Goal: Transaction & Acquisition: Purchase product/service

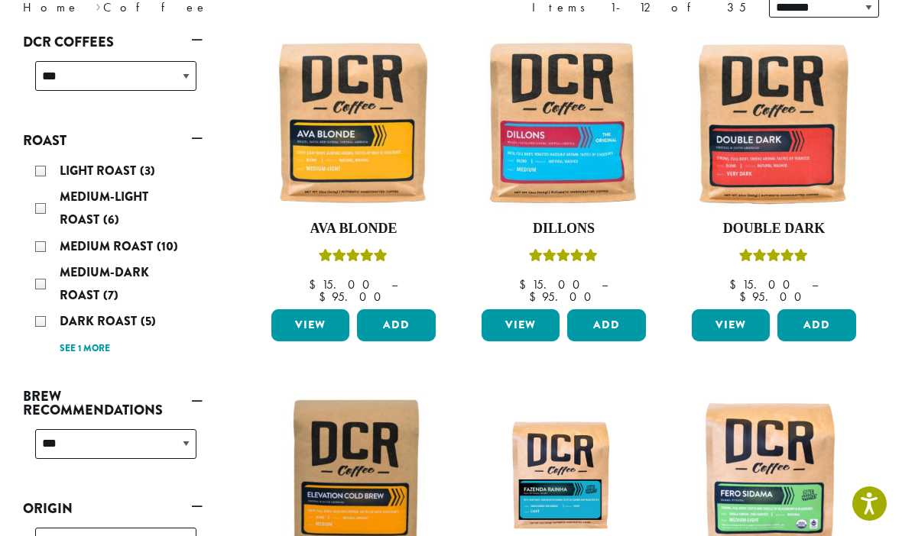
scroll to position [230, 0]
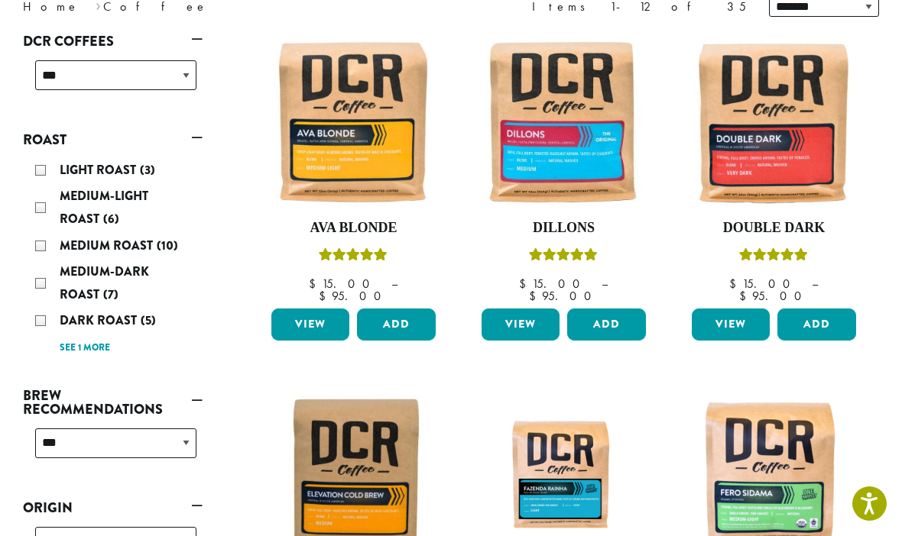
click at [34, 286] on div "Light Roast (3) Medium-Light Roast (6) Medium Roast (10) Medium-Dark Roast (7) …" at bounding box center [115, 259] width 173 height 212
click at [40, 282] on div "Medium-Dark Roast (7)" at bounding box center [115, 284] width 161 height 46
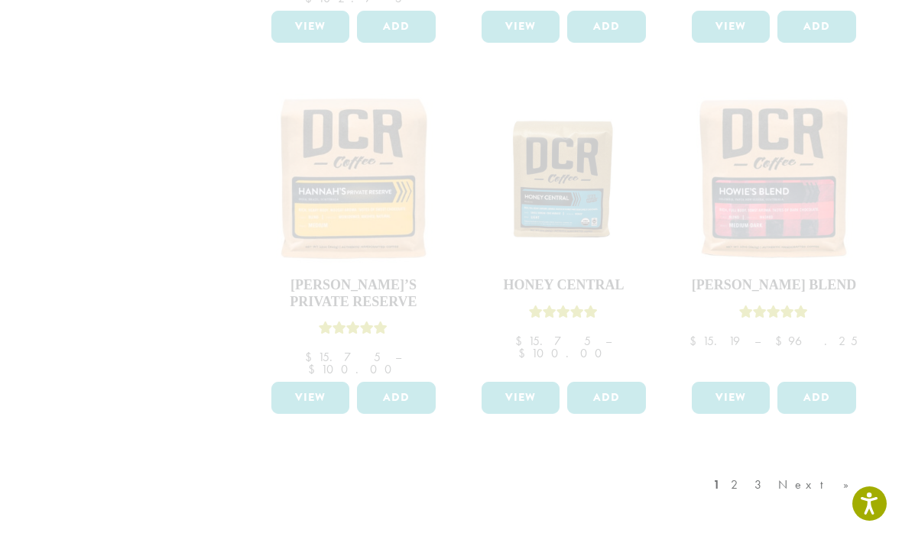
scroll to position [1242, 0]
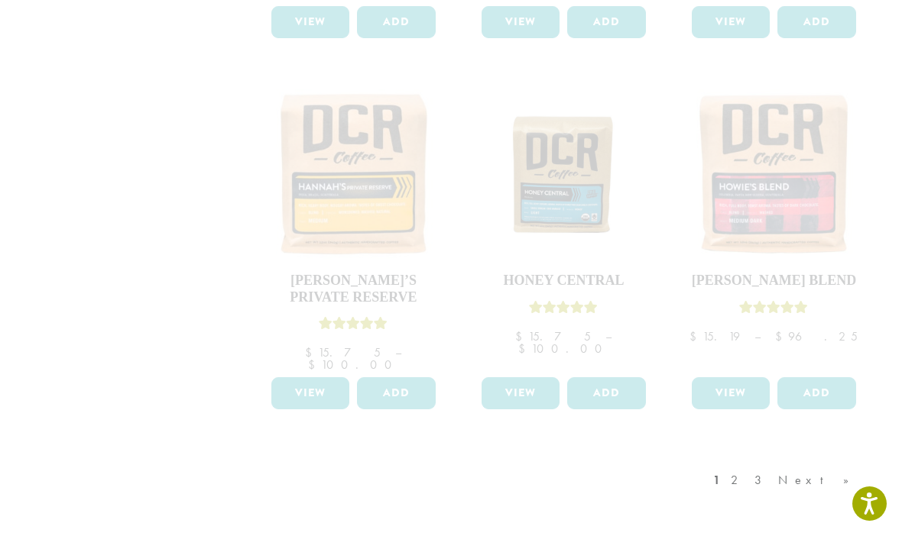
click at [801, 460] on div "1 2 3 Next »" at bounding box center [788, 496] width 157 height 72
click at [805, 460] on div "1 2 3 Next »" at bounding box center [788, 496] width 157 height 72
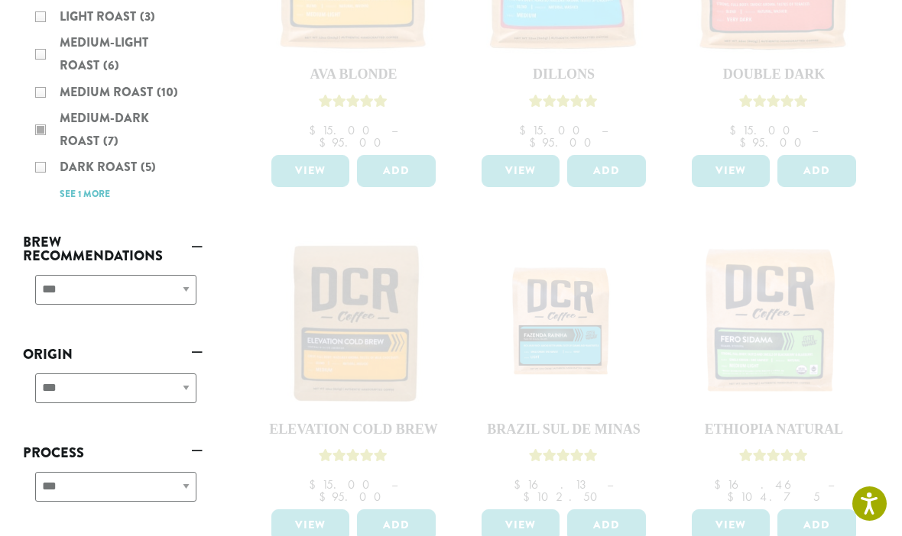
scroll to position [331, 0]
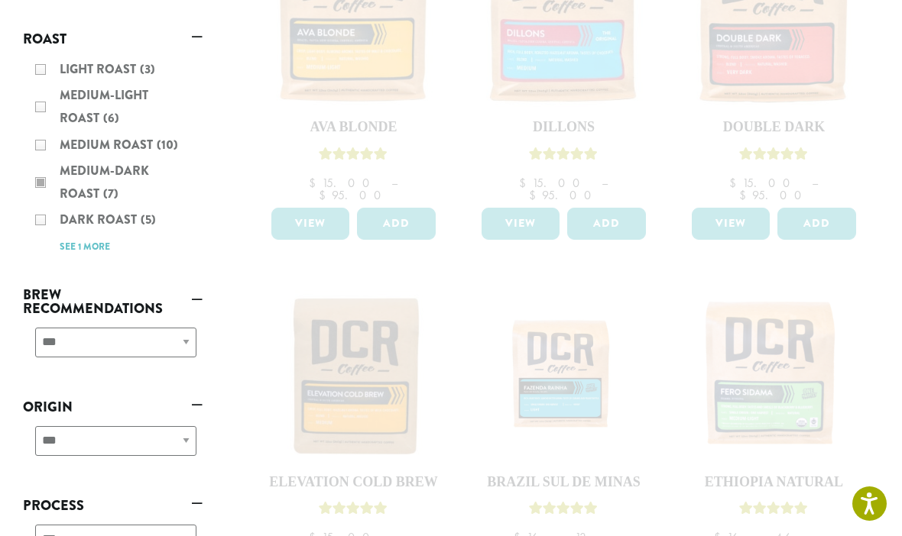
click at [64, 249] on div "Light Roast (3) Medium-Light Roast (6) Medium Roast (10) Medium-Dark Roast (7) …" at bounding box center [113, 158] width 180 height 212
click at [83, 249] on div "Light Roast (3) Medium-Light Roast (6) Medium Roast (10) Medium-Dark Roast (7) …" at bounding box center [113, 158] width 180 height 212
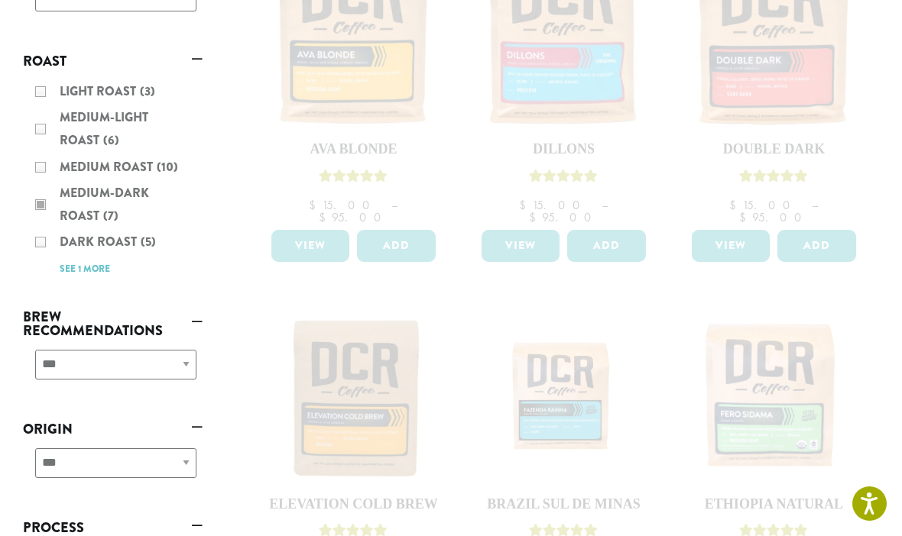
scroll to position [0, 0]
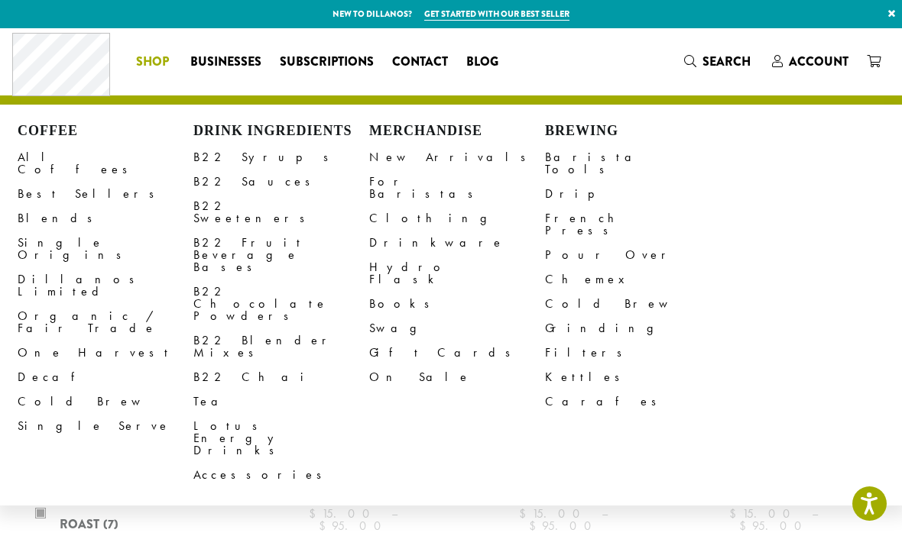
click at [583, 316] on link "Grinding" at bounding box center [633, 328] width 176 height 24
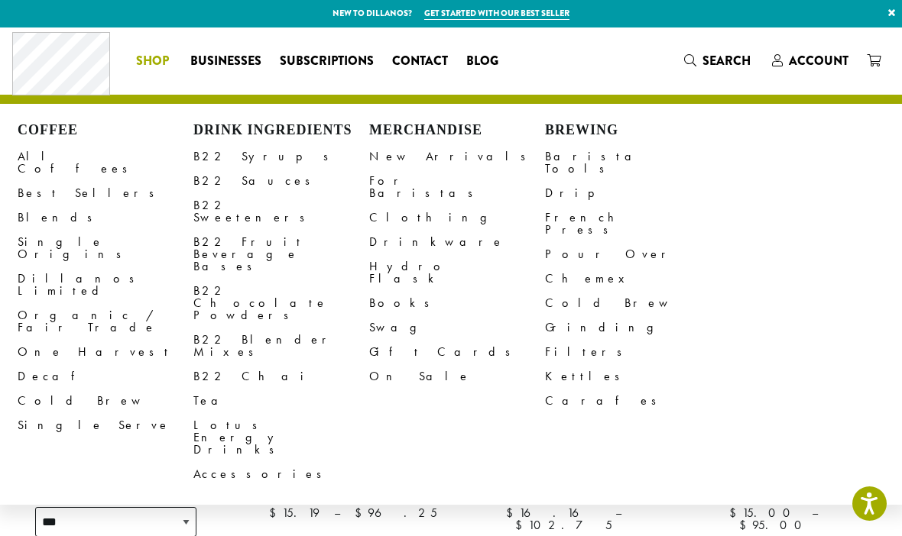
scroll to position [20, 0]
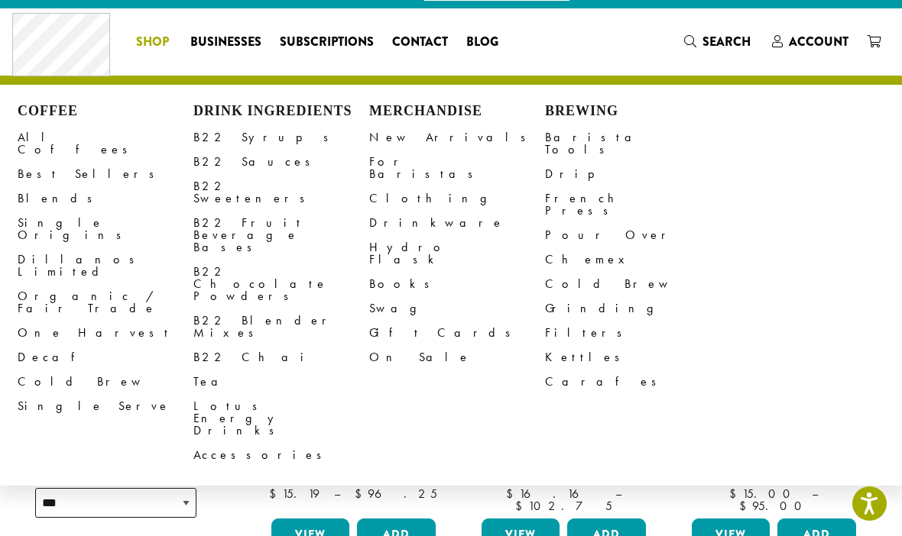
click at [156, 52] on link "Shop" at bounding box center [154, 42] width 54 height 24
click at [48, 133] on link "All Coffees" at bounding box center [106, 143] width 176 height 37
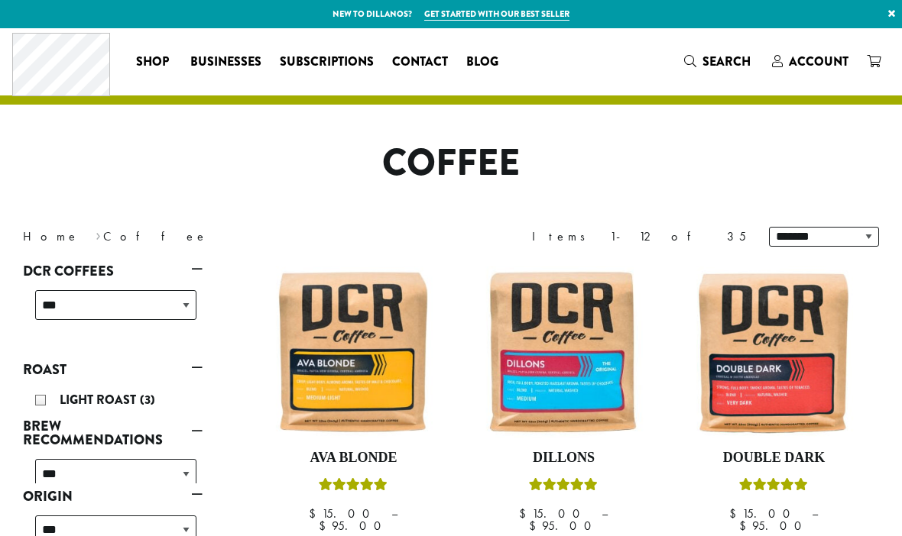
click at [180, 345] on ul "**********" at bounding box center [113, 455] width 180 height 394
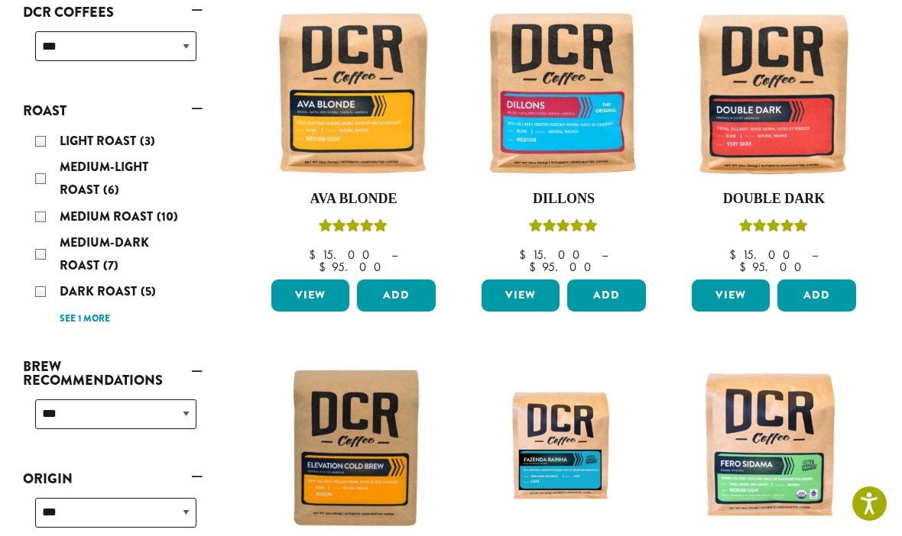
scroll to position [264, 0]
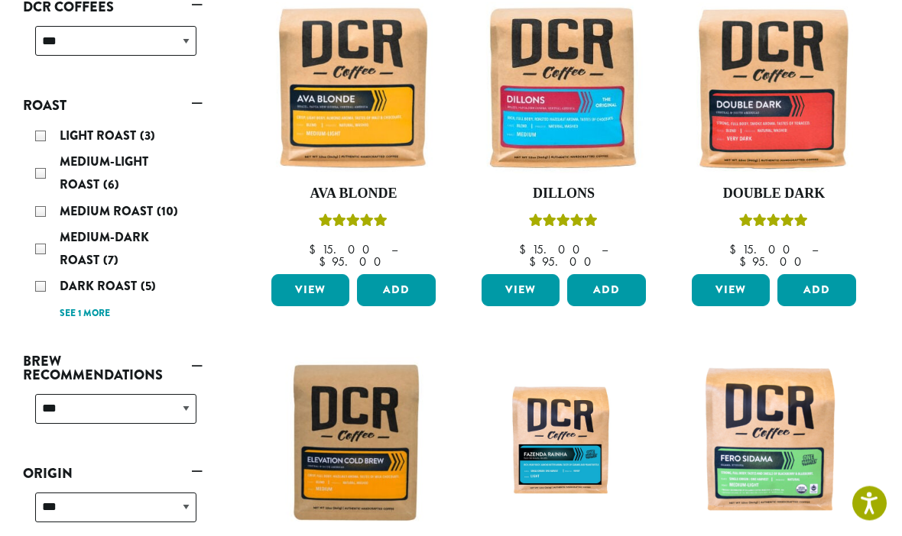
click at [47, 258] on div "Medium-Dark Roast (7)" at bounding box center [115, 250] width 161 height 46
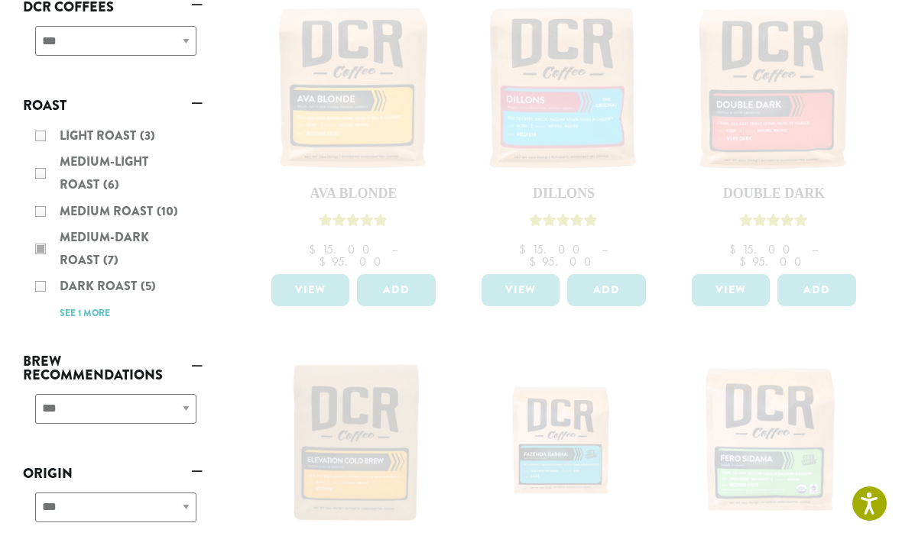
click at [174, 414] on div "**********" at bounding box center [113, 415] width 180 height 54
click at [180, 409] on div "**********" at bounding box center [113, 415] width 180 height 54
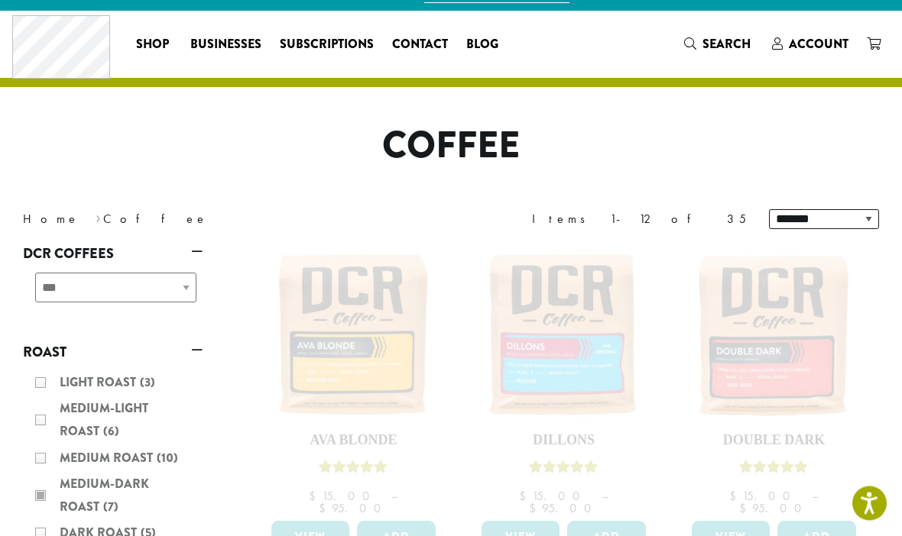
scroll to position [0, 0]
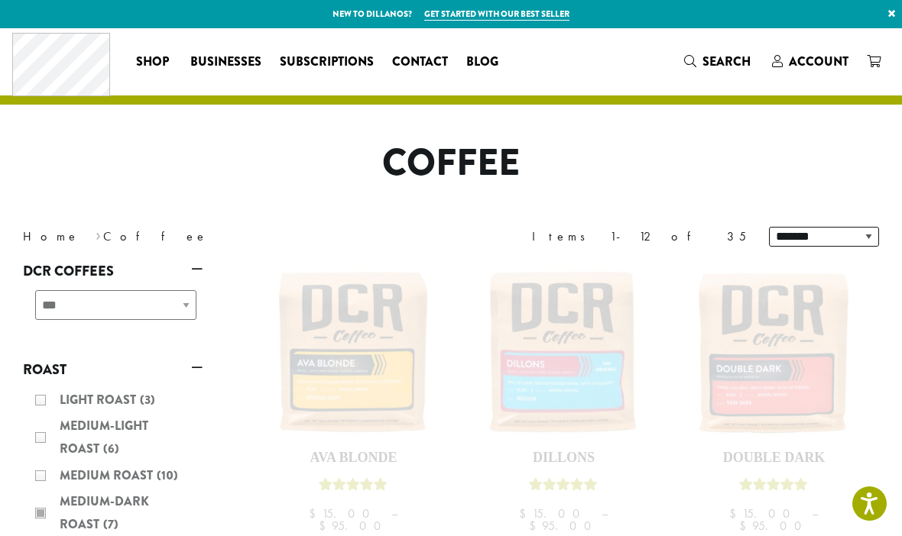
click at [141, 306] on div "**********" at bounding box center [113, 311] width 180 height 54
click at [85, 242] on nav "Home › Coffee" at bounding box center [225, 237] width 405 height 18
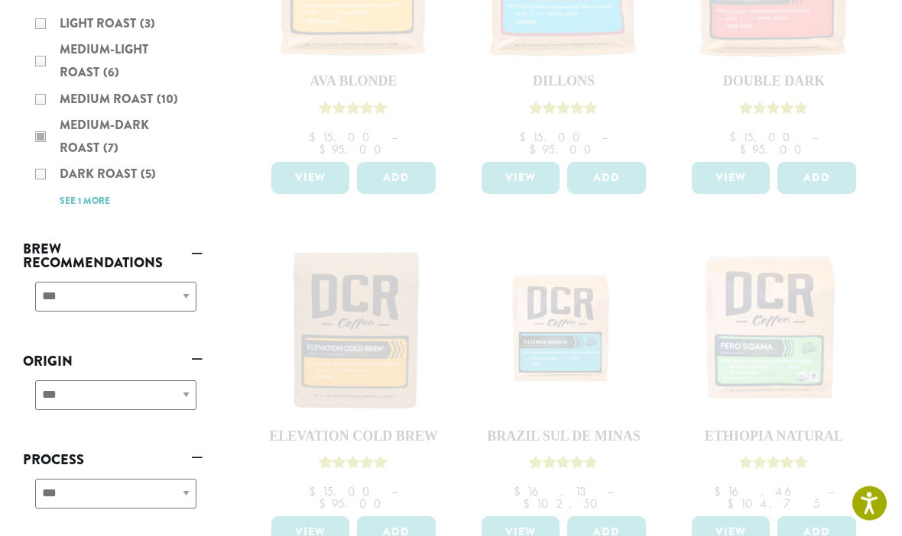
scroll to position [455, 0]
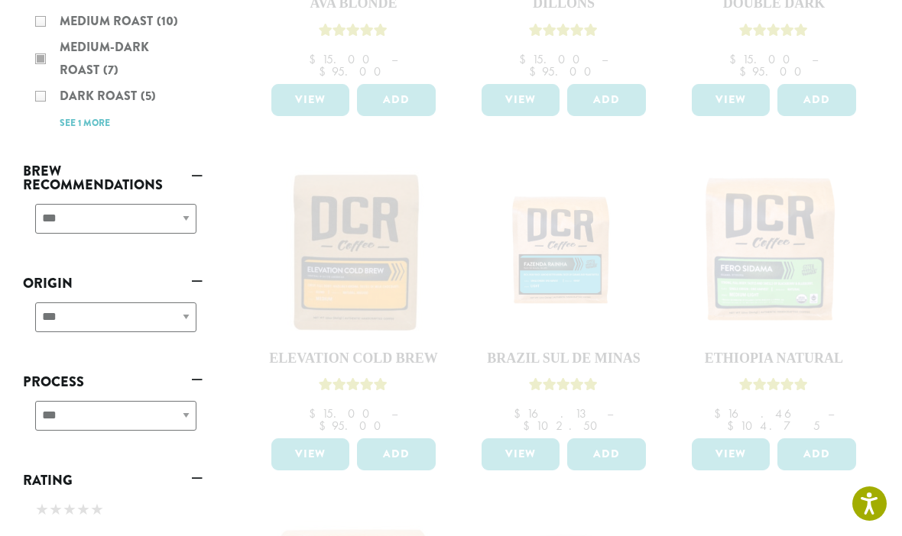
click at [173, 316] on div "**********" at bounding box center [113, 323] width 180 height 54
click at [172, 322] on div "**********" at bounding box center [113, 323] width 180 height 54
click at [173, 317] on div "**********" at bounding box center [113, 323] width 180 height 54
click at [187, 324] on div "**********" at bounding box center [113, 323] width 180 height 54
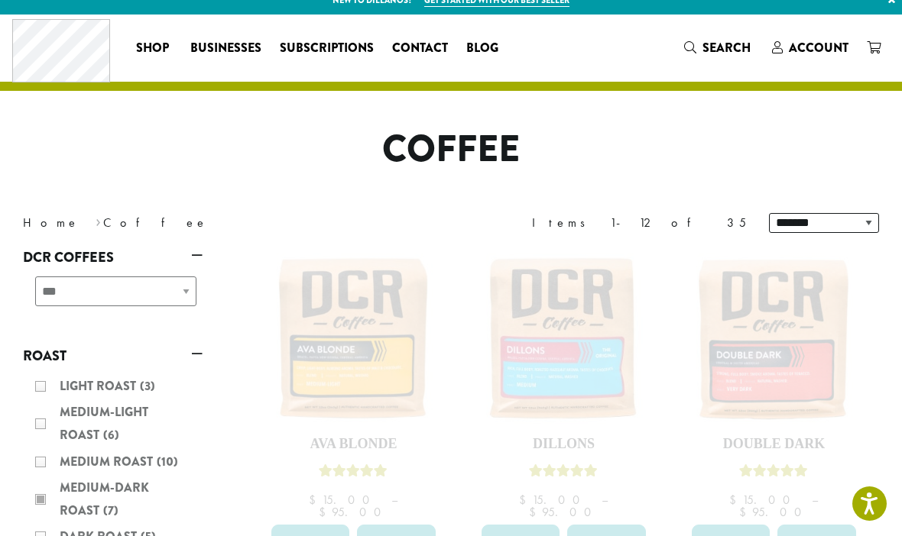
scroll to position [18, 0]
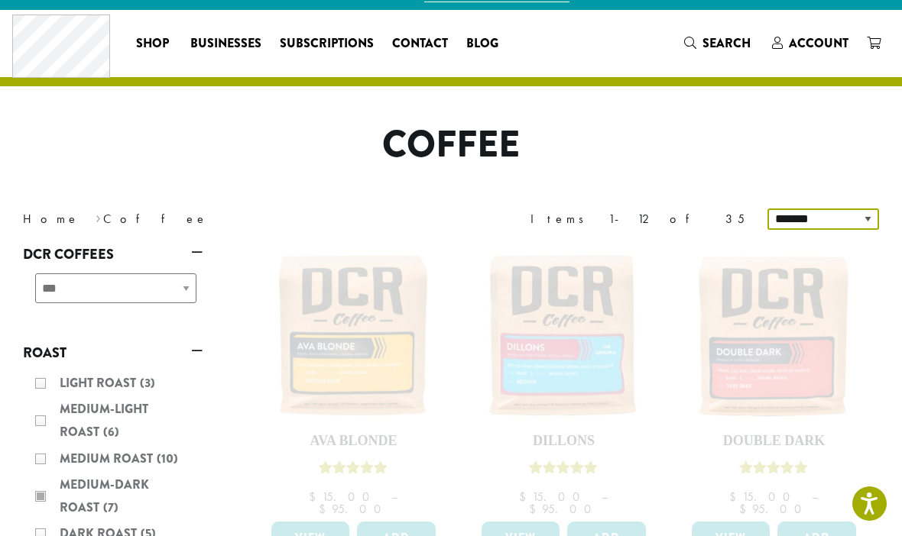
click at [858, 214] on select "**********" at bounding box center [823, 219] width 112 height 21
click at [131, 296] on div "**********" at bounding box center [113, 293] width 180 height 54
click at [179, 285] on div "**********" at bounding box center [113, 293] width 180 height 54
click at [189, 284] on div "**********" at bounding box center [113, 293] width 180 height 54
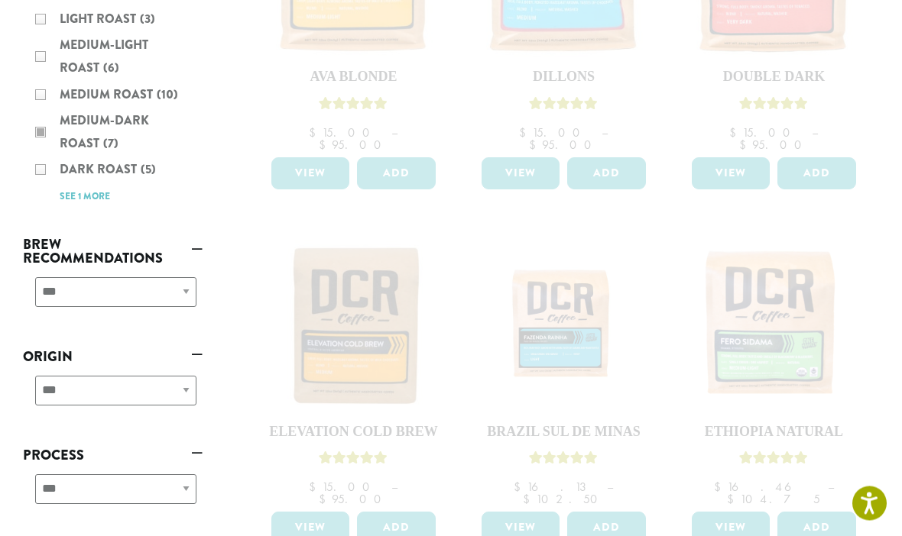
scroll to position [384, 0]
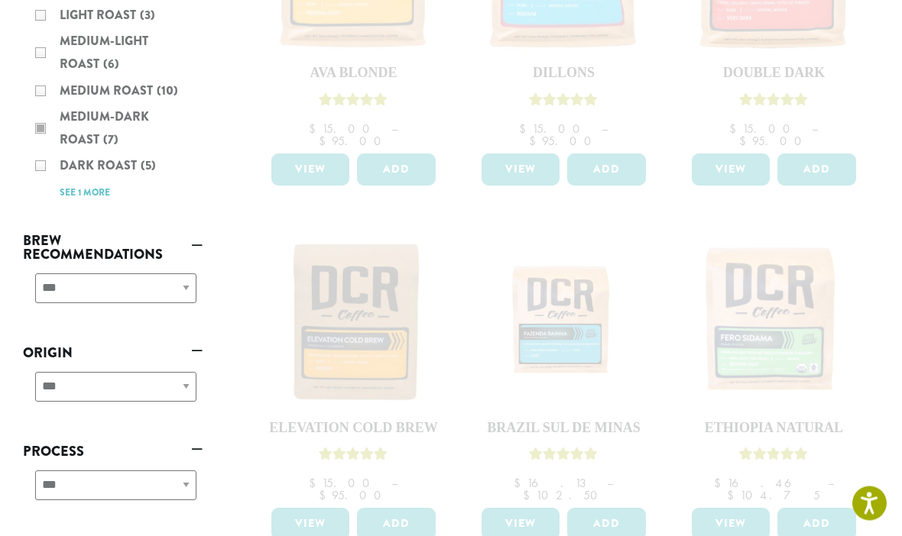
click at [171, 390] on div "**********" at bounding box center [113, 394] width 180 height 54
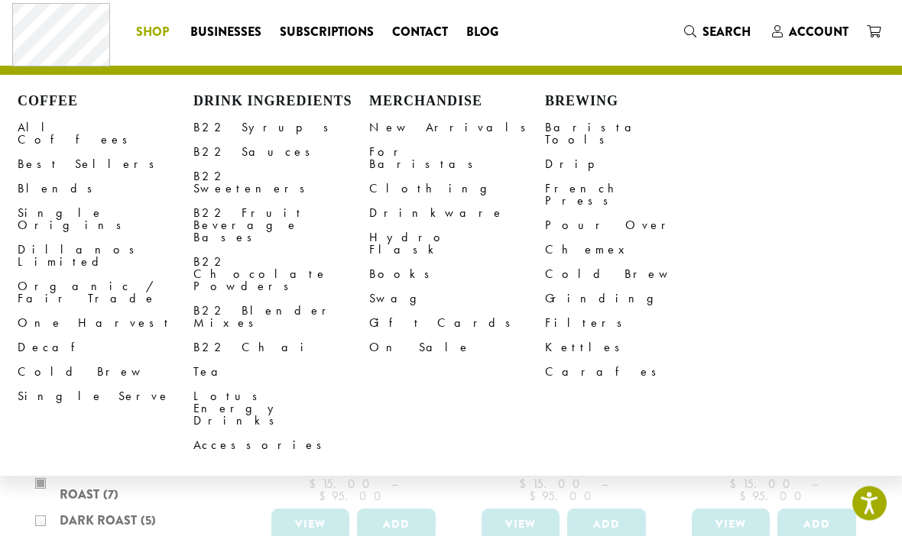
scroll to position [30, 0]
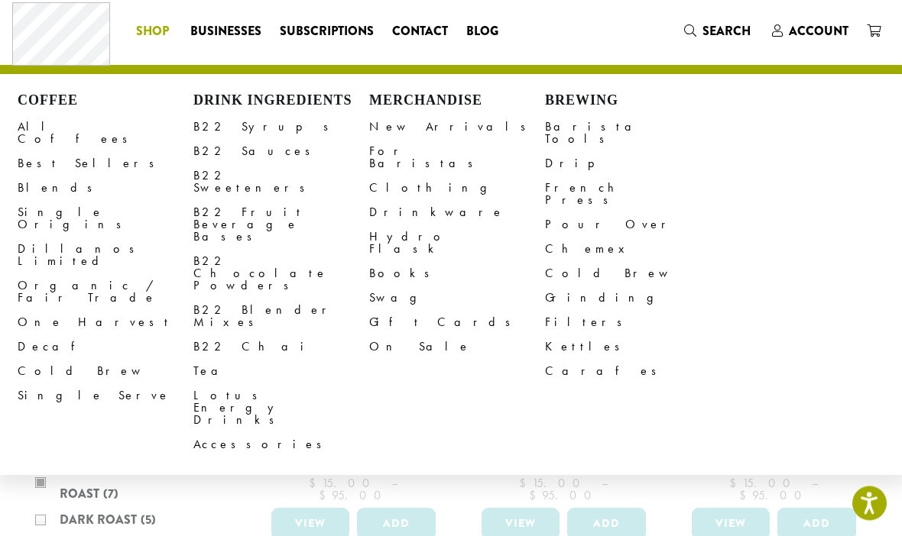
click at [53, 133] on link "All Coffees" at bounding box center [106, 133] width 176 height 37
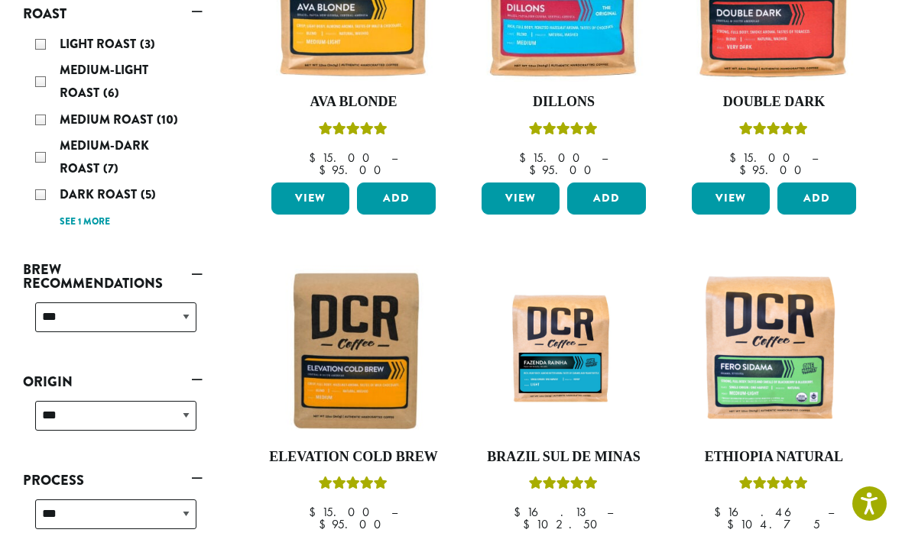
scroll to position [367, 0]
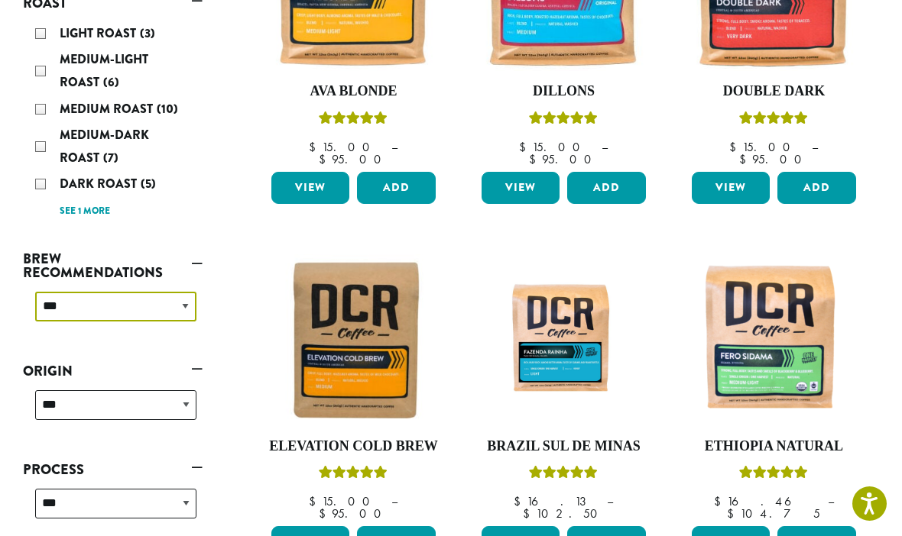
click at [167, 312] on select "**********" at bounding box center [115, 307] width 161 height 30
select select "********"
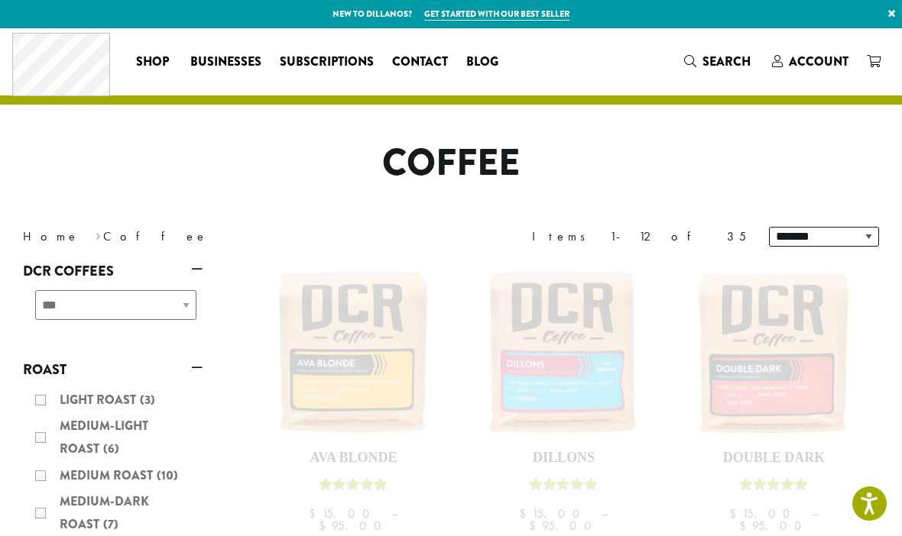
click at [859, 162] on h1 "Coffee" at bounding box center [450, 163] width 879 height 44
click at [160, 306] on div "**********" at bounding box center [113, 311] width 180 height 54
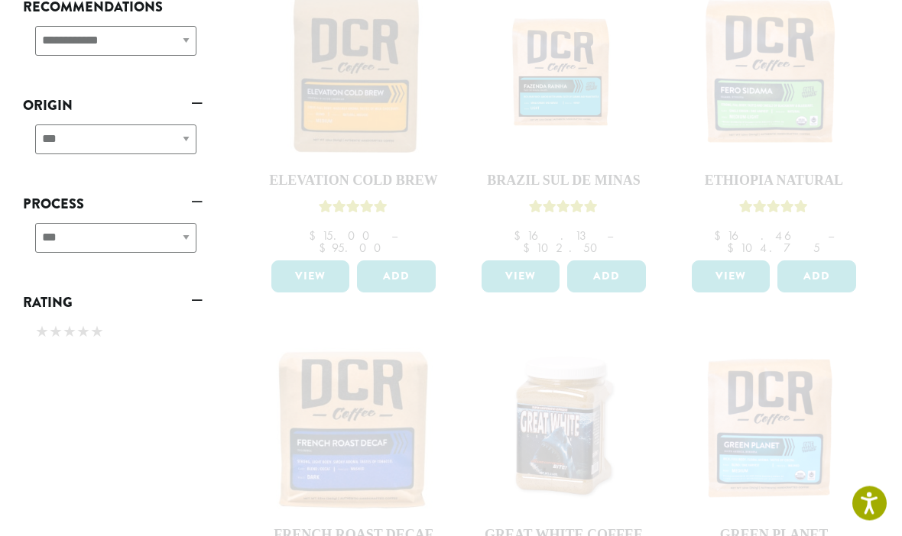
scroll to position [646, 0]
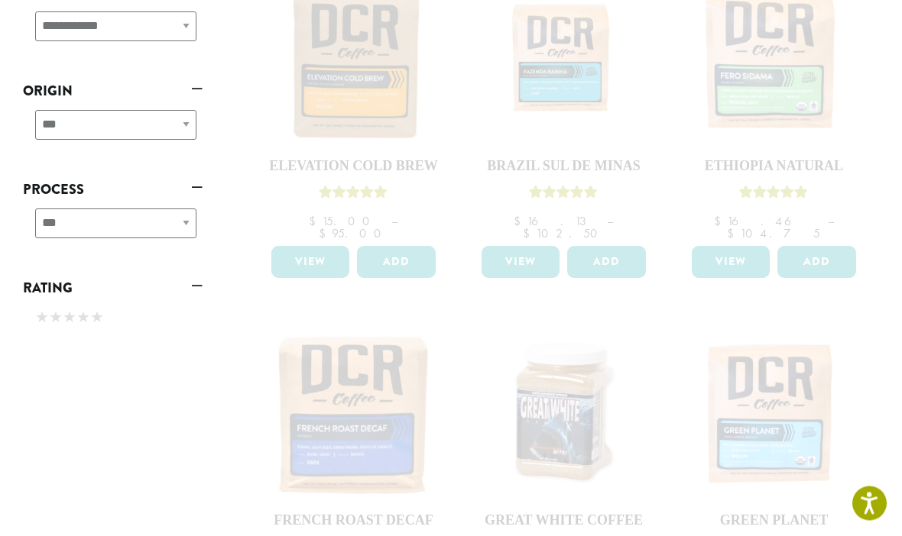
click at [675, 302] on div at bounding box center [563, 318] width 630 height 1436
click at [684, 319] on div at bounding box center [563, 318] width 630 height 1436
click at [707, 337] on div at bounding box center [563, 318] width 630 height 1436
click at [720, 332] on div at bounding box center [563, 318] width 630 height 1436
click at [730, 338] on div at bounding box center [563, 318] width 630 height 1436
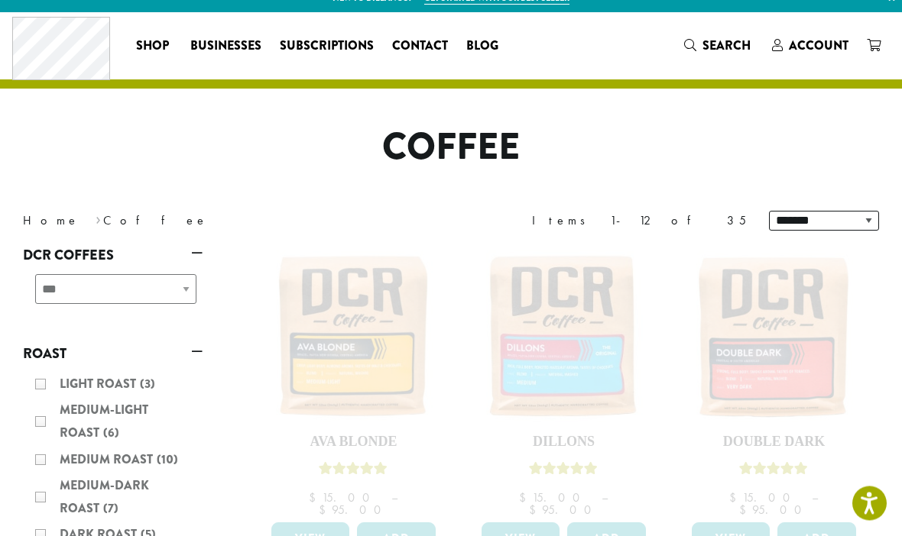
scroll to position [0, 0]
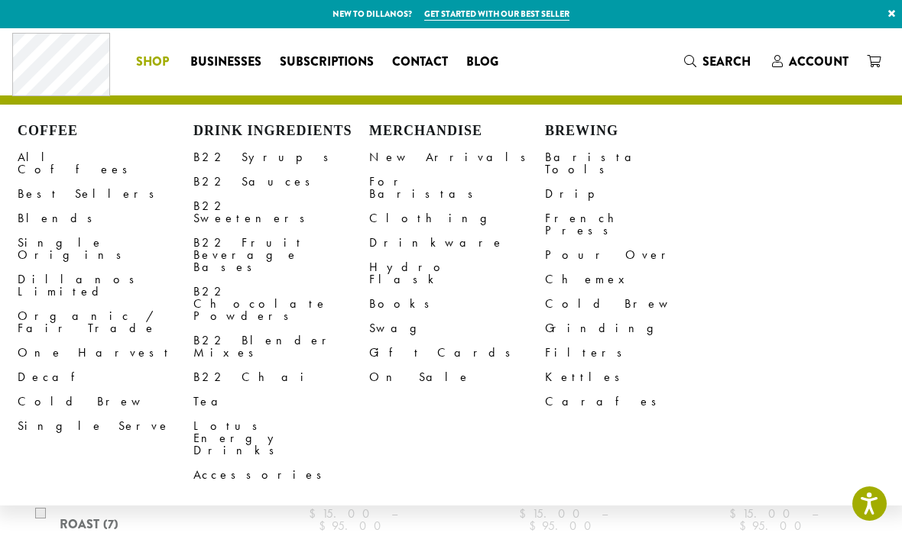
click at [51, 182] on link "Best Sellers" at bounding box center [106, 194] width 176 height 24
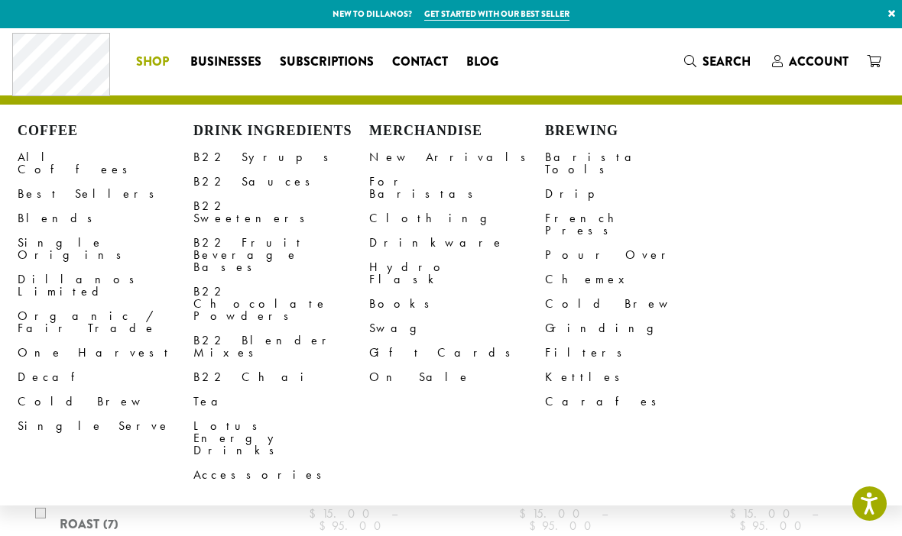
click at [167, 57] on span "Shop" at bounding box center [152, 62] width 33 height 19
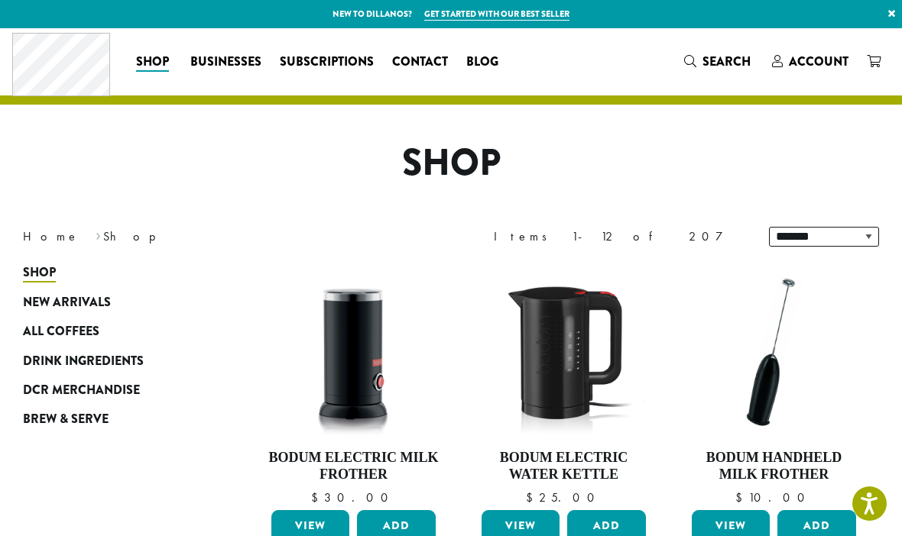
click at [71, 325] on span "All Coffees" at bounding box center [61, 331] width 76 height 19
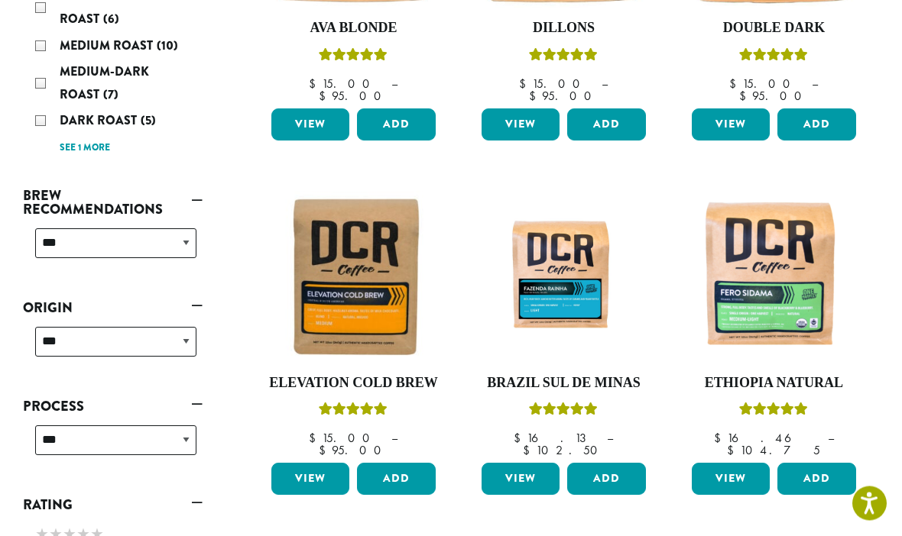
scroll to position [434, 0]
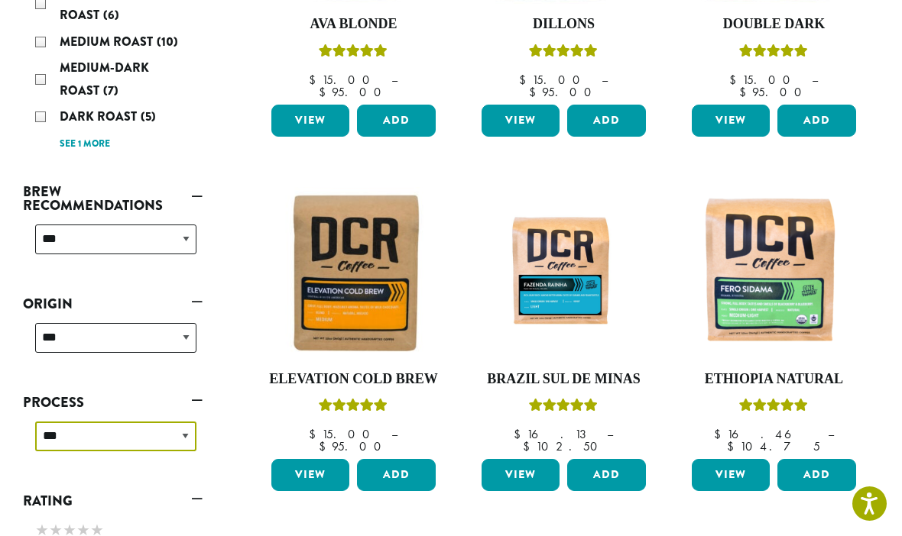
click at [166, 449] on select "**********" at bounding box center [115, 437] width 161 height 30
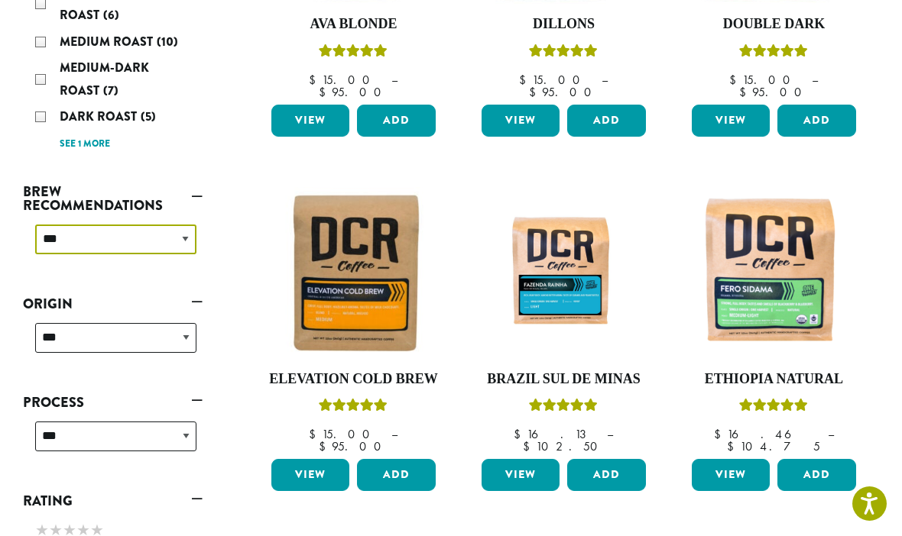
click at [180, 239] on select "**********" at bounding box center [115, 240] width 161 height 30
select select "********"
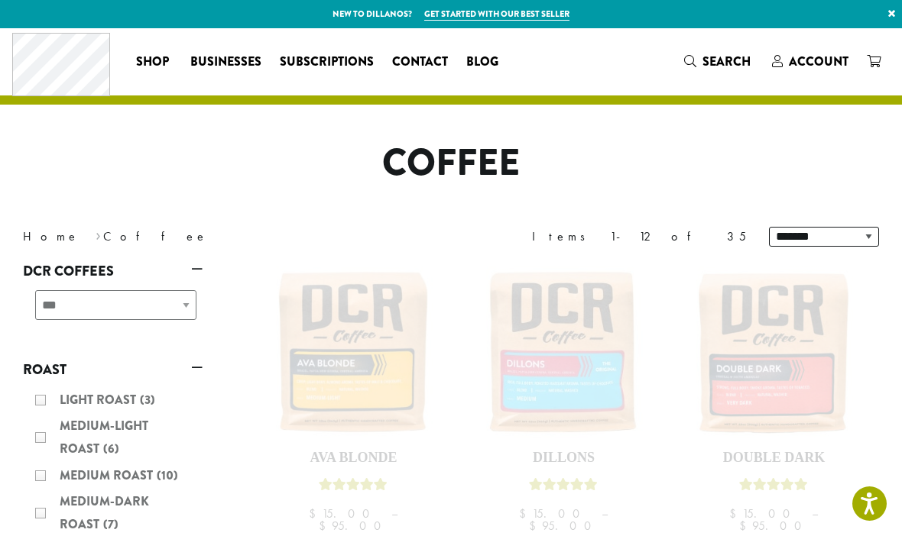
click at [171, 310] on div "**********" at bounding box center [113, 311] width 180 height 54
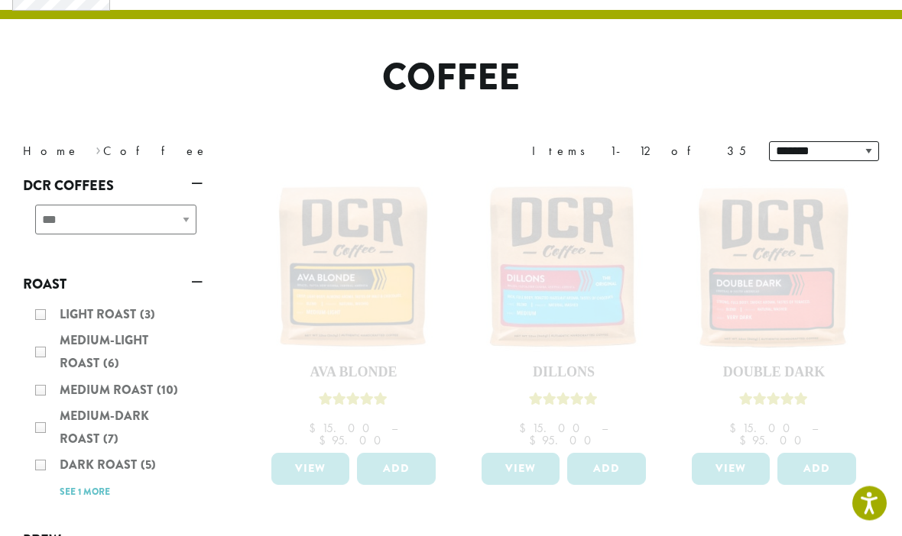
scroll to position [86, 0]
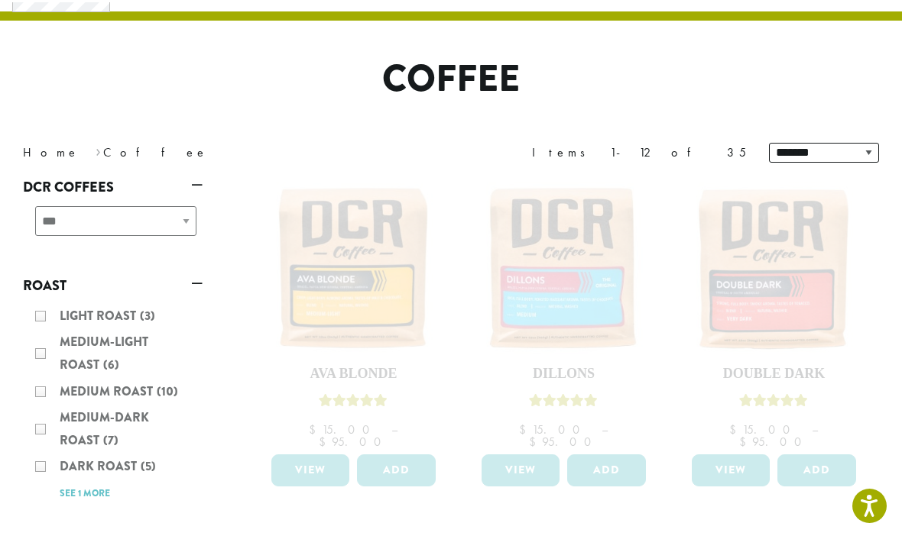
click at [46, 439] on div "Light Roast (3) Medium-Light Roast (6) Medium Roast (10) Medium-Dark Roast (7) …" at bounding box center [113, 402] width 180 height 212
click at [48, 432] on div "Light Roast (3) Medium-Light Roast (6) Medium Roast (10) Medium-Dark Roast (7) …" at bounding box center [113, 402] width 180 height 212
click at [50, 435] on div "Light Roast (3) Medium-Light Roast (6) Medium Roast (10) Medium-Dark Roast (7) …" at bounding box center [113, 402] width 180 height 212
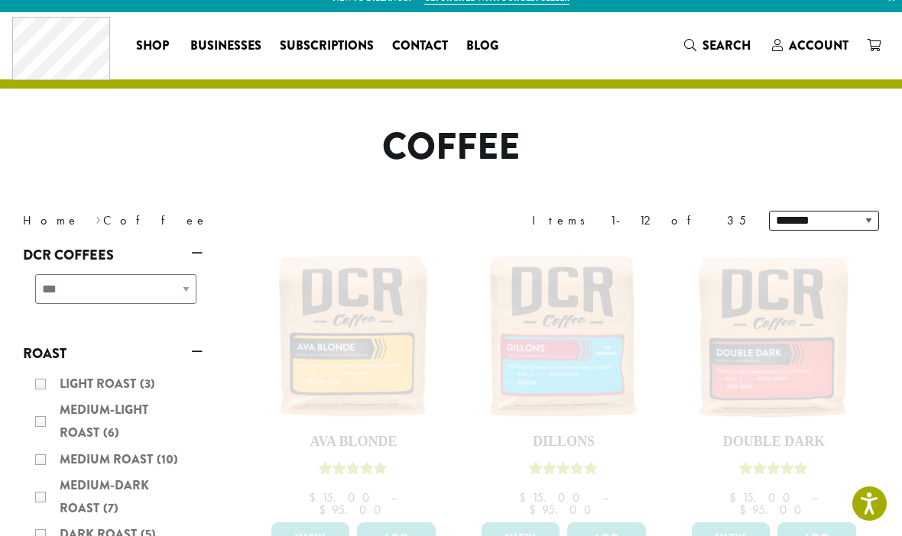
scroll to position [0, 0]
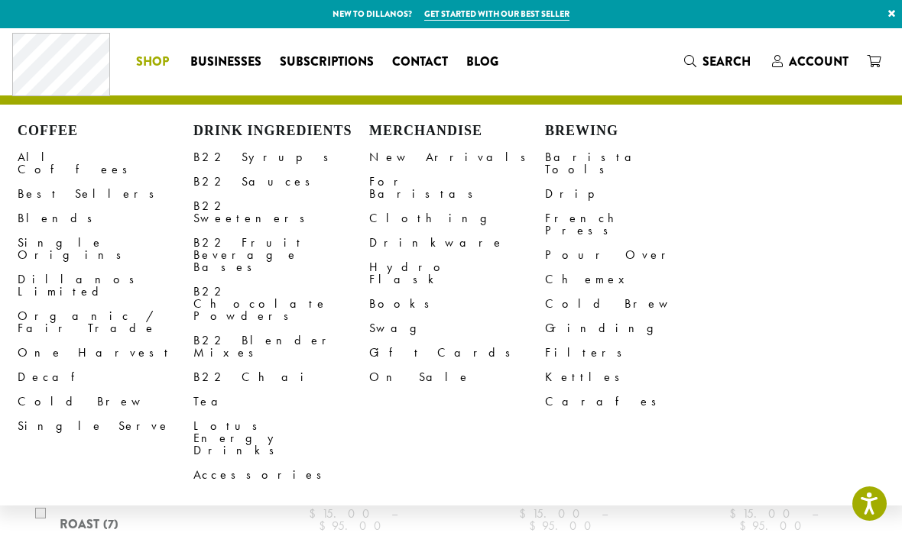
click at [51, 157] on link "All Coffees" at bounding box center [106, 163] width 176 height 37
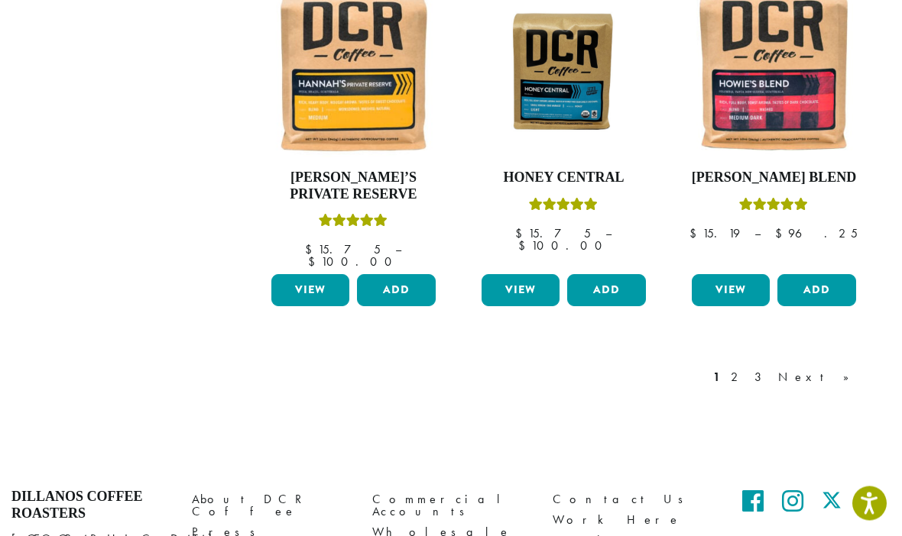
scroll to position [1345, 0]
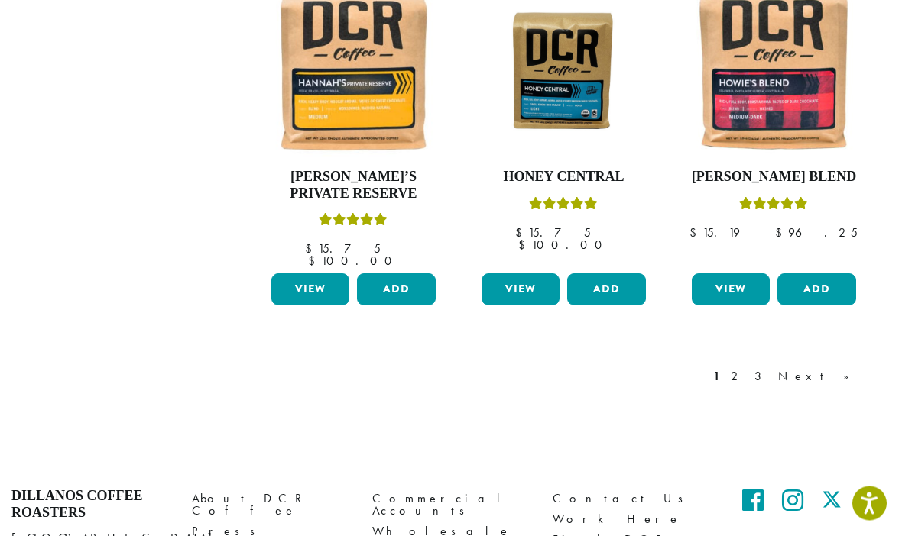
click at [788, 368] on div "1 2 3 Next »" at bounding box center [788, 377] width 157 height 18
click at [746, 368] on link "2" at bounding box center [736, 377] width 19 height 18
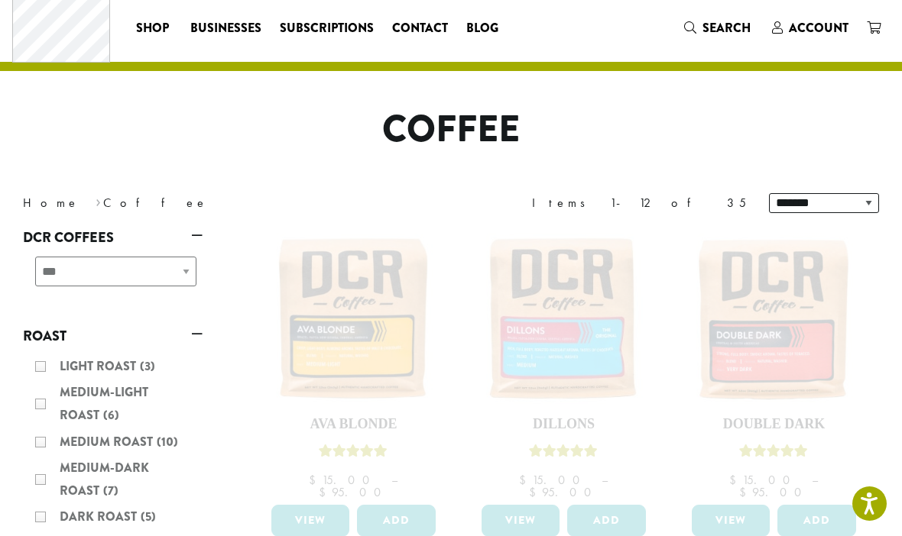
scroll to position [32, 0]
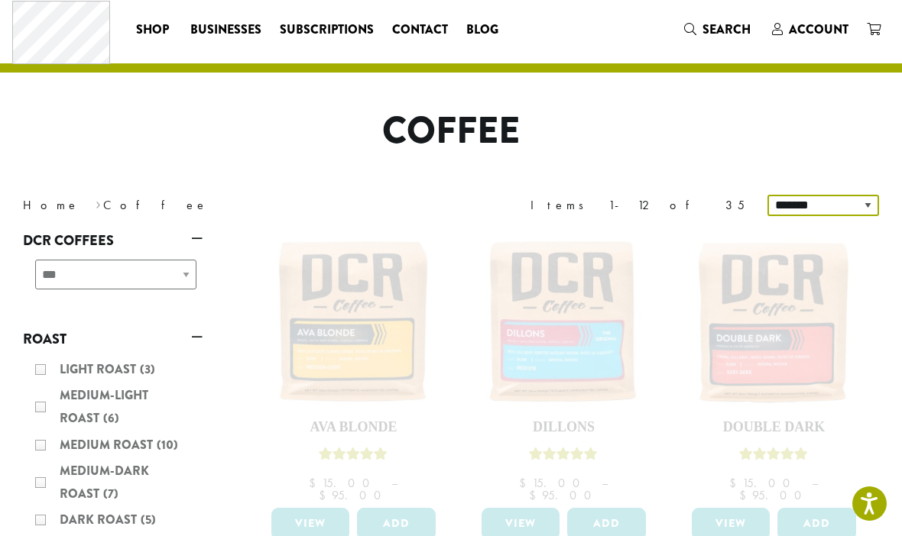
click at [866, 204] on select "**********" at bounding box center [823, 205] width 112 height 21
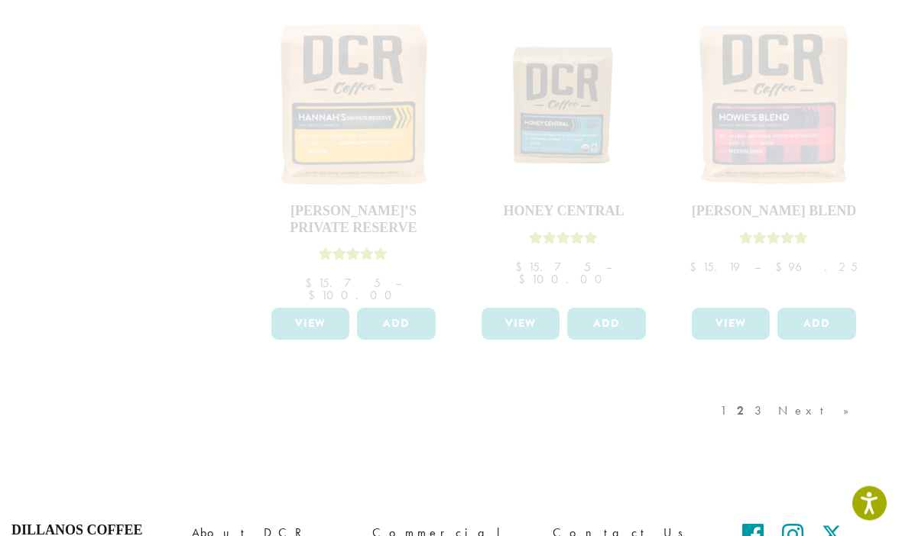
scroll to position [1379, 0]
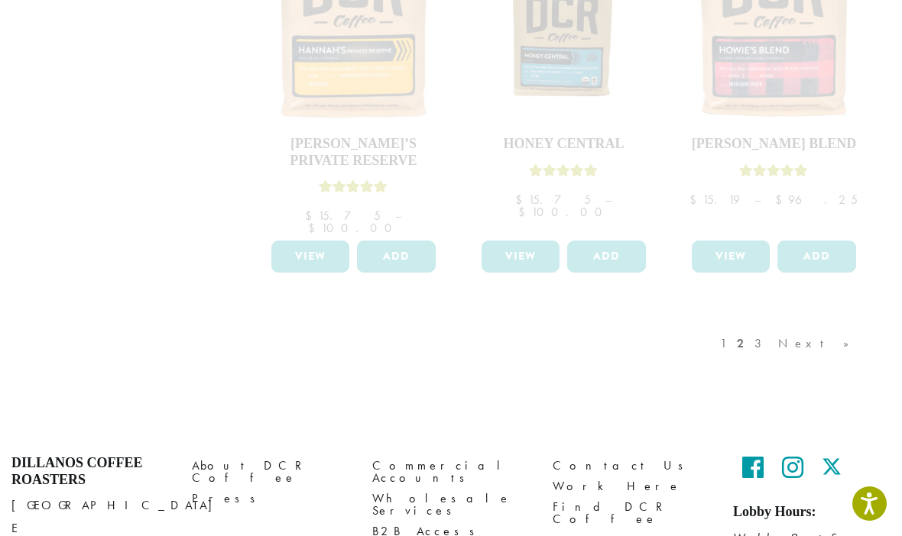
click at [818, 323] on div "1 2 3 Next »" at bounding box center [792, 359] width 151 height 72
click at [846, 325] on div "1 2 3 Next »" at bounding box center [792, 361] width 151 height 72
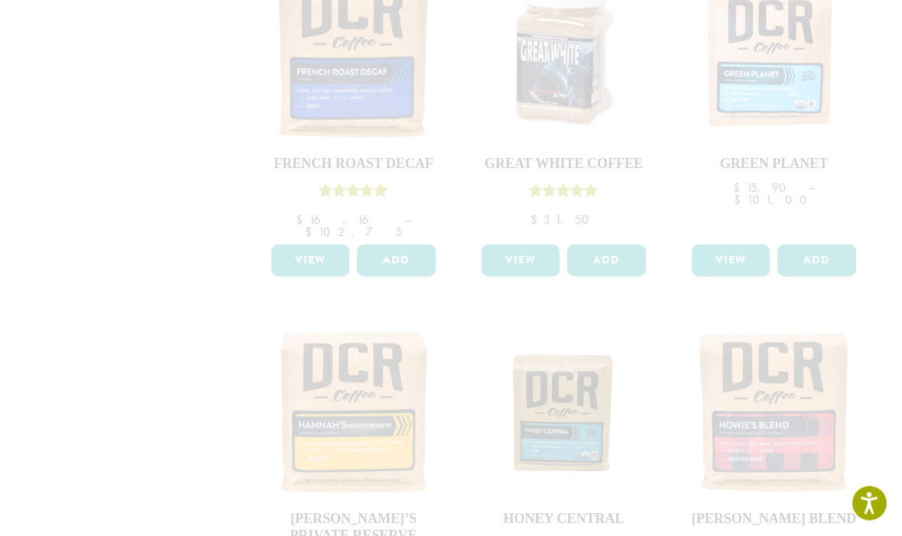
scroll to position [1005, 0]
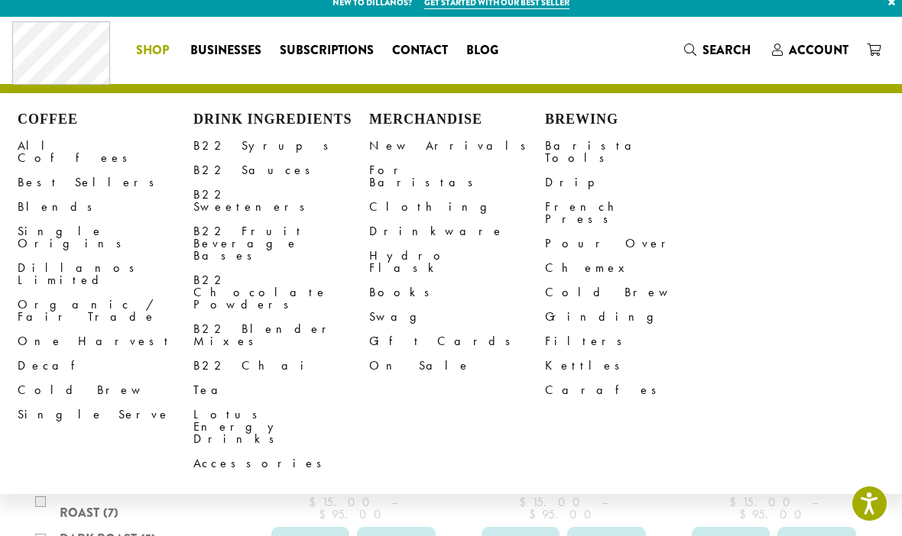
scroll to position [34, 0]
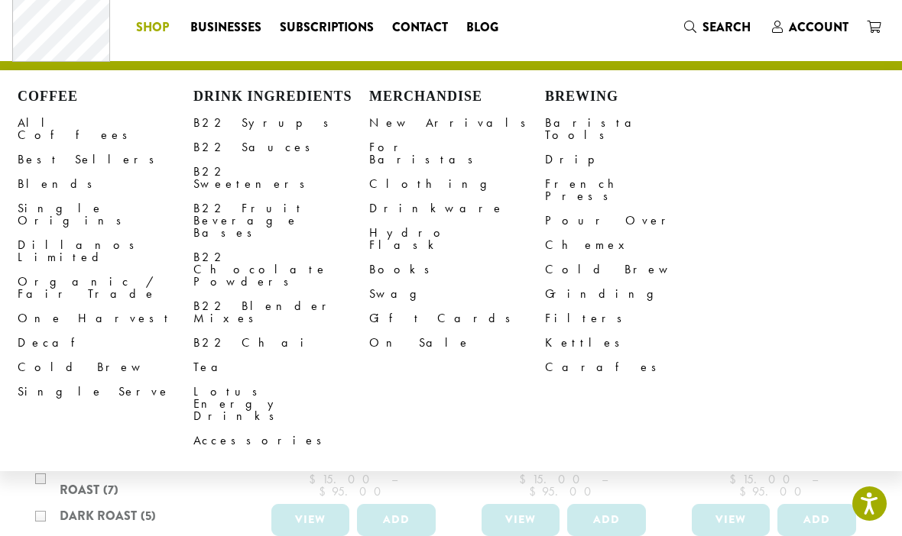
click at [50, 127] on link "All Coffees" at bounding box center [106, 129] width 176 height 37
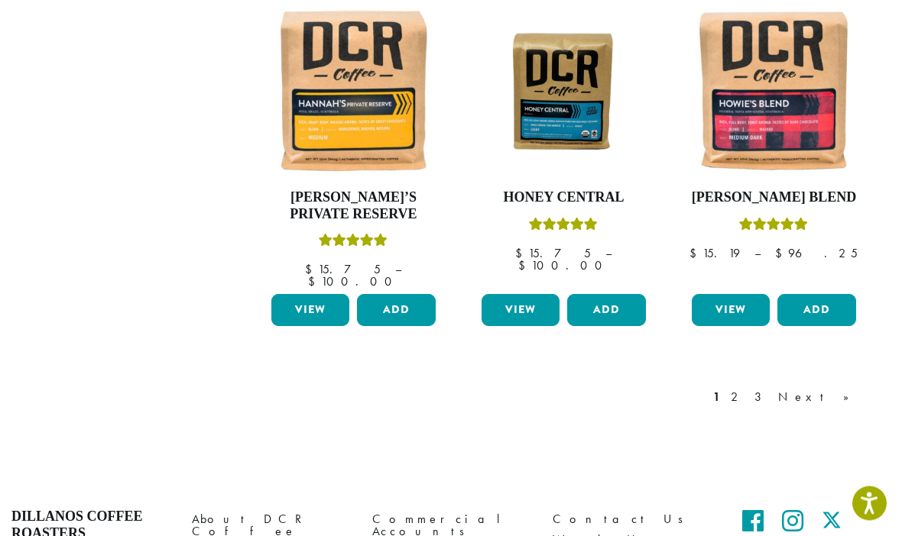
scroll to position [1326, 0]
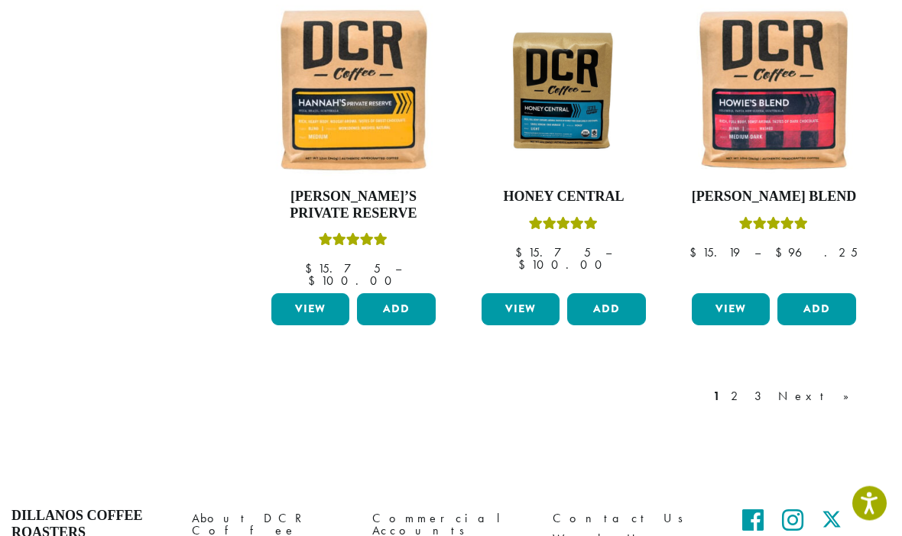
click at [746, 388] on link "2" at bounding box center [736, 397] width 19 height 18
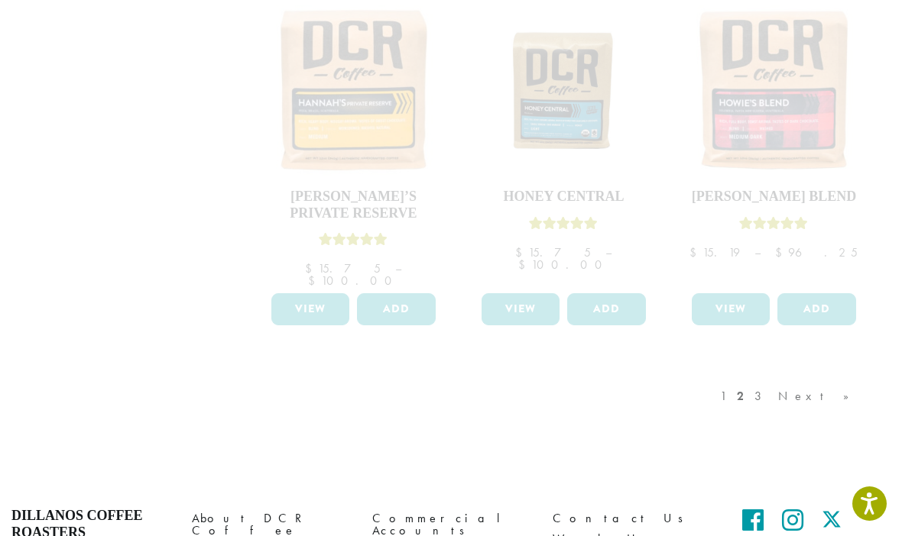
click at [821, 376] on div "1 2 3 Next »" at bounding box center [792, 412] width 151 height 72
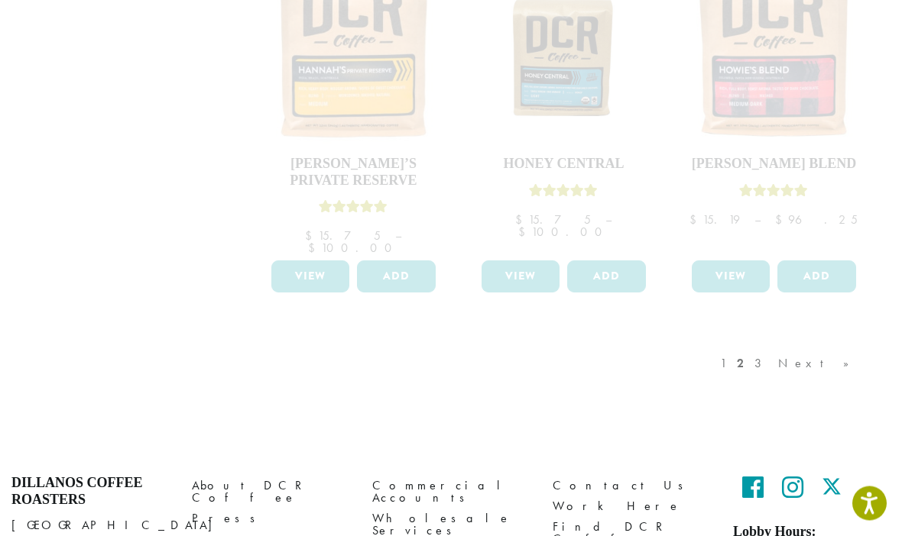
scroll to position [1378, 0]
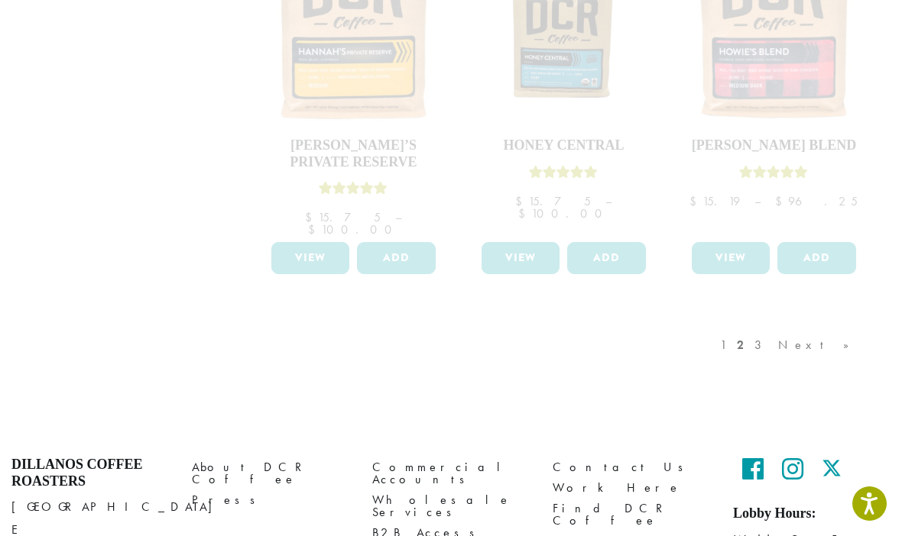
click at [827, 325] on div "1 2 3 Next »" at bounding box center [792, 361] width 151 height 72
click at [840, 325] on div "1 2 3 Next »" at bounding box center [792, 361] width 151 height 72
click at [824, 325] on div "1 2 3 Next »" at bounding box center [792, 361] width 151 height 72
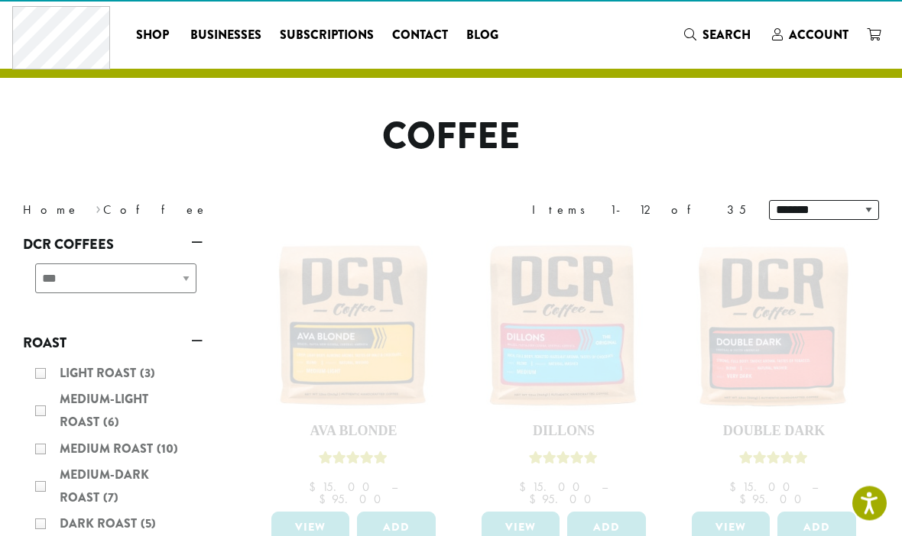
scroll to position [0, 0]
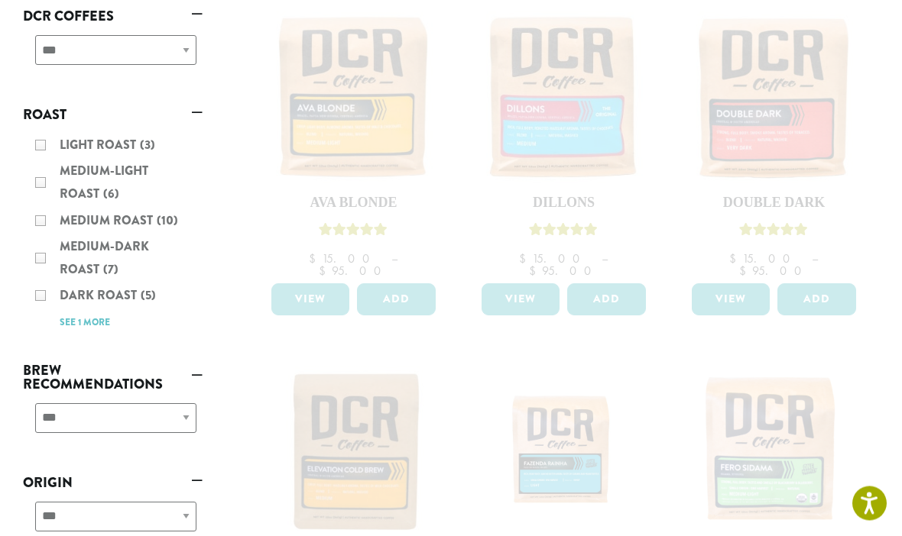
scroll to position [293, 0]
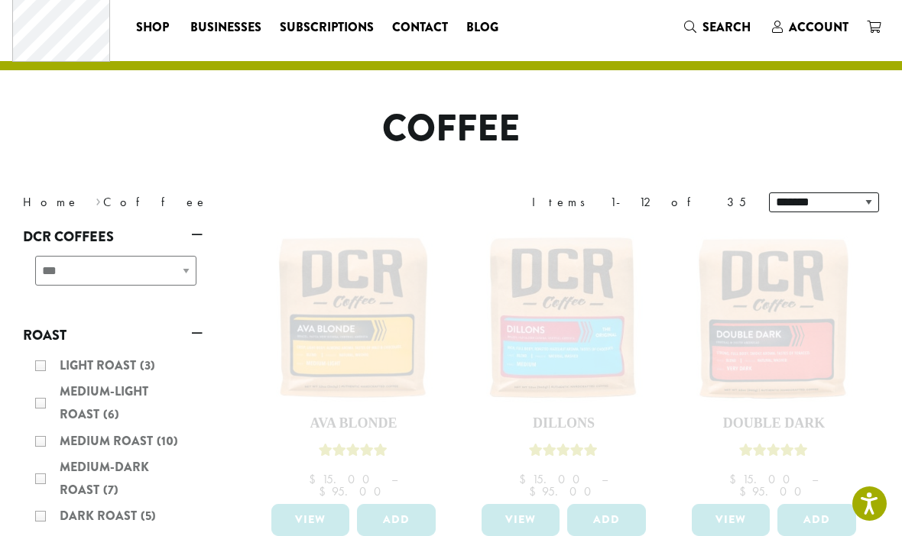
scroll to position [0, 0]
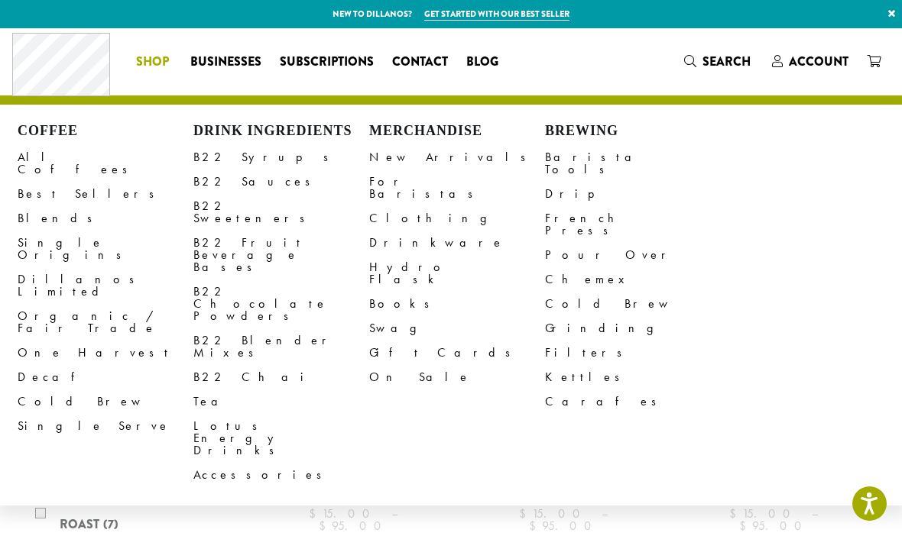
click at [63, 150] on link "All Coffees" at bounding box center [106, 163] width 176 height 37
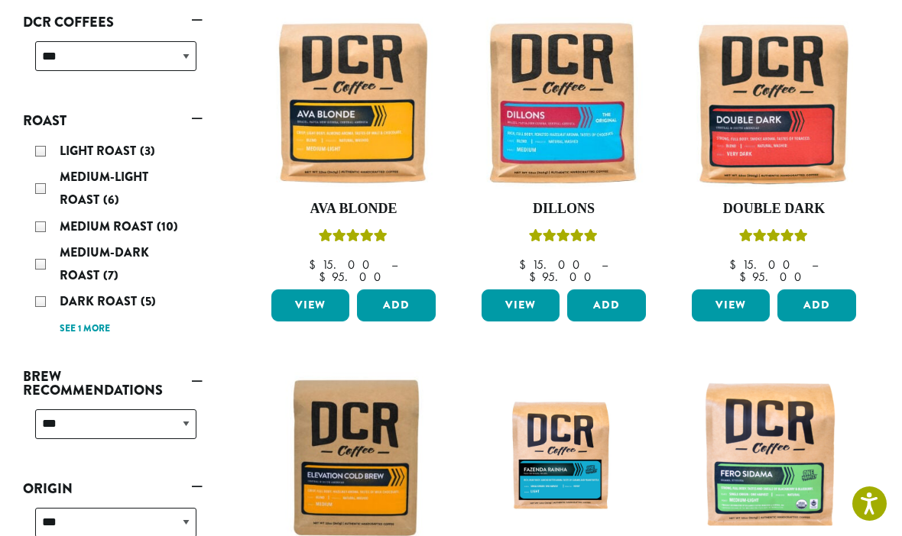
scroll to position [260, 0]
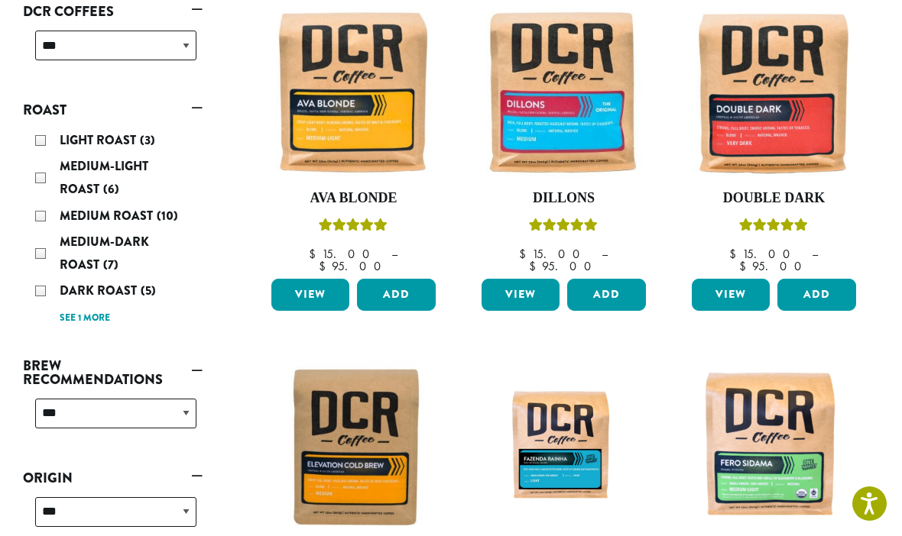
click at [795, 132] on img at bounding box center [774, 92] width 172 height 172
click at [803, 85] on img at bounding box center [774, 92] width 172 height 172
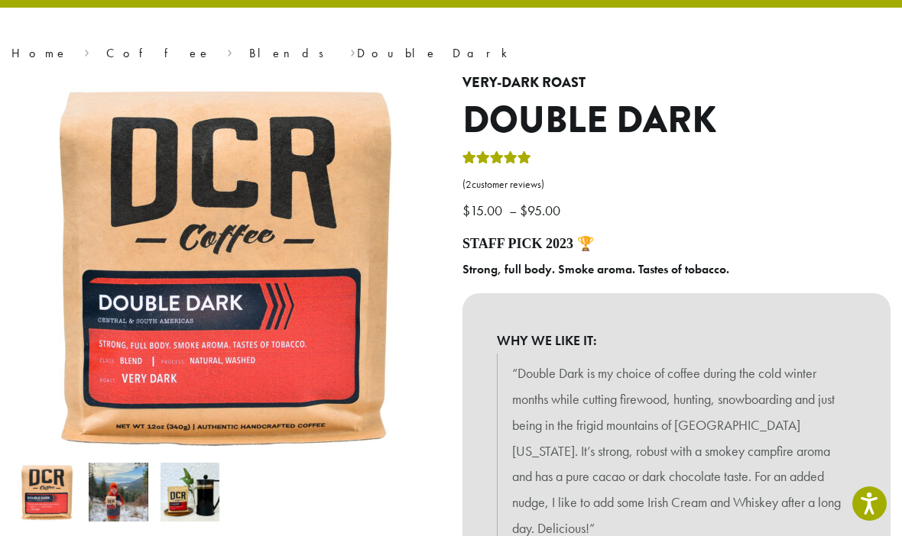
scroll to position [101, 0]
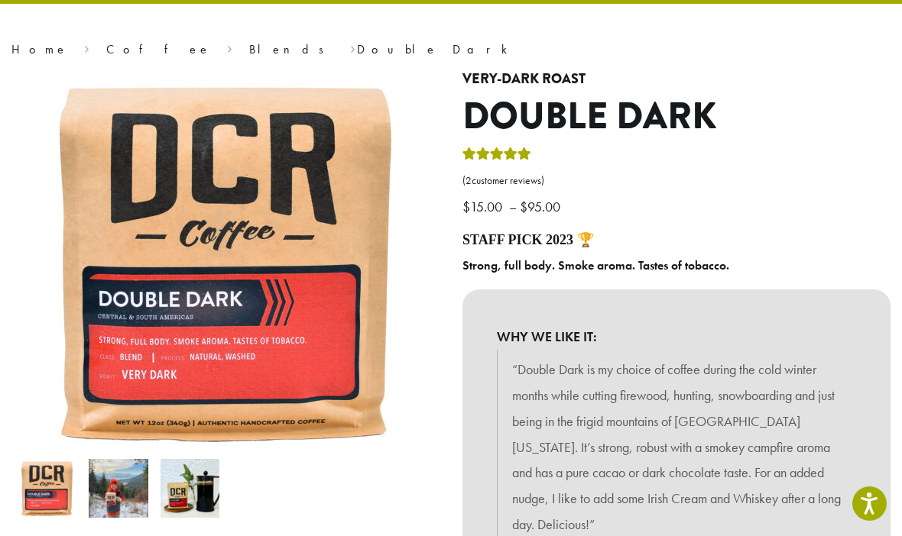
click at [513, 183] on link "( 2 customer reviews)" at bounding box center [676, 180] width 428 height 15
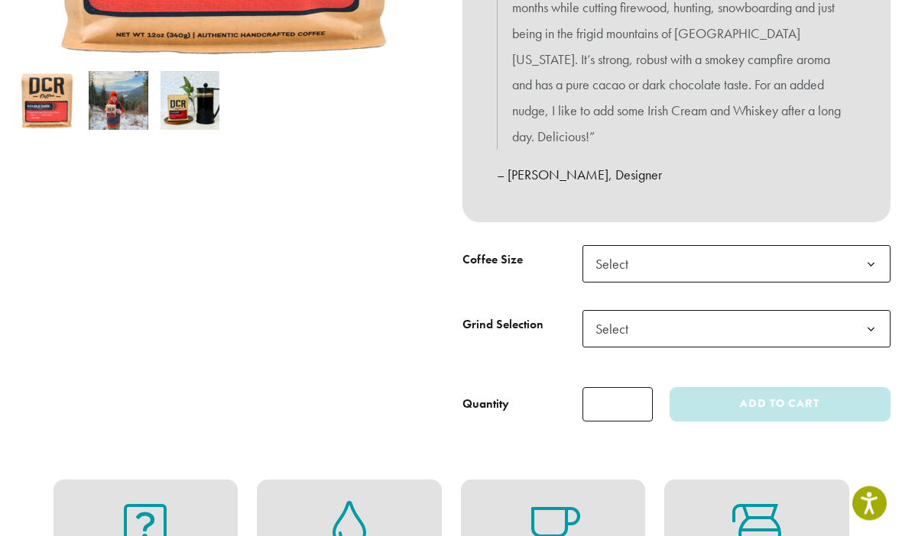
scroll to position [496, 0]
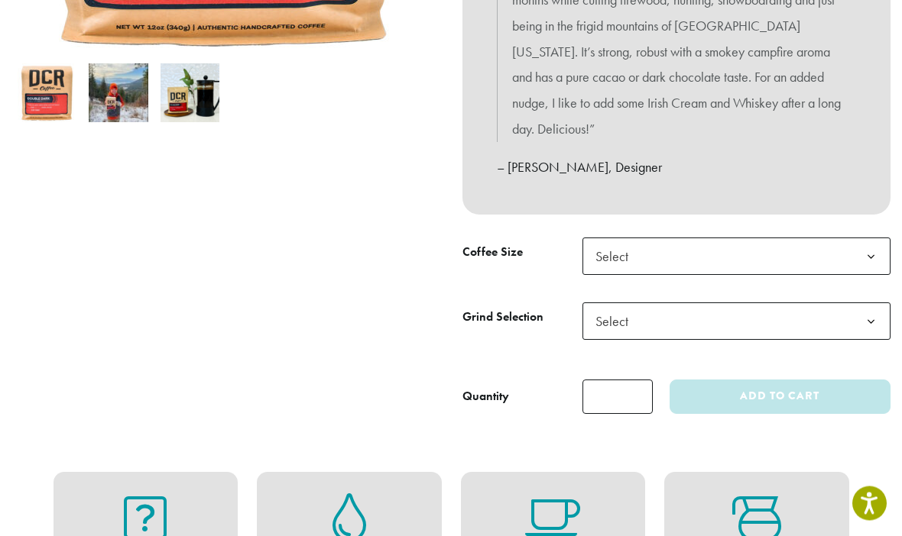
click at [875, 250] on b at bounding box center [870, 257] width 37 height 37
click at [850, 312] on span "Select" at bounding box center [736, 321] width 308 height 37
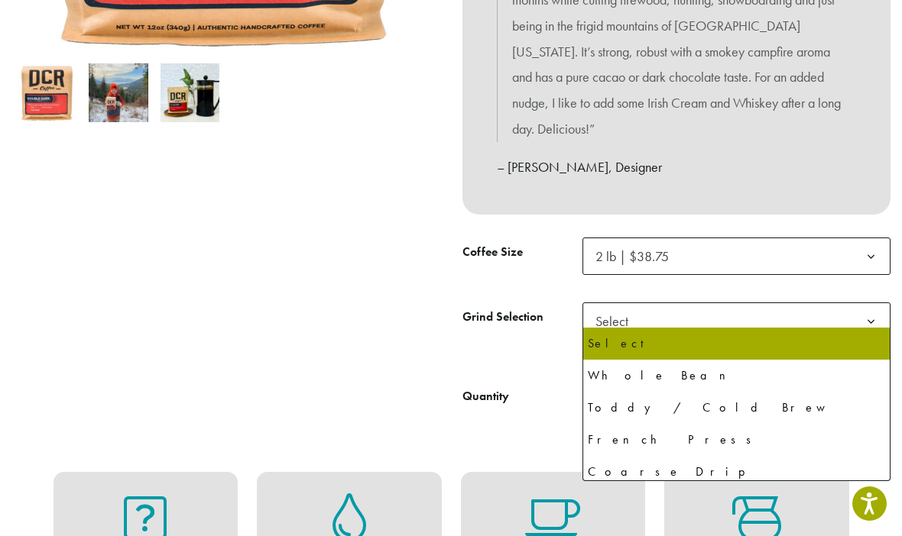
select select "**********"
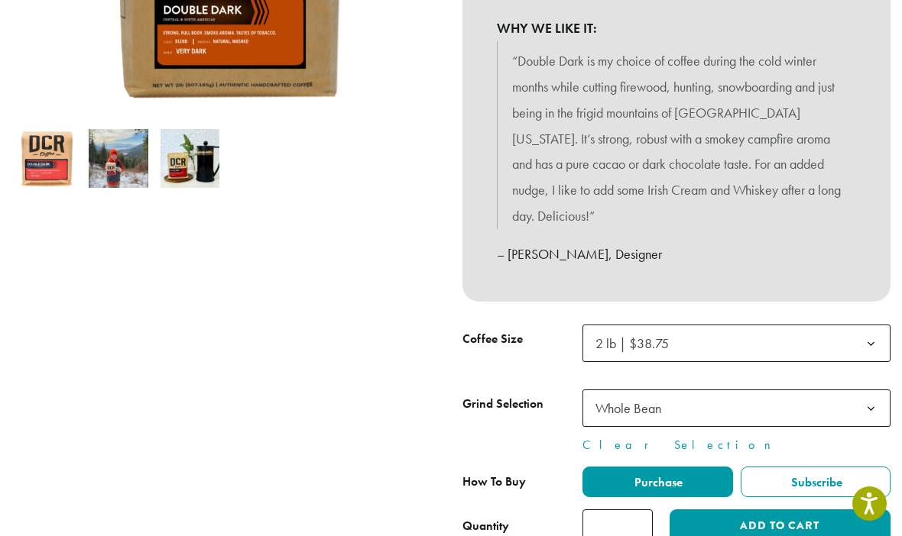
scroll to position [517, 0]
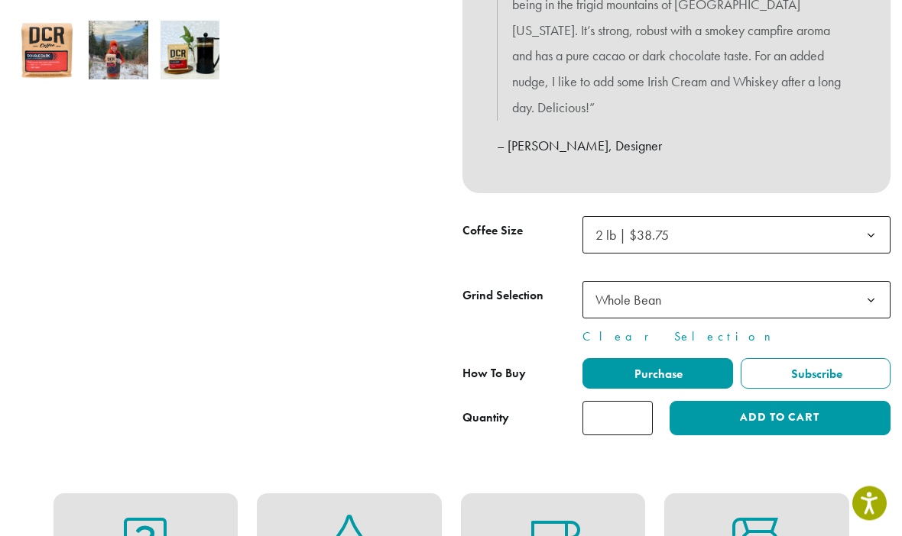
click at [792, 414] on button "Add to cart" at bounding box center [779, 419] width 221 height 34
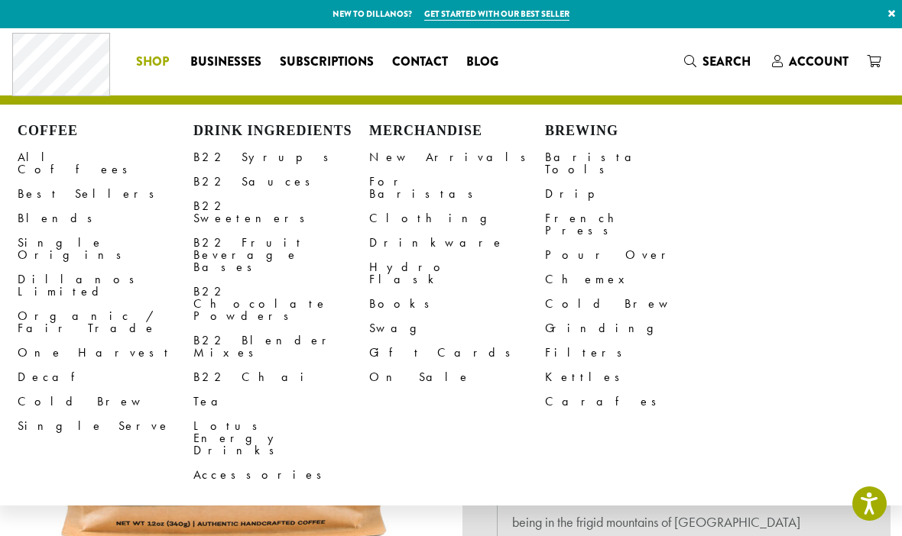
click at [53, 154] on link "All Coffees" at bounding box center [106, 163] width 176 height 37
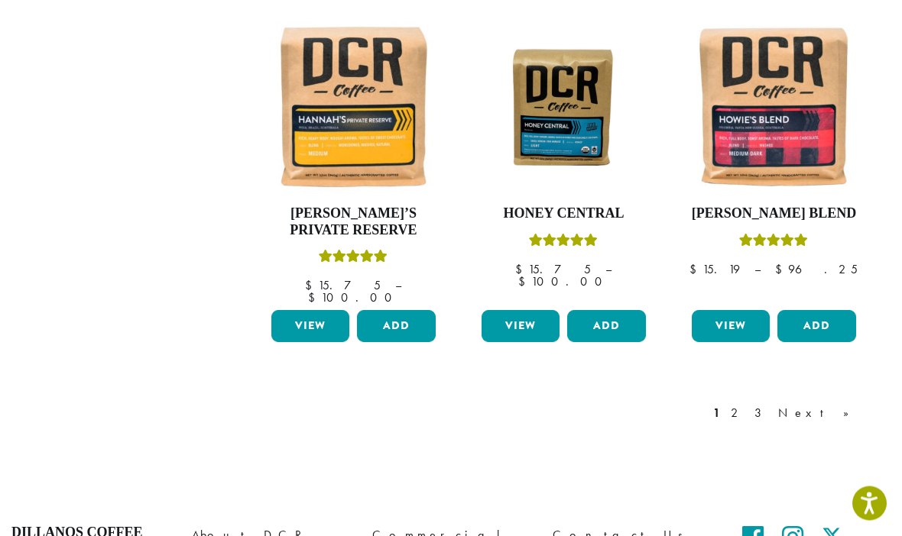
scroll to position [1310, 0]
click at [746, 404] on link "2" at bounding box center [736, 413] width 19 height 18
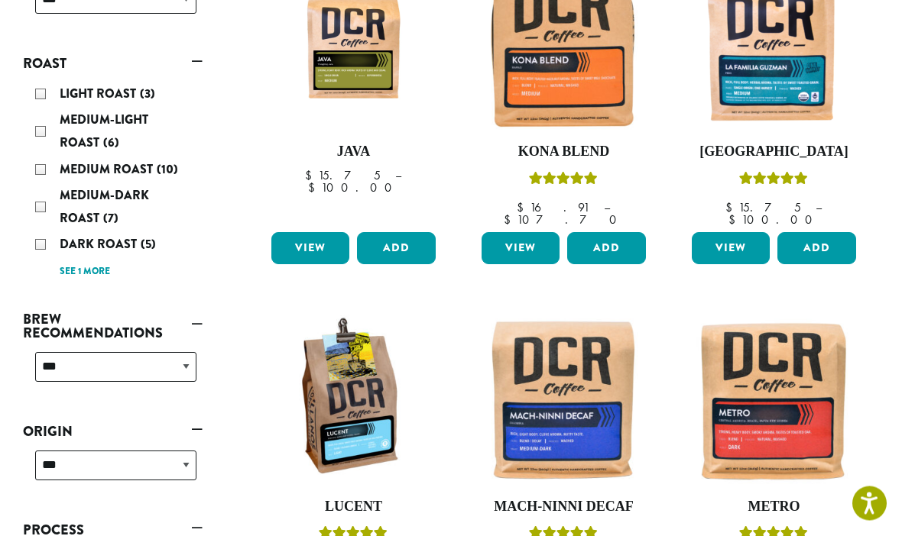
scroll to position [275, 0]
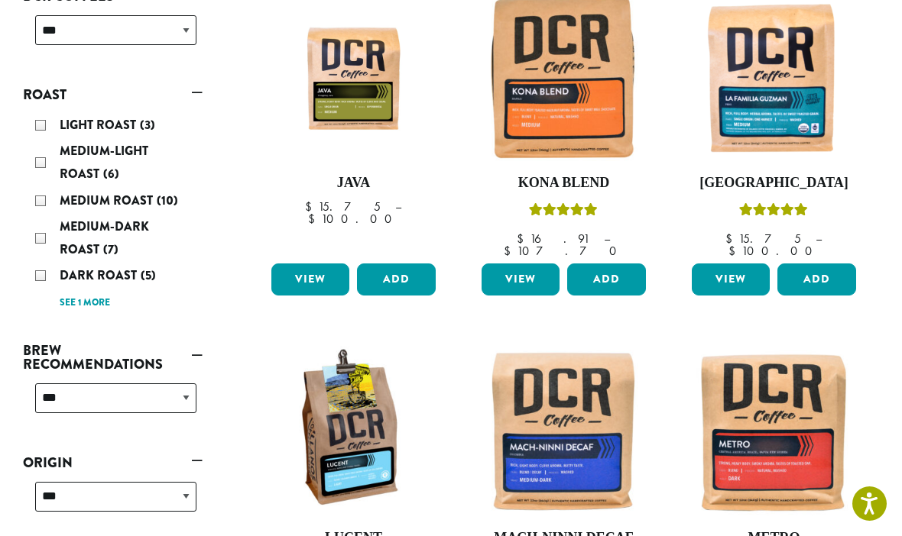
click at [796, 117] on img at bounding box center [774, 77] width 172 height 172
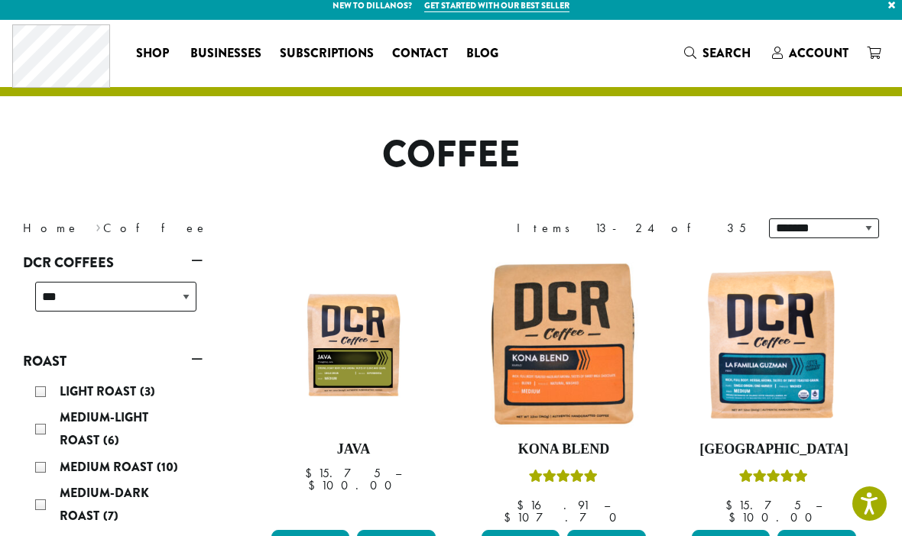
scroll to position [0, 0]
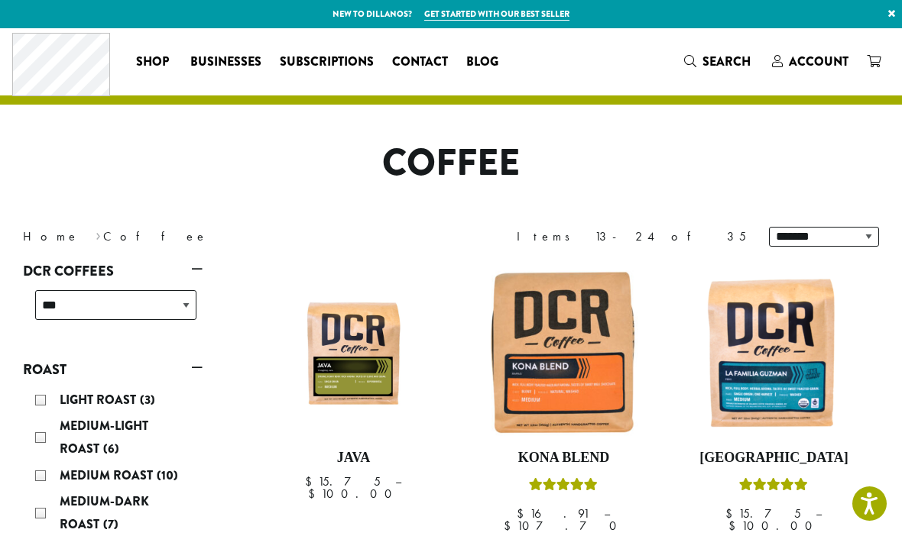
click at [825, 65] on span "Account" at bounding box center [818, 62] width 60 height 18
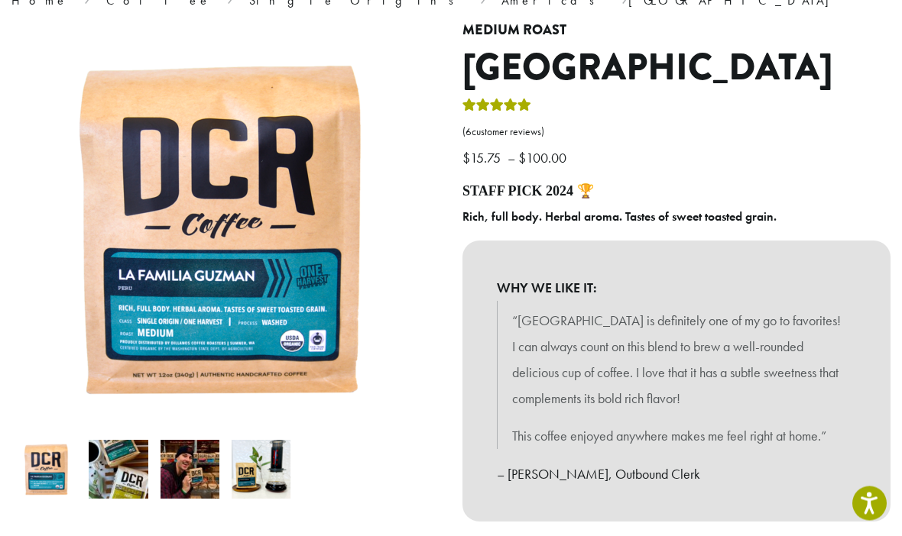
scroll to position [150, 0]
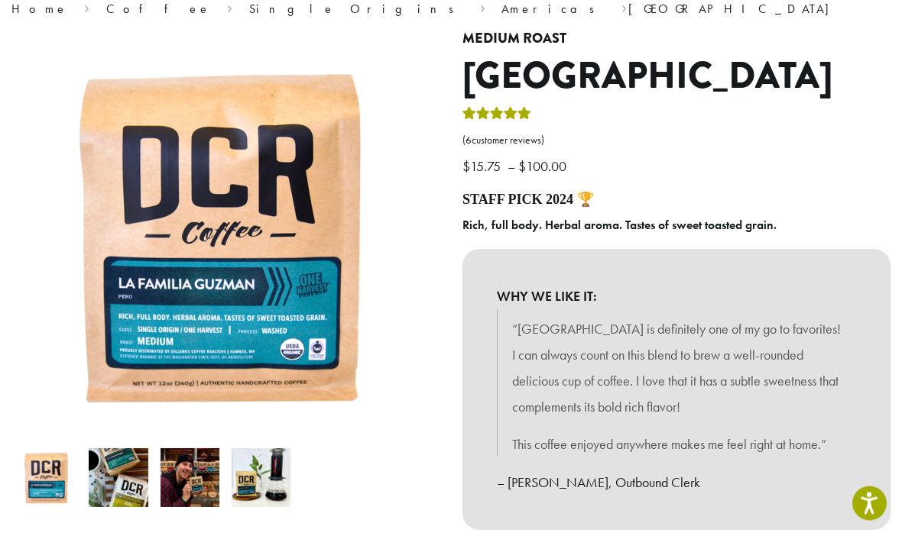
click at [516, 136] on link "( 6 customer reviews)" at bounding box center [676, 141] width 428 height 15
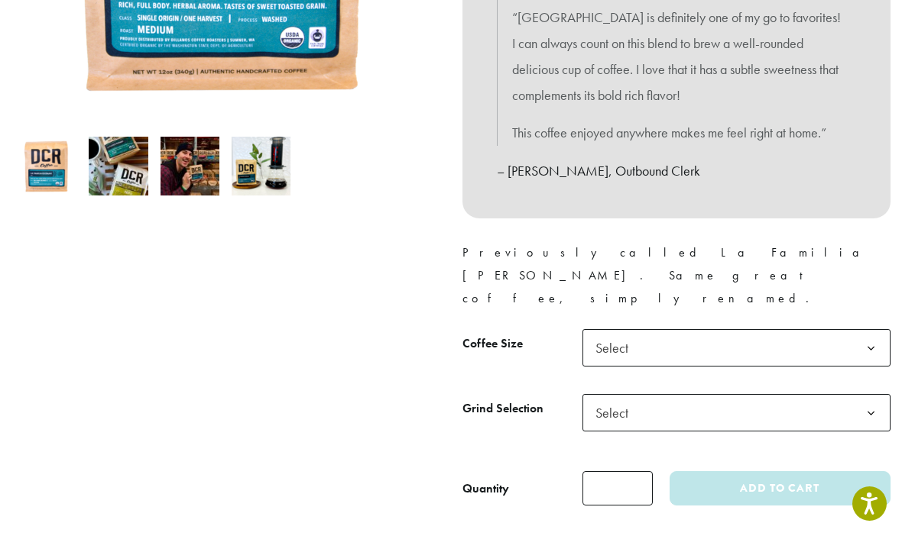
scroll to position [457, 0]
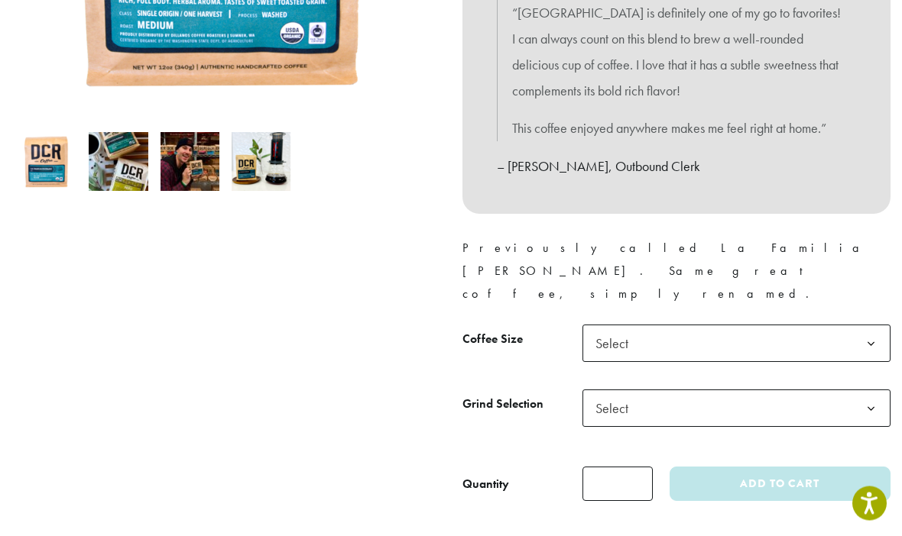
click at [853, 326] on b at bounding box center [870, 344] width 37 height 37
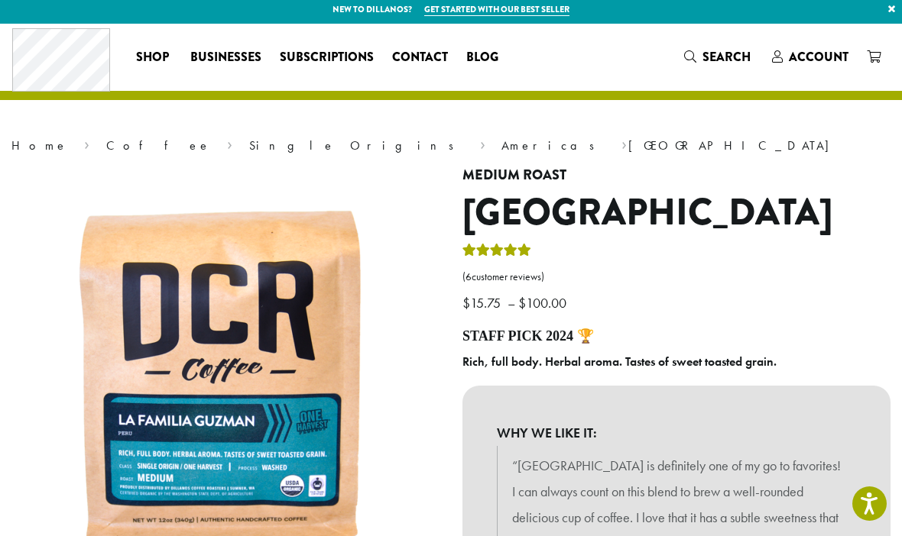
scroll to position [0, 0]
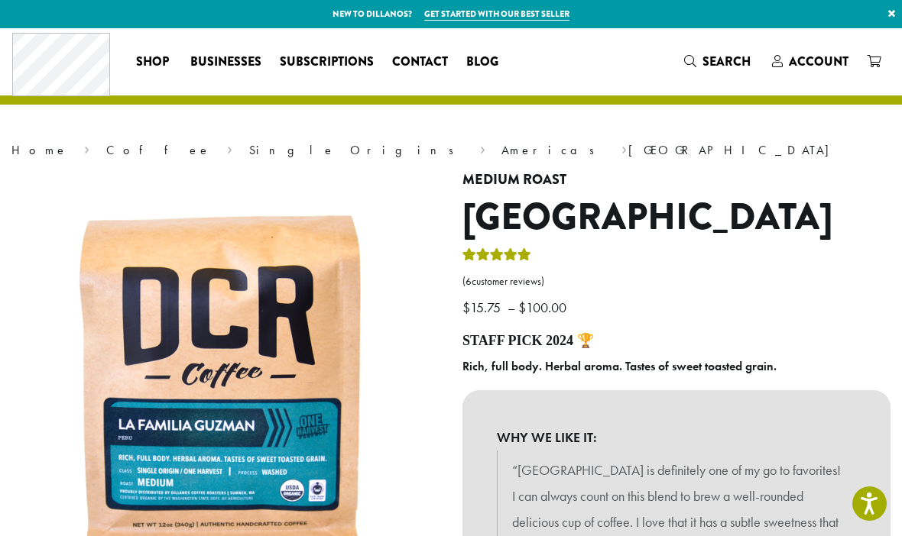
scroll to position [141, 0]
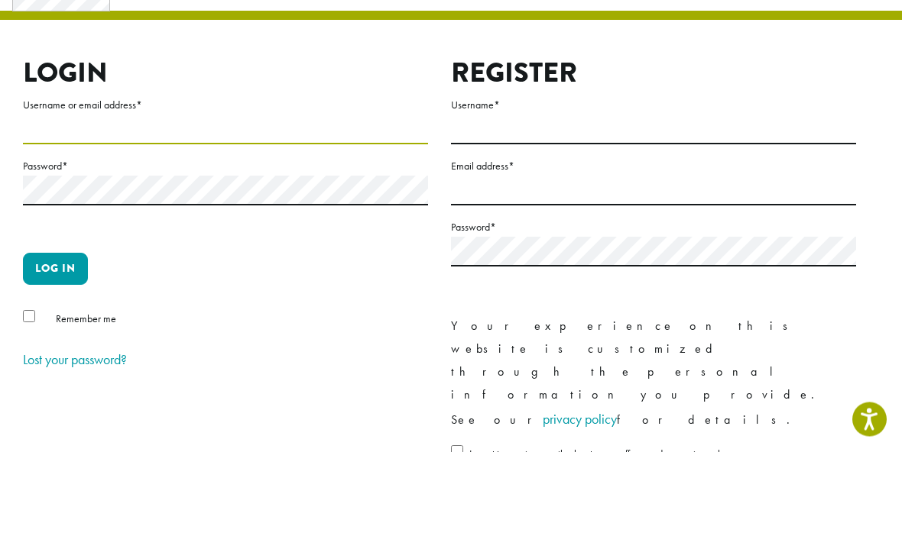
type input "**********"
click at [55, 338] on button "Log in" at bounding box center [55, 354] width 65 height 32
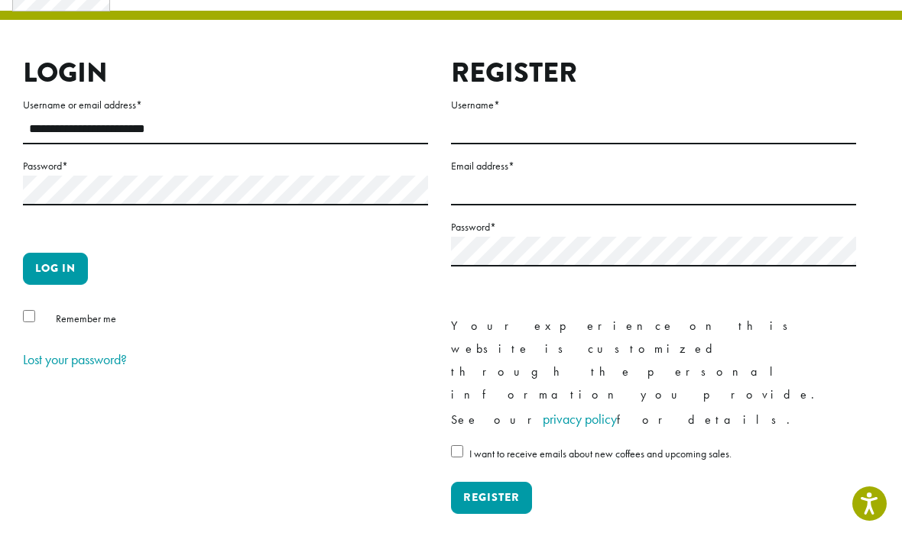
click at [88, 261] on button "Log in" at bounding box center [55, 269] width 65 height 32
click at [77, 266] on button "Log in" at bounding box center [55, 269] width 65 height 32
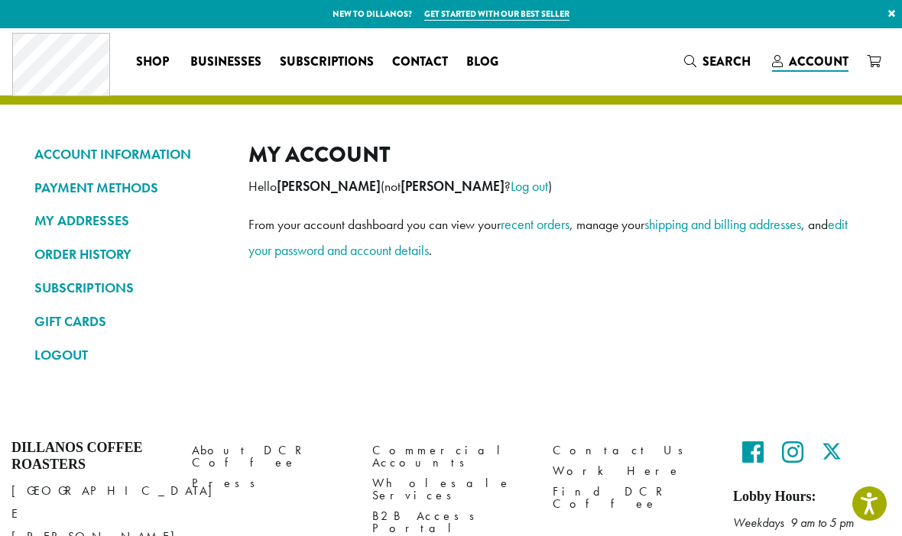
click at [120, 250] on link "ORDER HISTORY" at bounding box center [129, 254] width 191 height 26
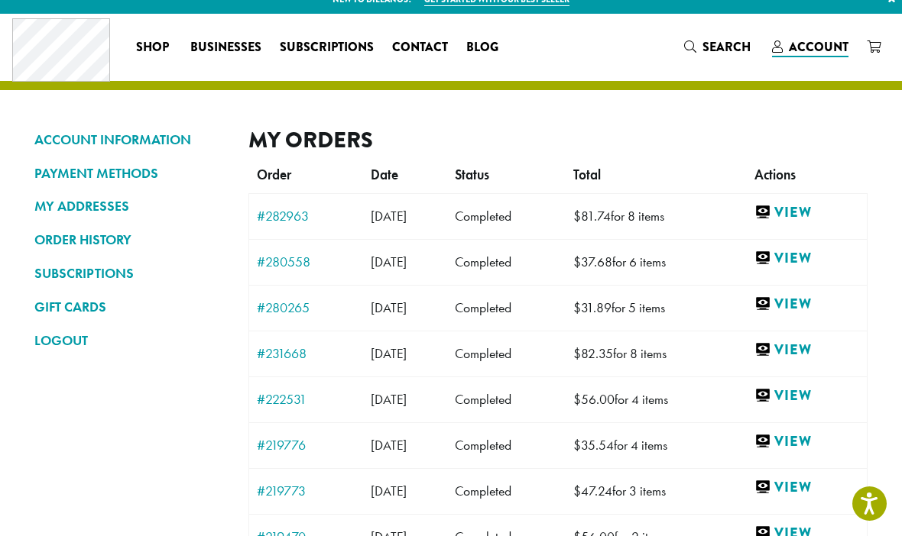
scroll to position [19, 0]
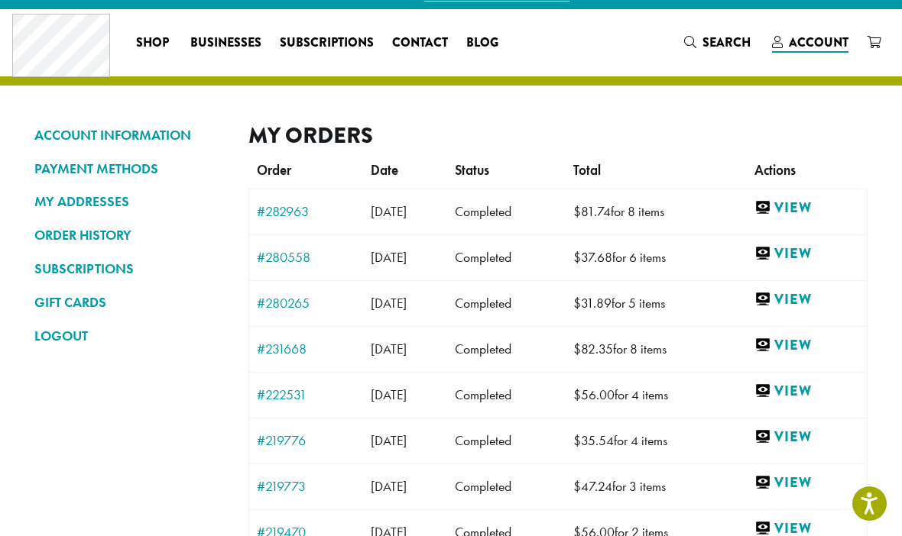
click at [823, 210] on link "View" at bounding box center [806, 208] width 105 height 19
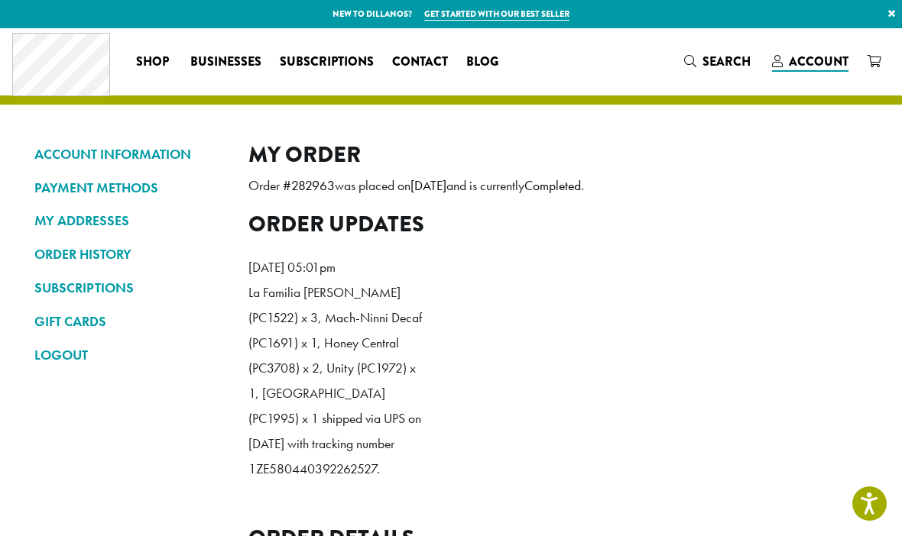
click at [106, 247] on link "ORDER HISTORY" at bounding box center [129, 254] width 191 height 26
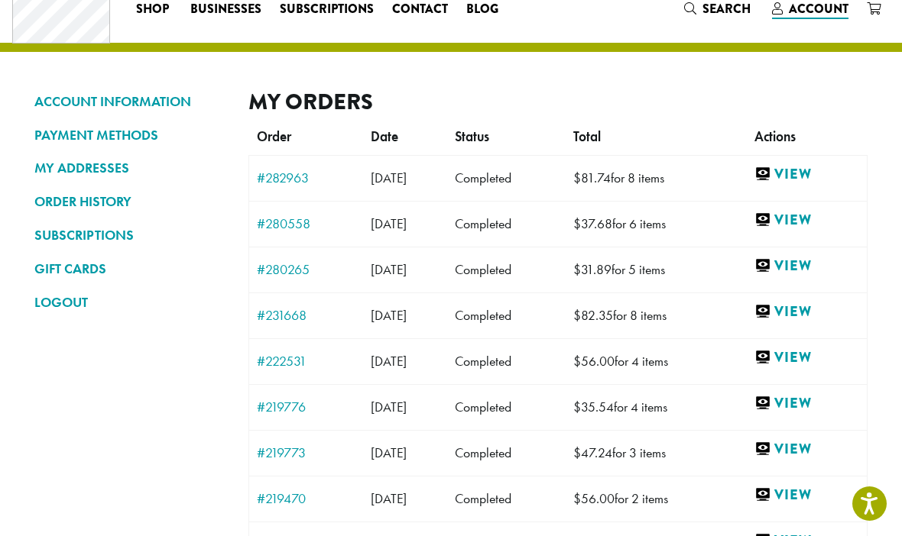
scroll to position [54, 0]
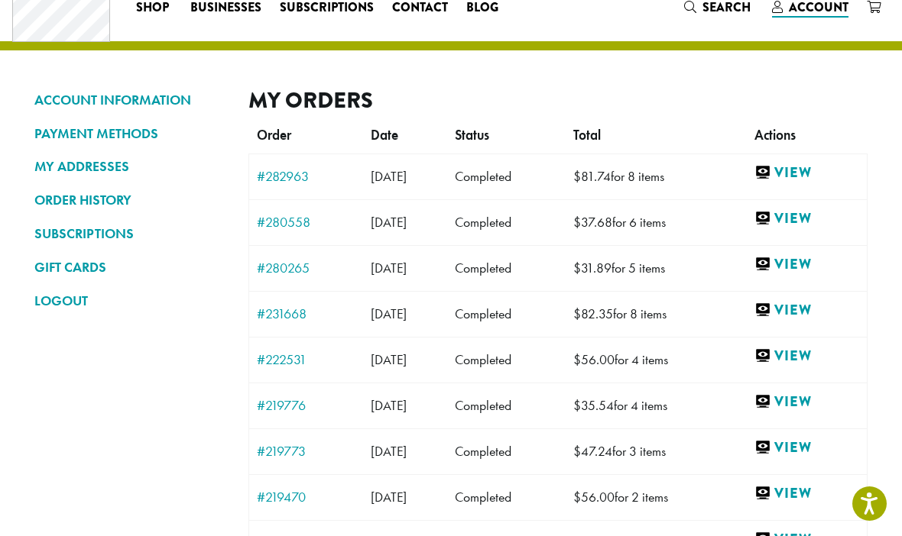
click at [818, 217] on link "View" at bounding box center [806, 218] width 105 height 19
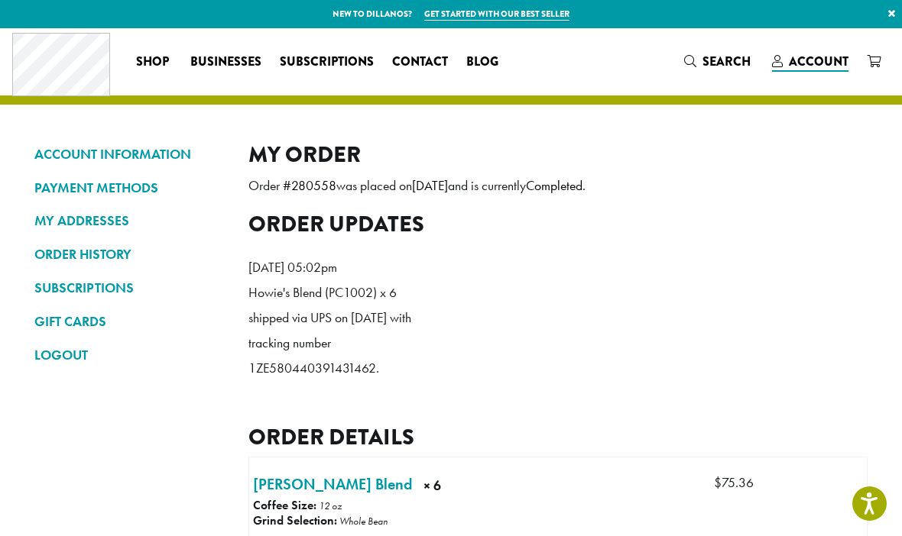
click at [104, 258] on link "ORDER HISTORY" at bounding box center [129, 254] width 191 height 26
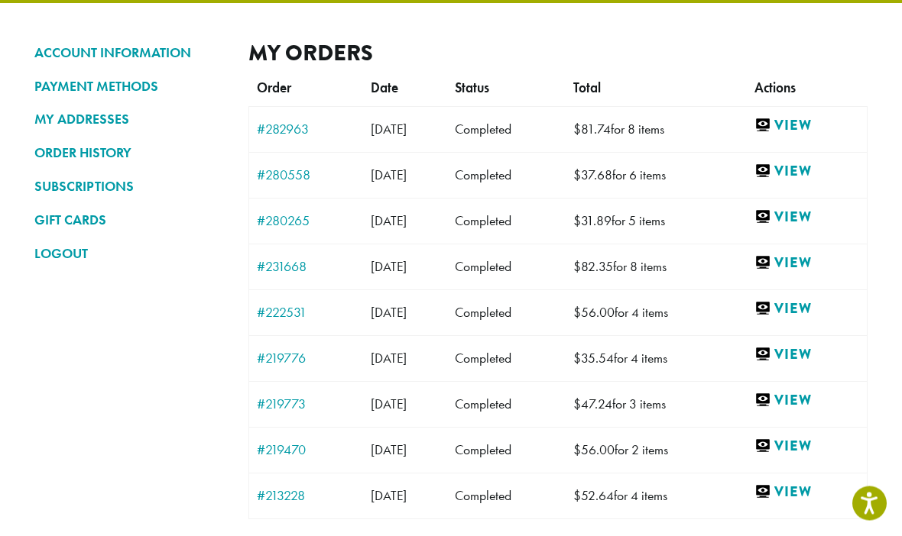
scroll to position [101, 0]
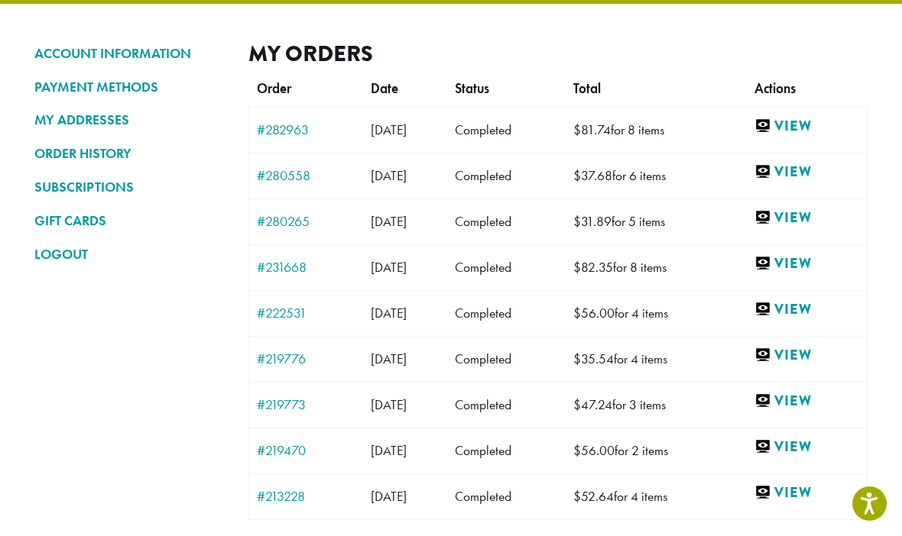
click at [814, 263] on link "View" at bounding box center [806, 263] width 105 height 19
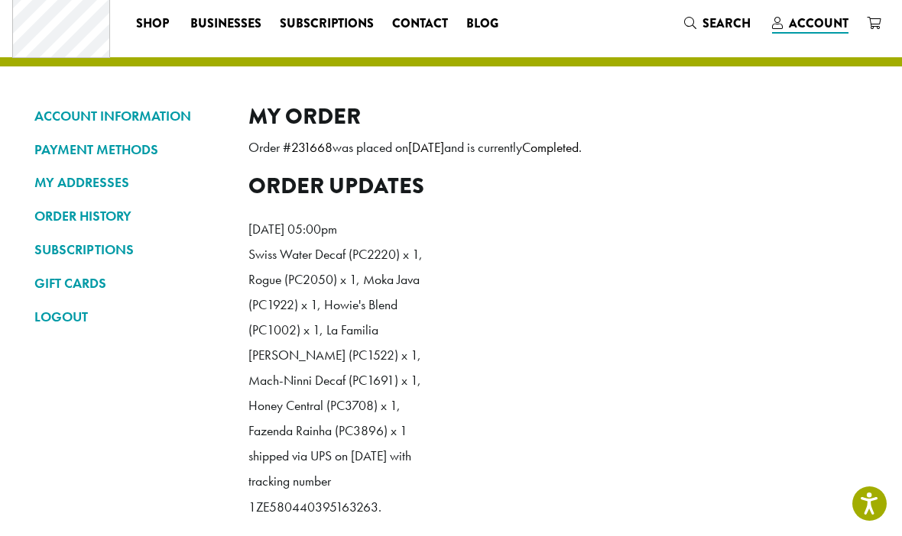
scroll to position [48, 0]
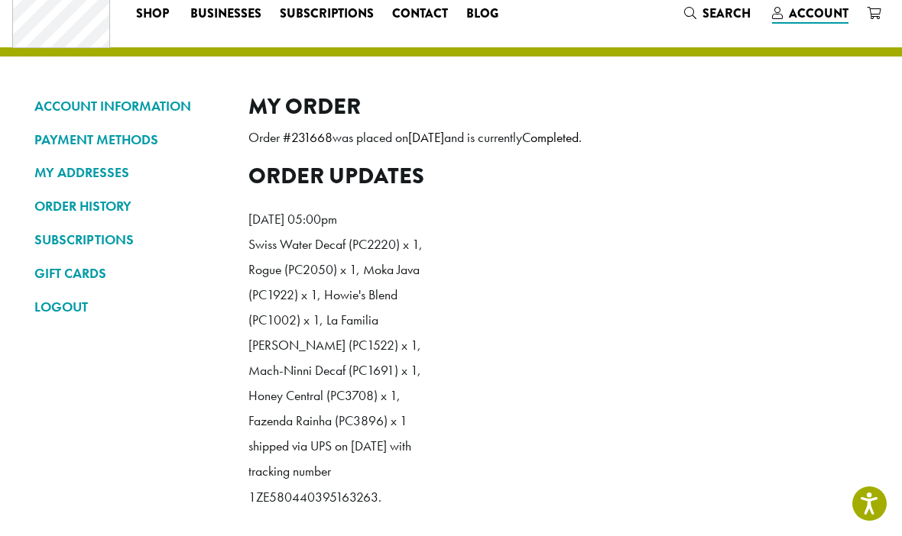
click at [108, 205] on link "ORDER HISTORY" at bounding box center [129, 206] width 191 height 26
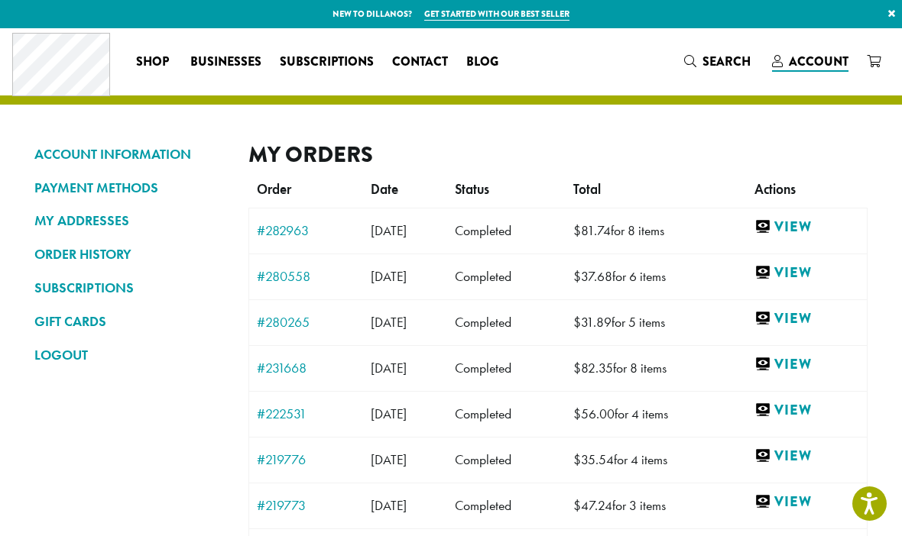
click at [819, 225] on link "View" at bounding box center [806, 227] width 105 height 19
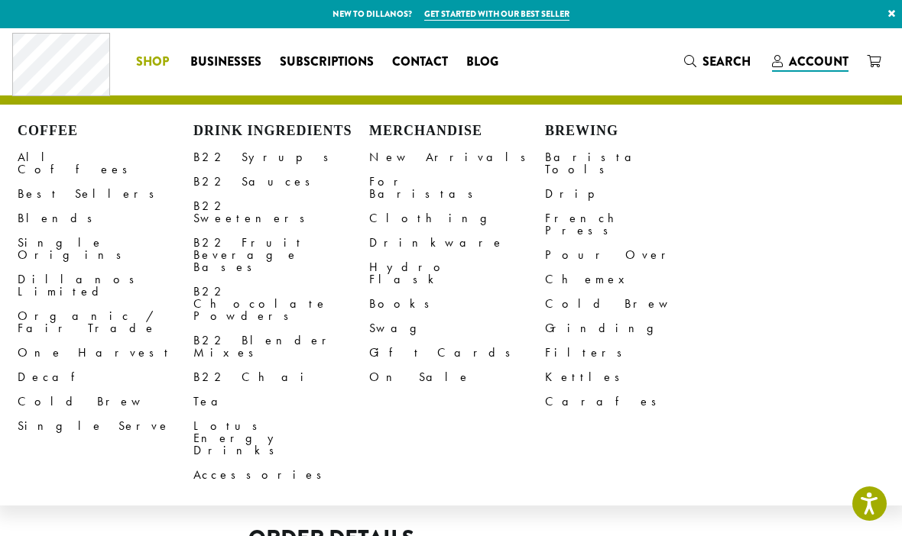
click at [823, 62] on span "Account" at bounding box center [818, 62] width 60 height 18
click at [46, 152] on link "All Coffees" at bounding box center [106, 163] width 176 height 37
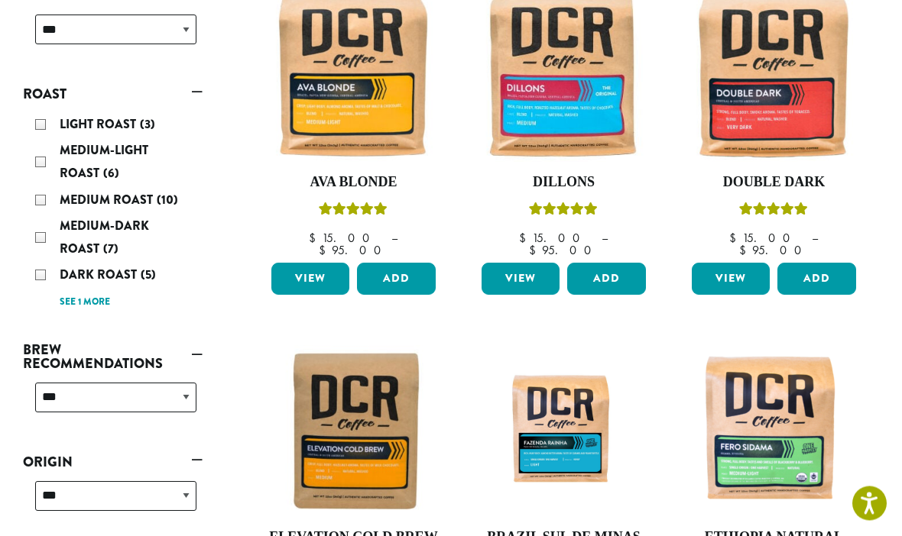
scroll to position [276, 0]
click at [746, 268] on link "View" at bounding box center [730, 279] width 78 height 32
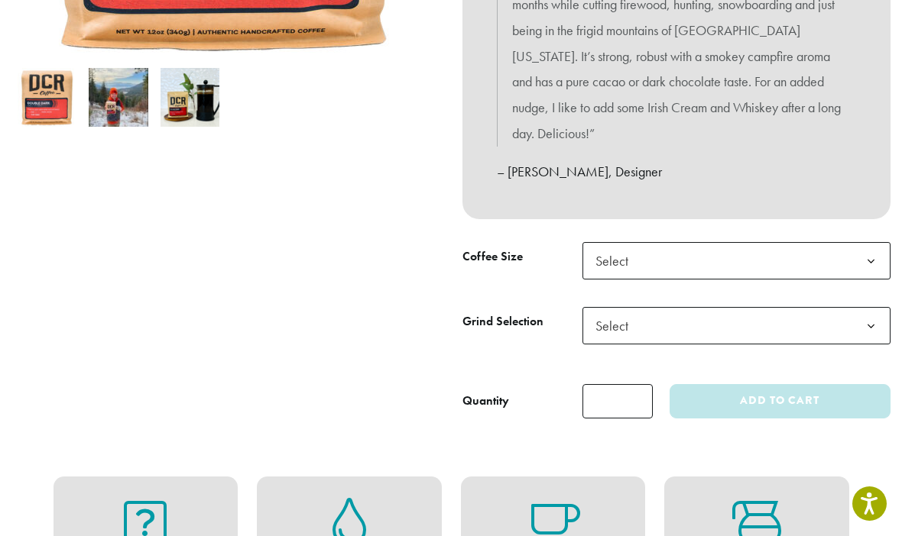
scroll to position [494, 0]
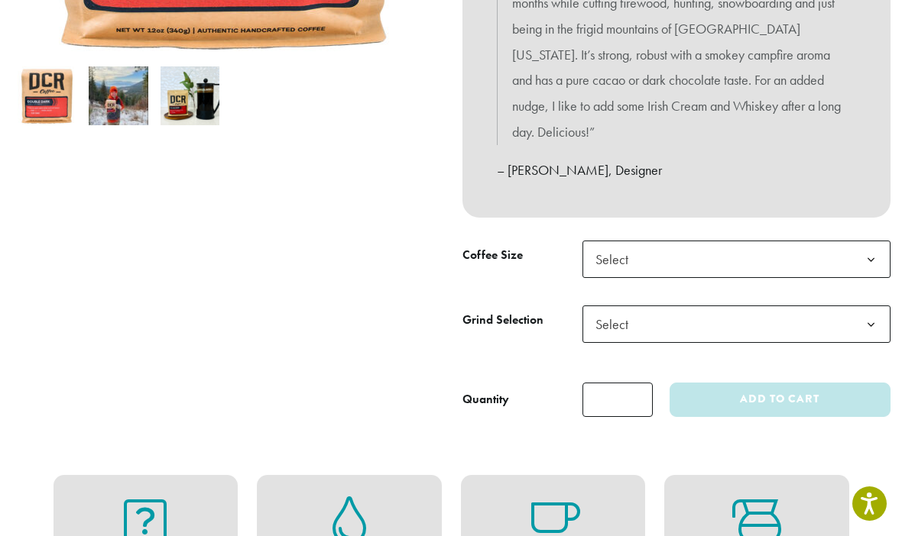
click at [853, 253] on b at bounding box center [870, 259] width 37 height 37
click at [814, 311] on span "Select" at bounding box center [736, 324] width 308 height 37
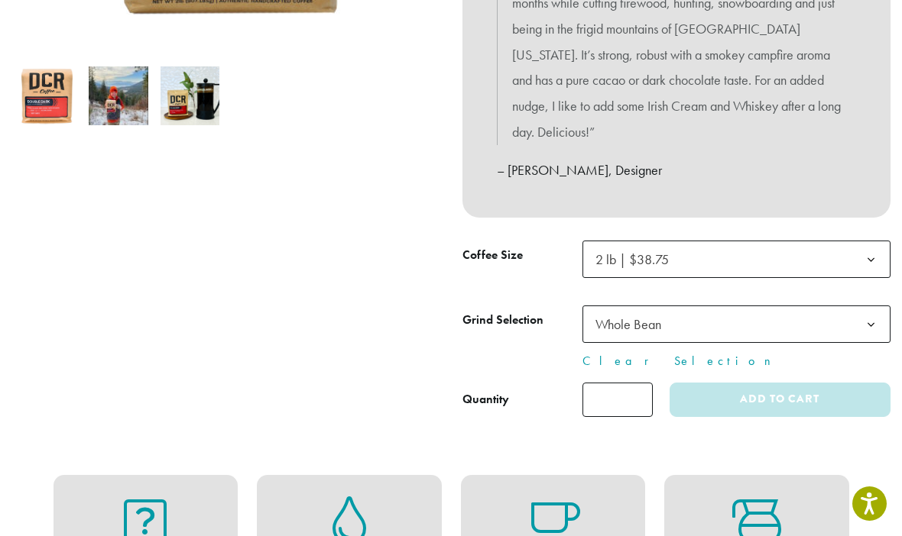
select select "**********"
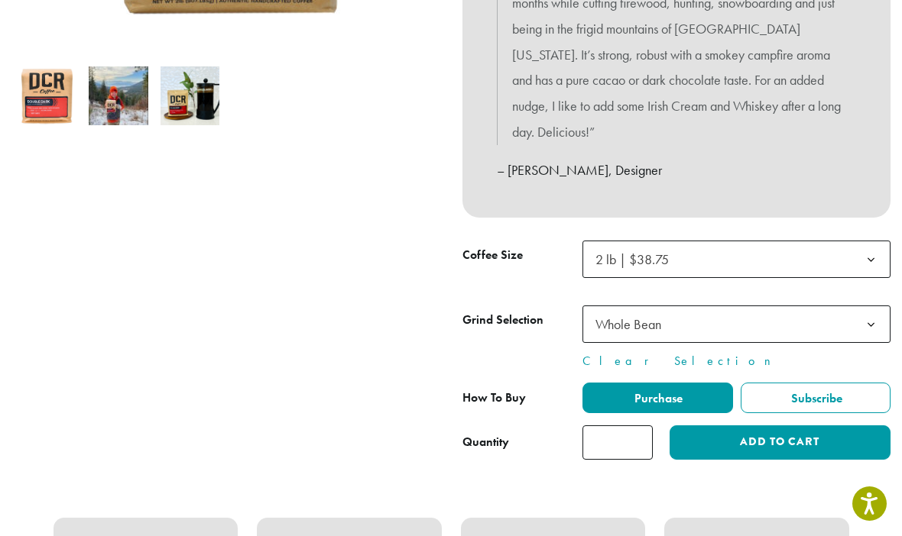
click at [841, 440] on button "Add to cart" at bounding box center [779, 443] width 221 height 34
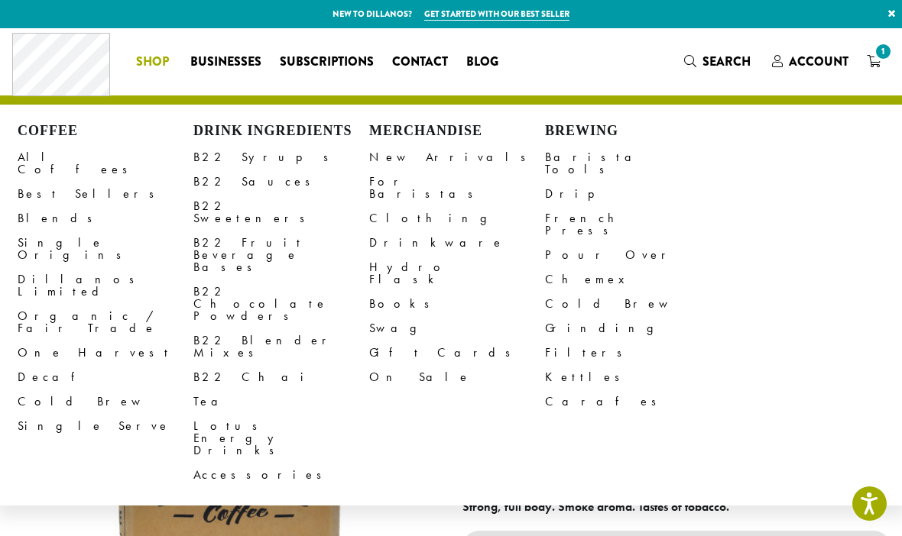
click at [69, 162] on link "All Coffees" at bounding box center [106, 163] width 176 height 37
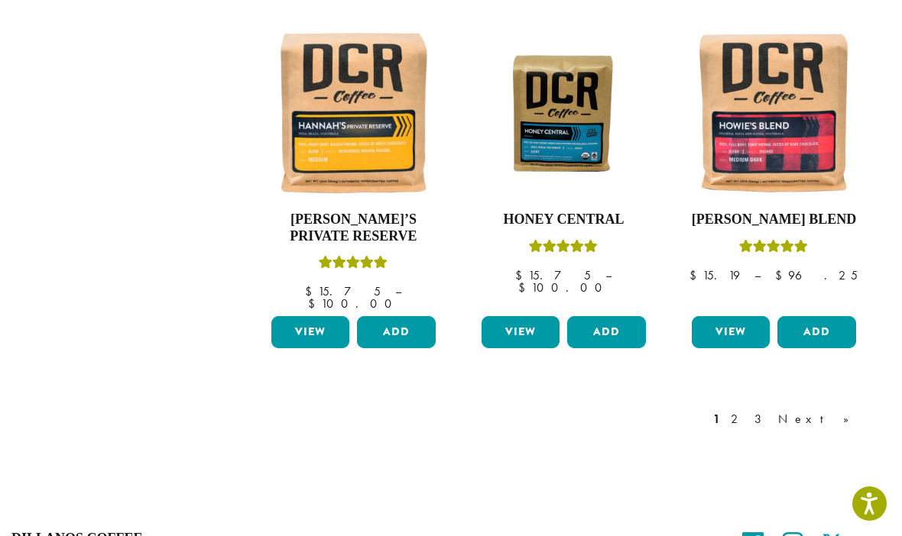
scroll to position [1303, 0]
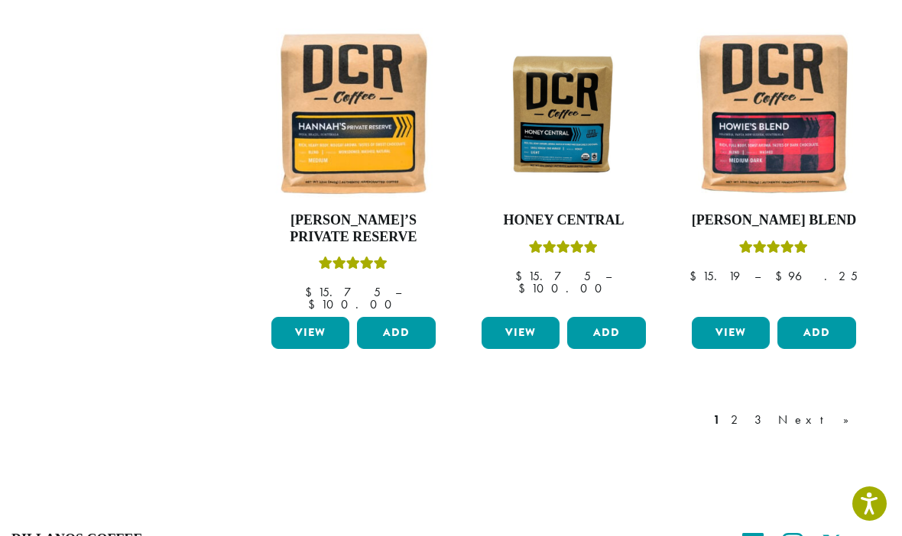
click at [746, 411] on link "2" at bounding box center [736, 420] width 19 height 18
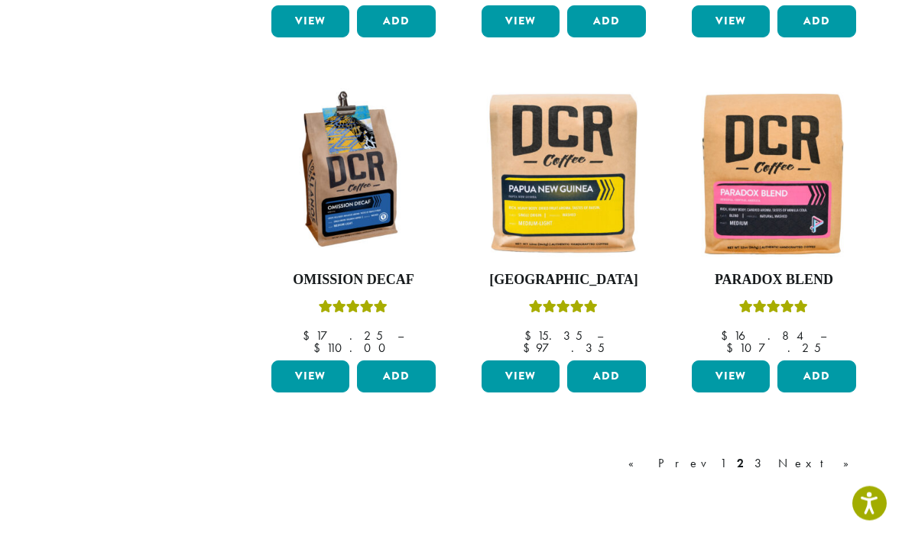
scroll to position [1244, 0]
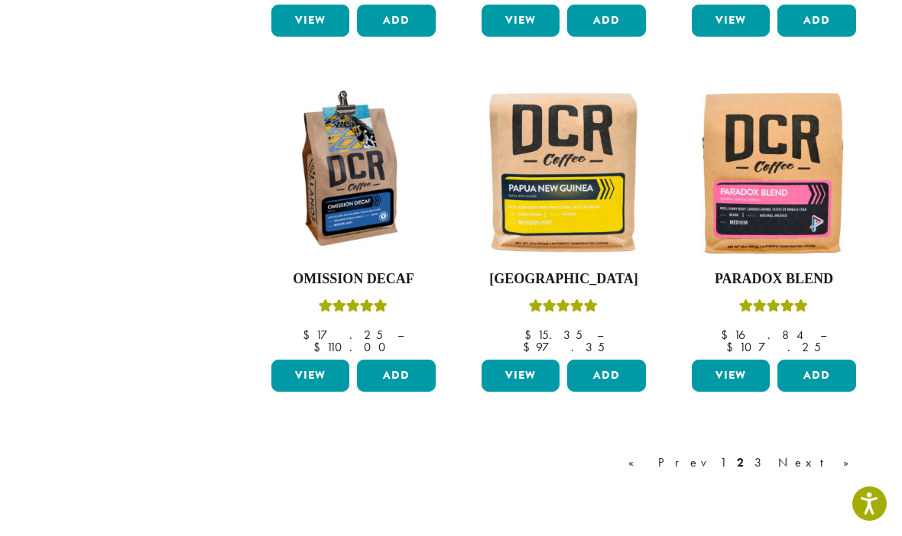
click at [770, 454] on link "3" at bounding box center [760, 463] width 19 height 18
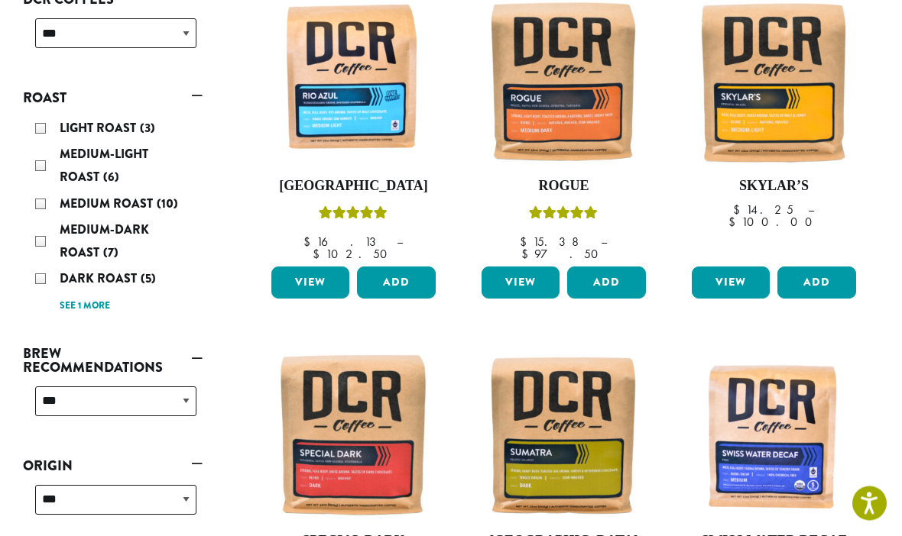
scroll to position [272, 0]
click at [51, 273] on div "Dark Roast (5)" at bounding box center [115, 278] width 161 height 23
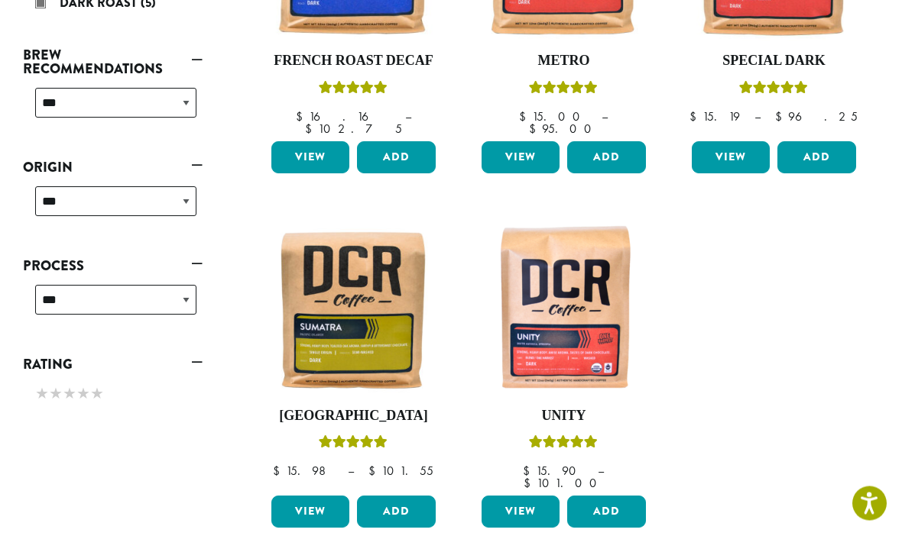
scroll to position [397, 0]
click at [387, 332] on img at bounding box center [353, 310] width 172 height 172
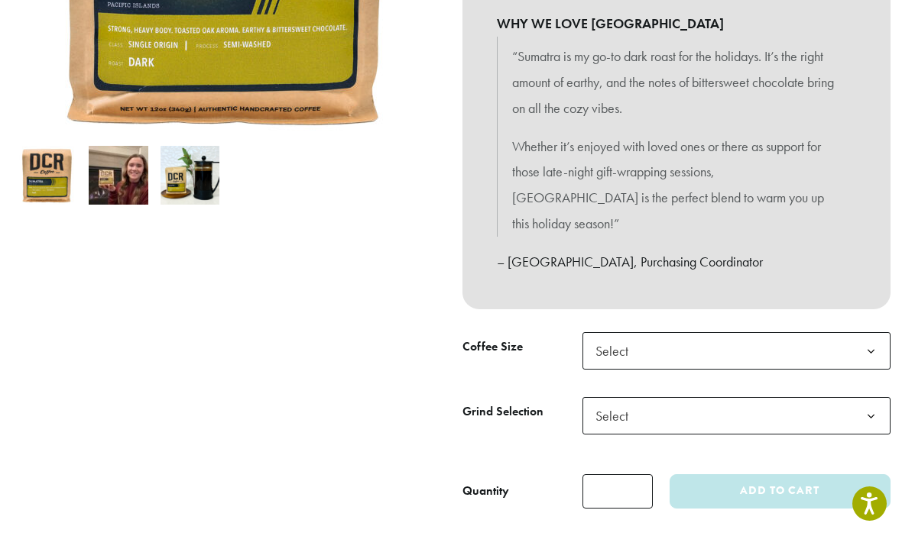
scroll to position [422, 0]
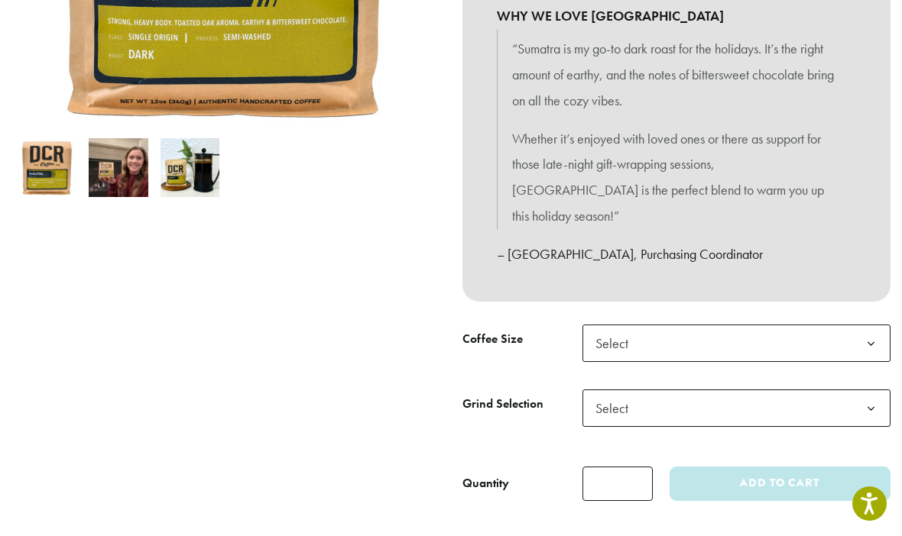
click at [848, 325] on span "Select" at bounding box center [736, 343] width 308 height 37
click at [816, 390] on span "Select" at bounding box center [736, 408] width 308 height 37
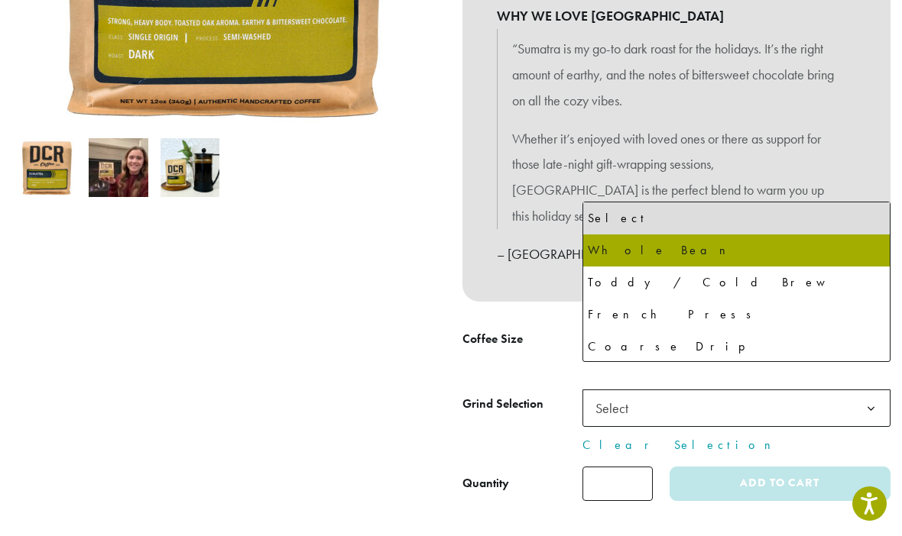
select select "**********"
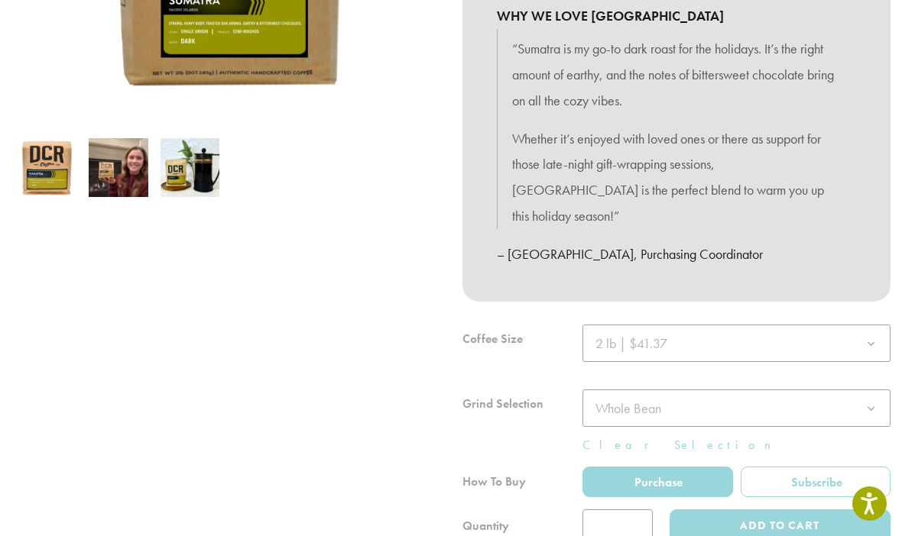
click at [823, 497] on div at bounding box center [676, 434] width 428 height 219
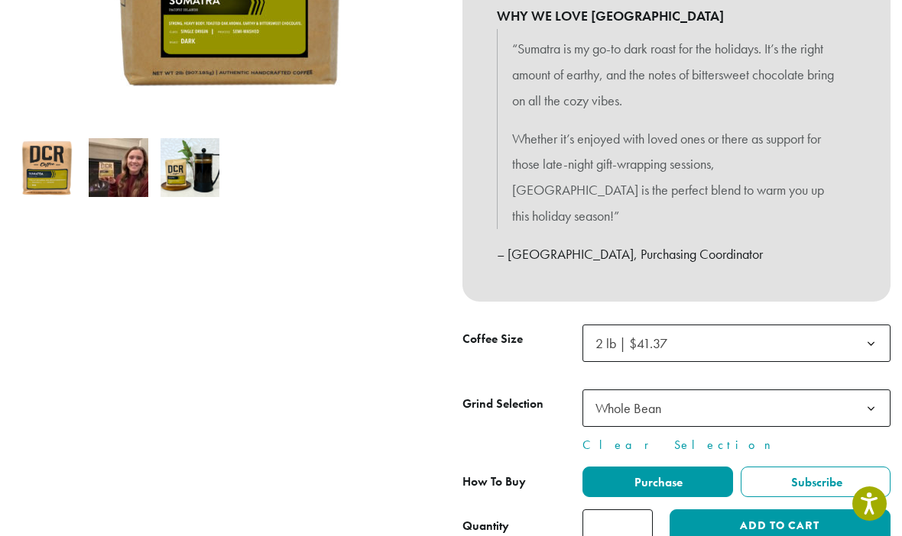
click at [812, 510] on button "Add to cart" at bounding box center [779, 527] width 221 height 34
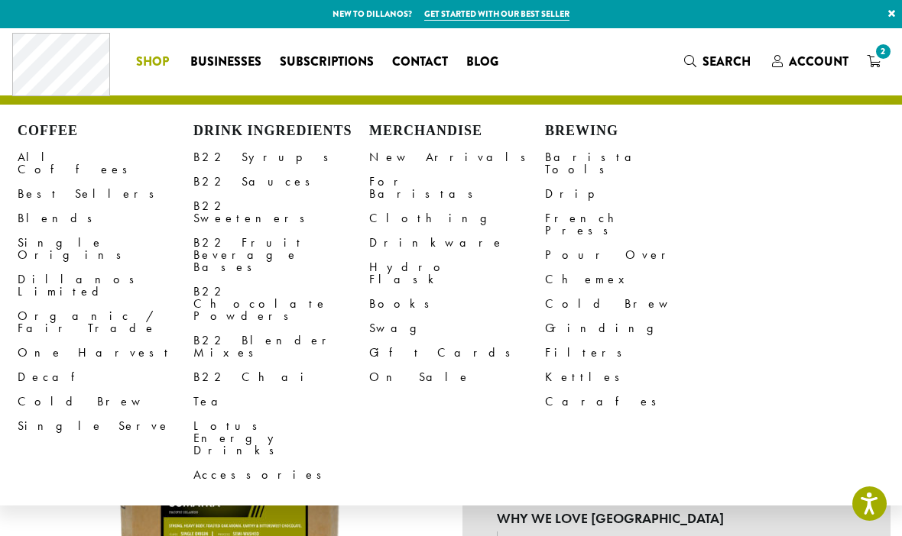
click at [60, 154] on link "All Coffees" at bounding box center [106, 163] width 176 height 37
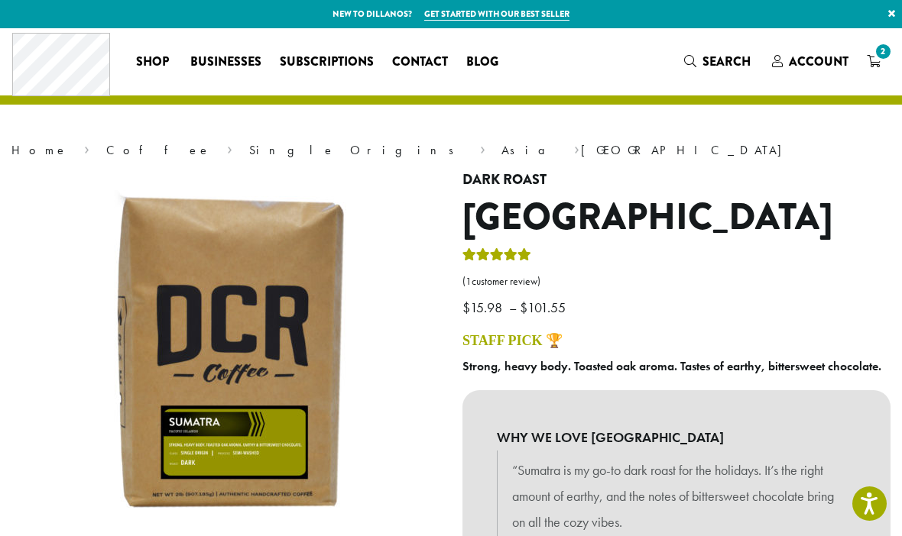
click at [106, 142] on link "Coffee" at bounding box center [158, 150] width 105 height 16
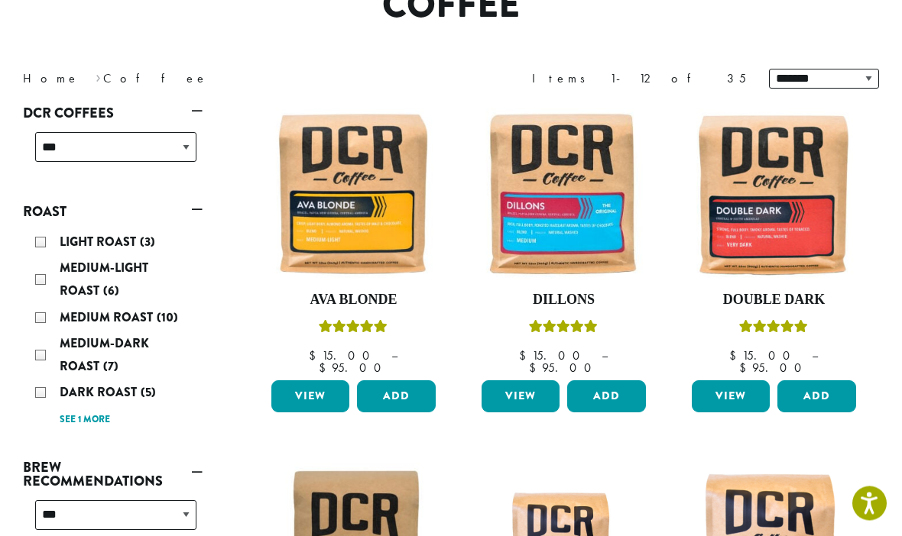
scroll to position [164, 0]
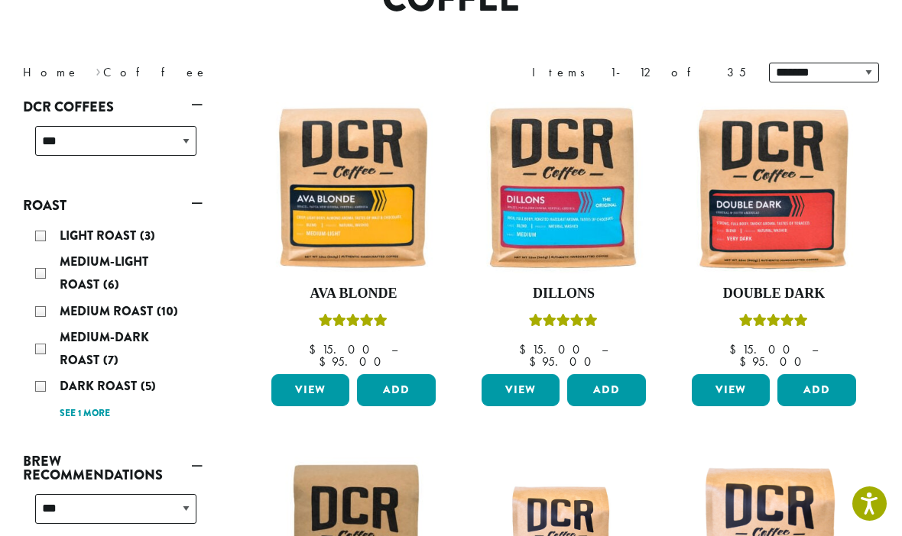
click at [70, 378] on span "Dark Roast" at bounding box center [100, 386] width 81 height 18
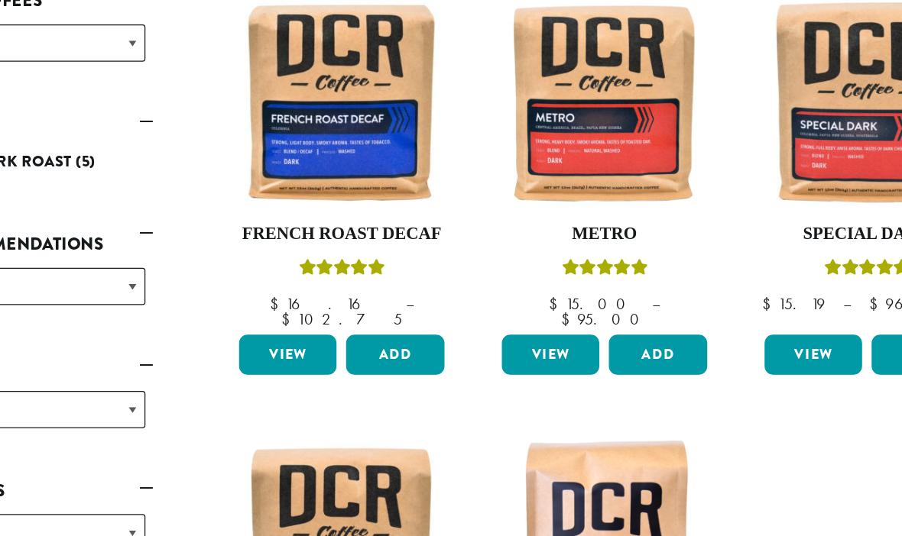
scroll to position [270, 0]
click at [520, 134] on img at bounding box center [564, 81] width 172 height 172
click at [508, 79] on img at bounding box center [564, 81] width 172 height 172
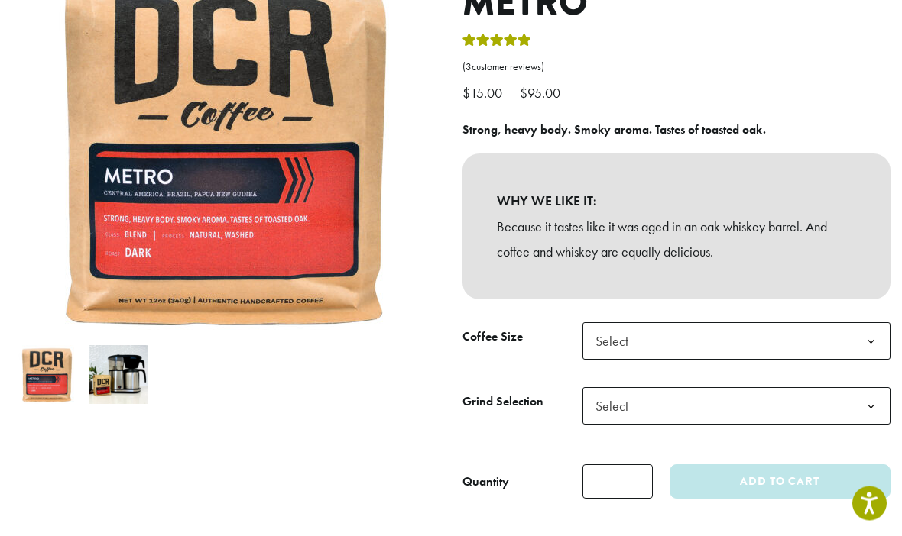
scroll to position [215, 0]
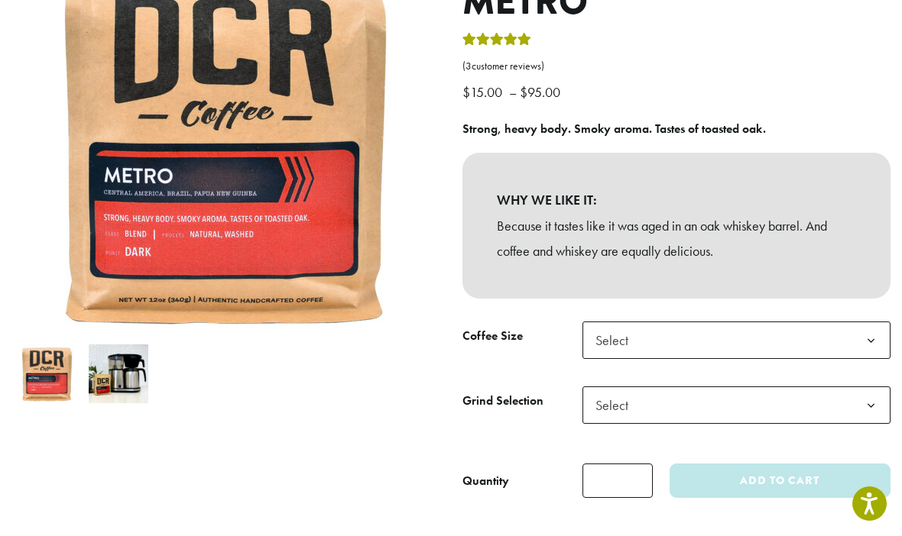
click at [854, 330] on b at bounding box center [870, 340] width 37 height 37
click at [802, 400] on span "Select" at bounding box center [736, 405] width 308 height 37
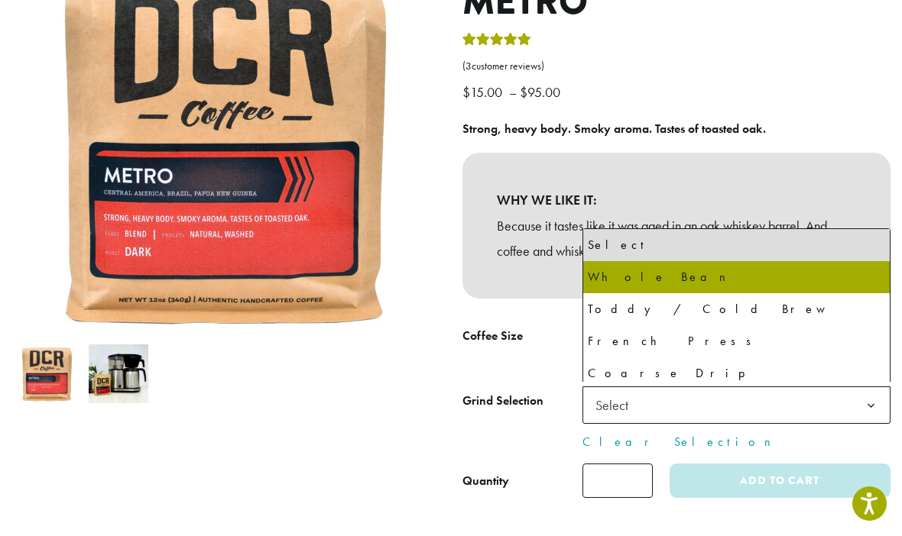
select select "**********"
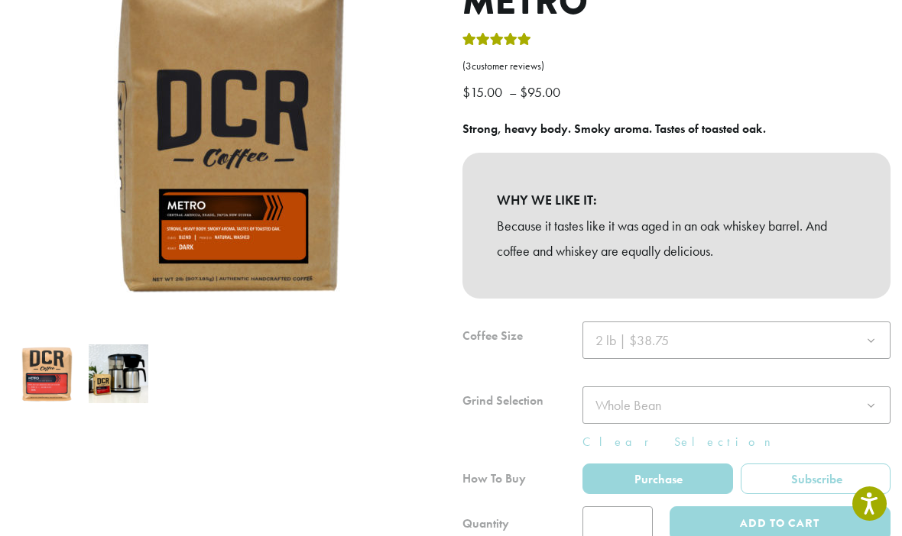
click at [814, 519] on div at bounding box center [676, 431] width 428 height 219
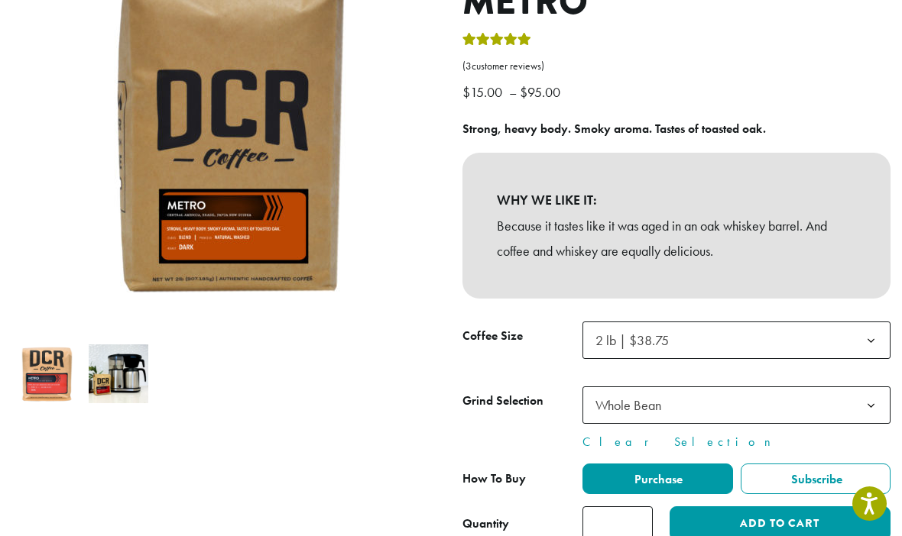
click at [792, 530] on button "Add to cart" at bounding box center [779, 524] width 221 height 34
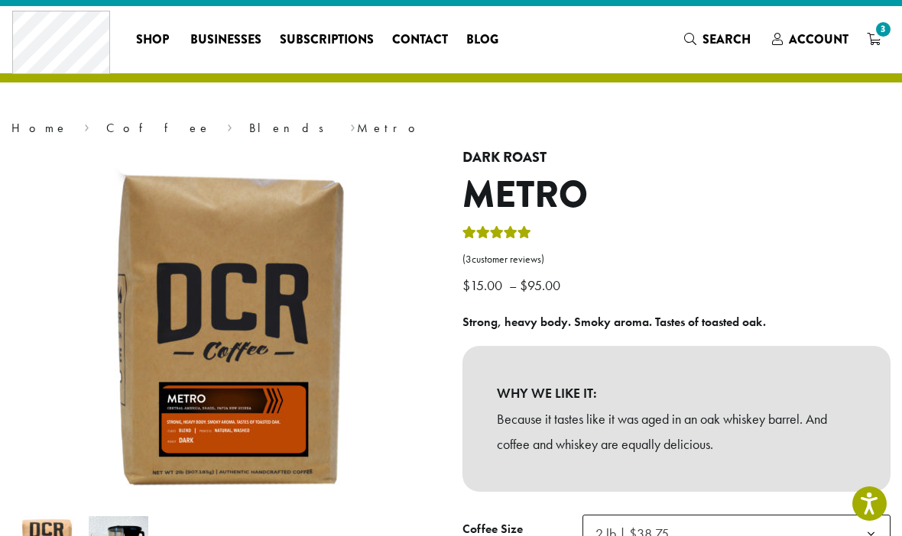
scroll to position [25, 0]
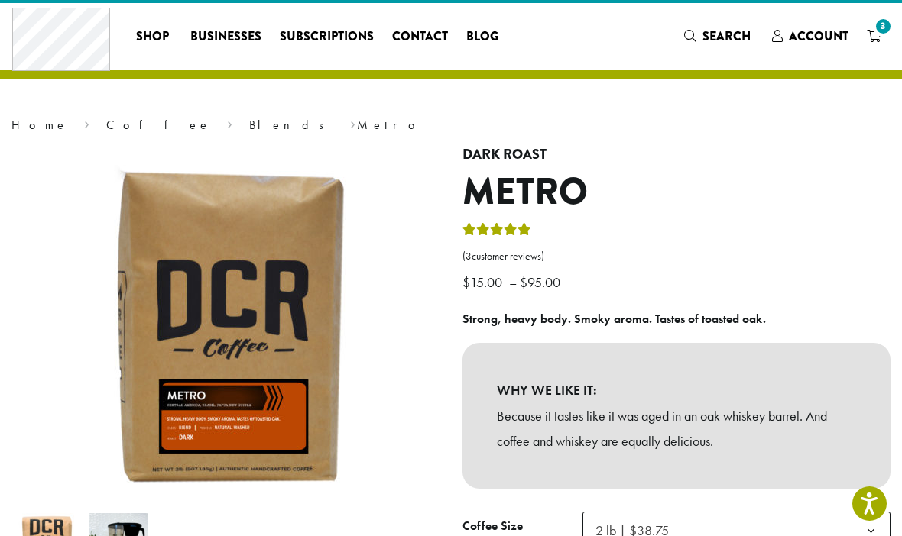
click at [106, 125] on link "Coffee" at bounding box center [158, 125] width 105 height 16
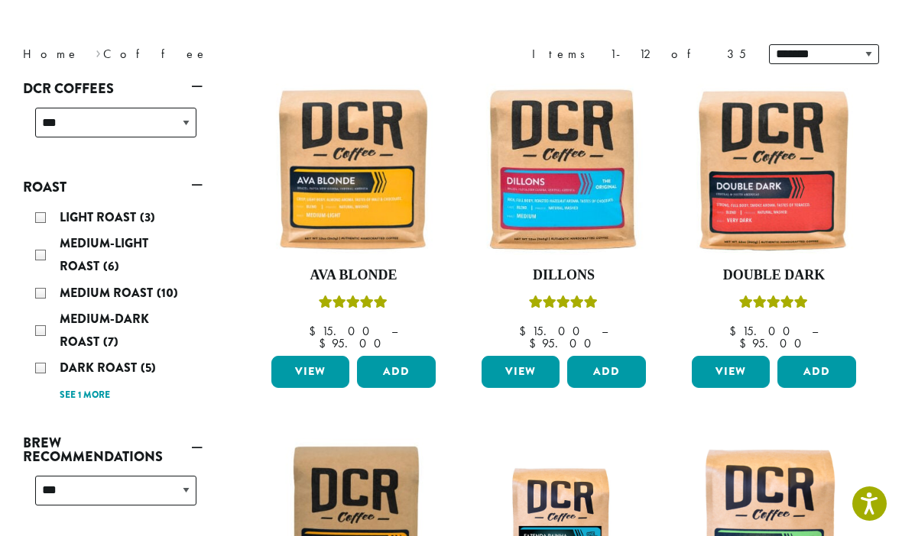
scroll to position [189, 0]
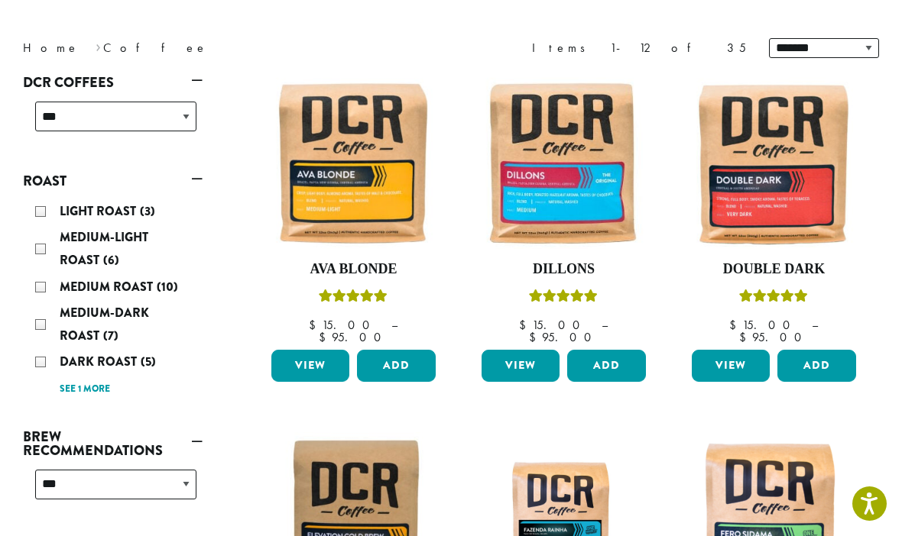
click at [47, 358] on div "Dark Roast (5)" at bounding box center [115, 362] width 161 height 23
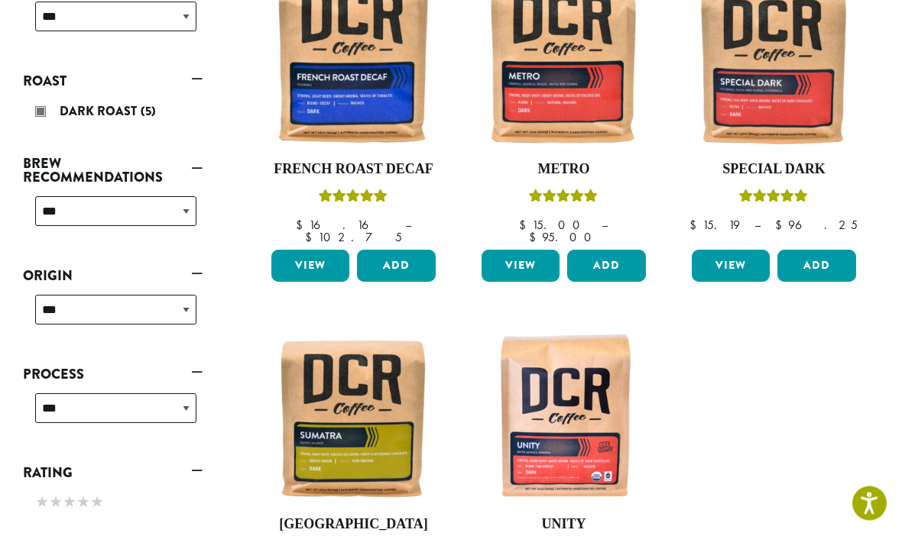
scroll to position [287, 0]
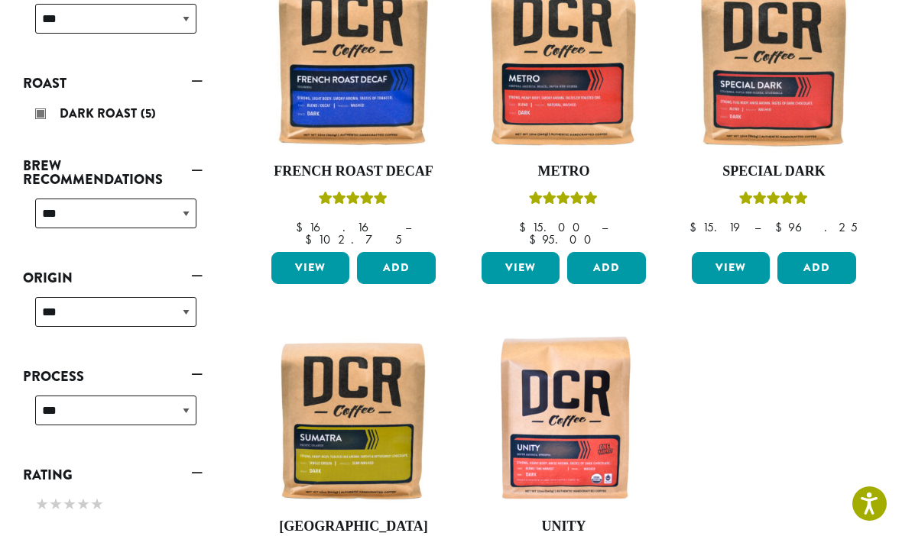
click at [575, 96] on img at bounding box center [564, 65] width 172 height 172
click at [591, 66] on img at bounding box center [564, 65] width 172 height 172
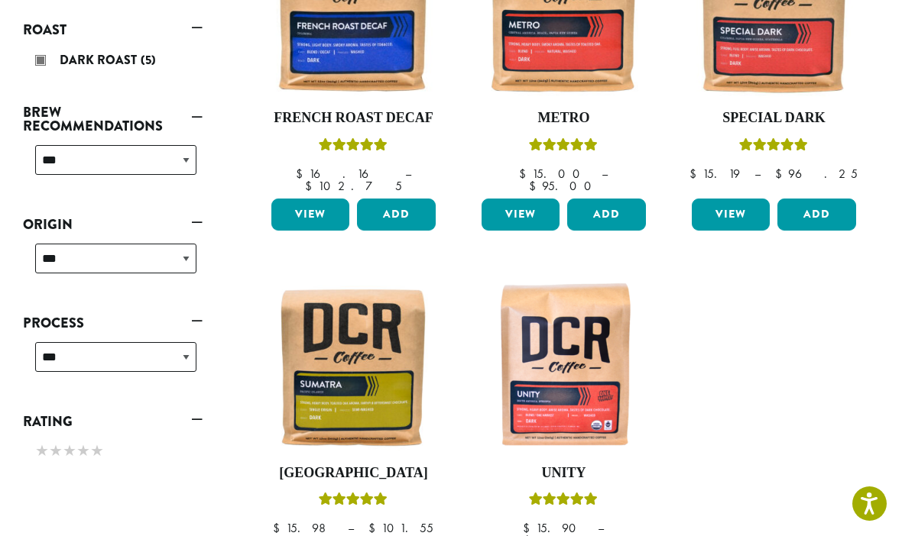
scroll to position [321, 0]
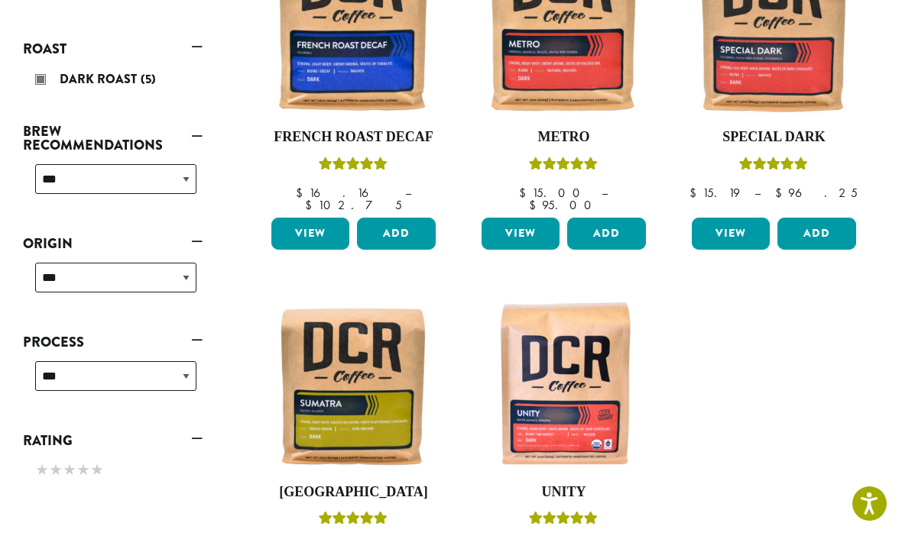
click at [575, 429] on img at bounding box center [564, 386] width 172 height 172
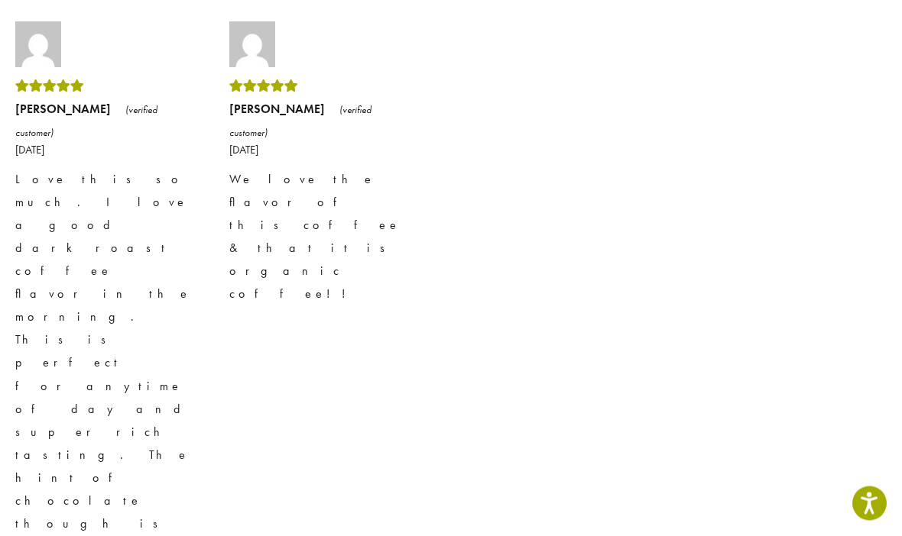
scroll to position [2190, 0]
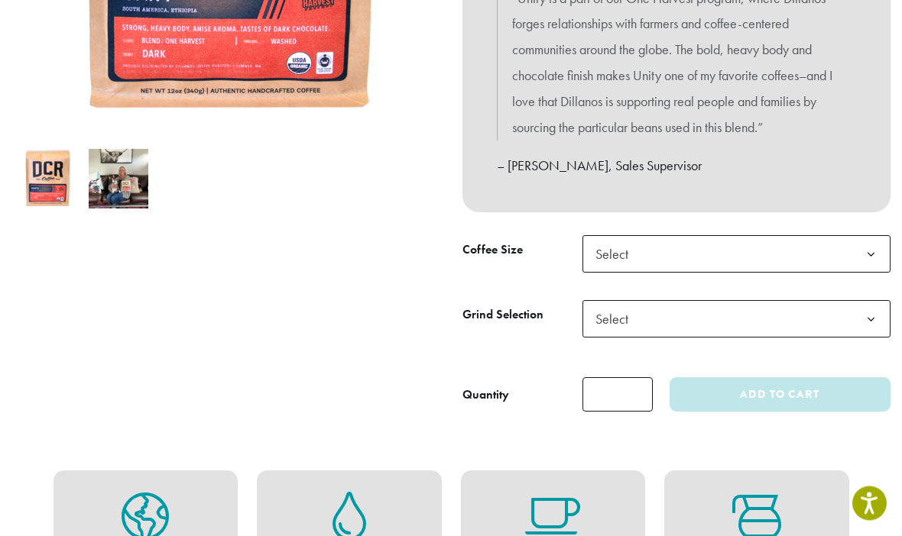
click at [814, 241] on span "Select" at bounding box center [736, 254] width 308 height 37
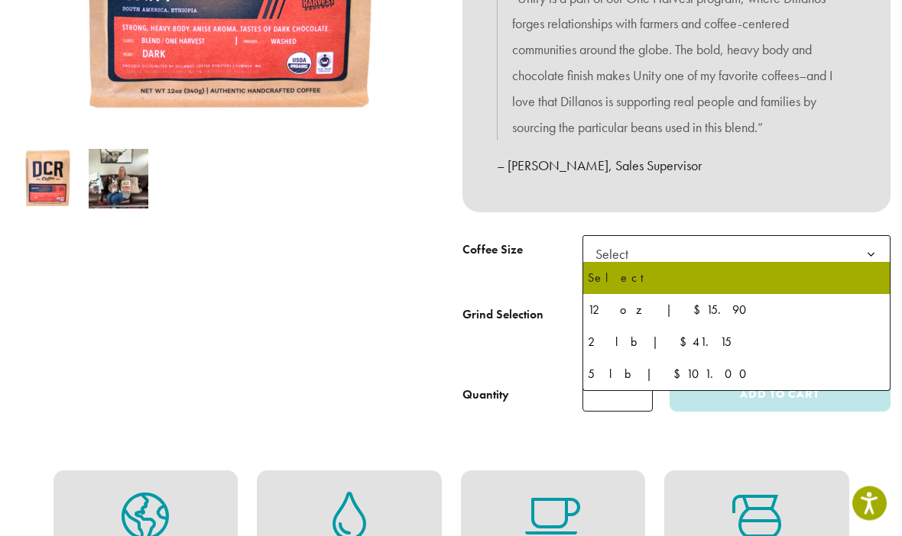
scroll to position [450, 0]
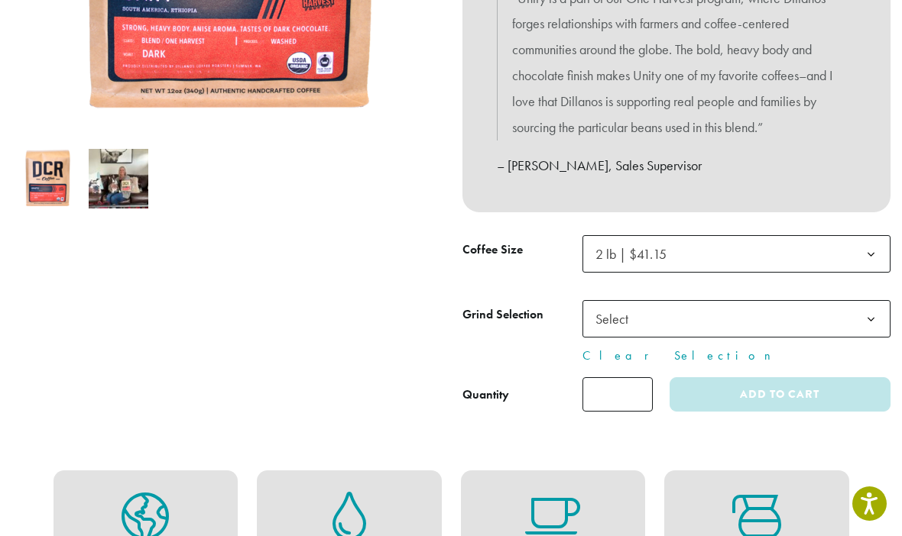
click at [812, 309] on span "Select" at bounding box center [736, 318] width 308 height 37
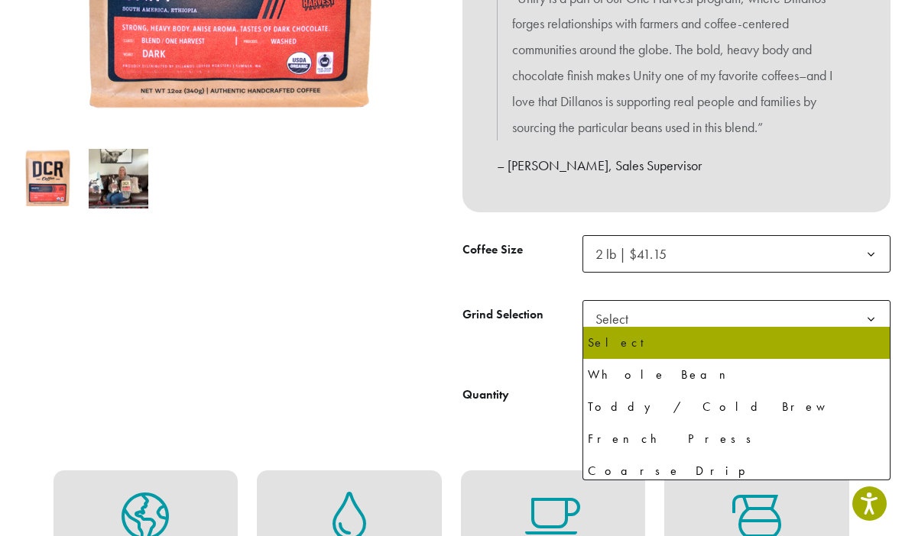
select select "**********"
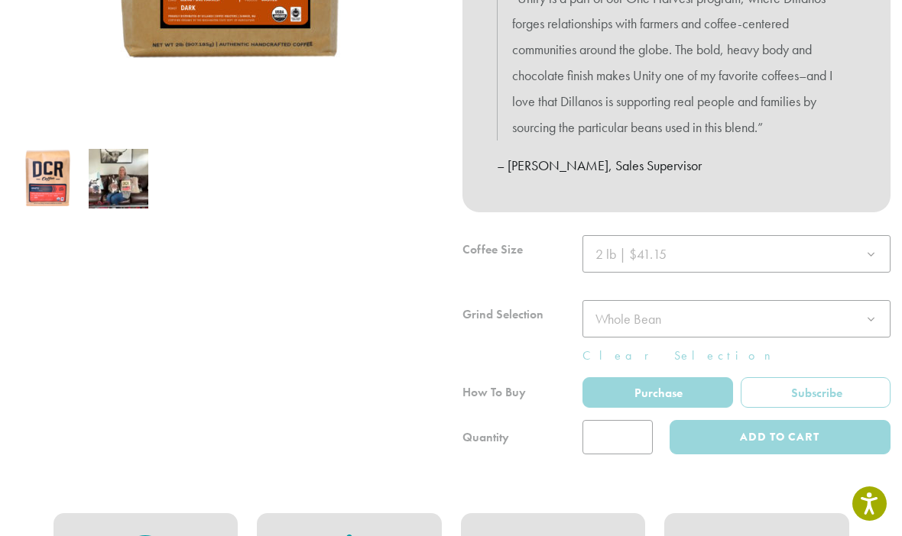
click at [693, 382] on div at bounding box center [676, 344] width 428 height 219
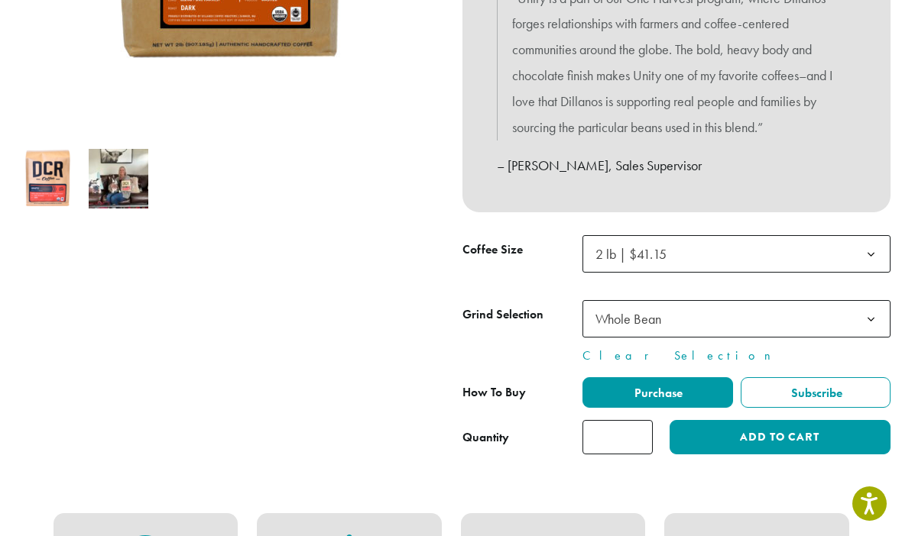
click at [788, 429] on button "Add to cart" at bounding box center [779, 437] width 221 height 34
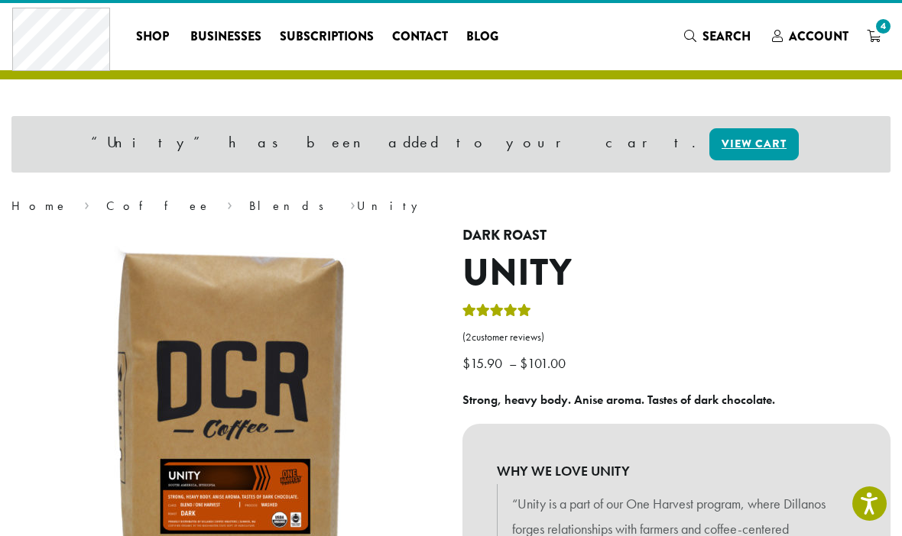
scroll to position [26, 0]
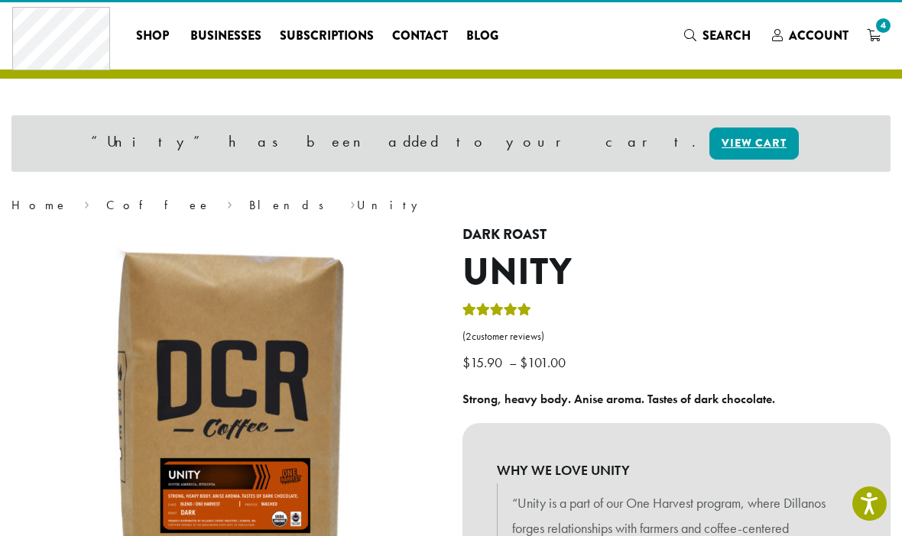
click at [868, 27] on span "4" at bounding box center [873, 36] width 14 height 19
